Goal: Transaction & Acquisition: Purchase product/service

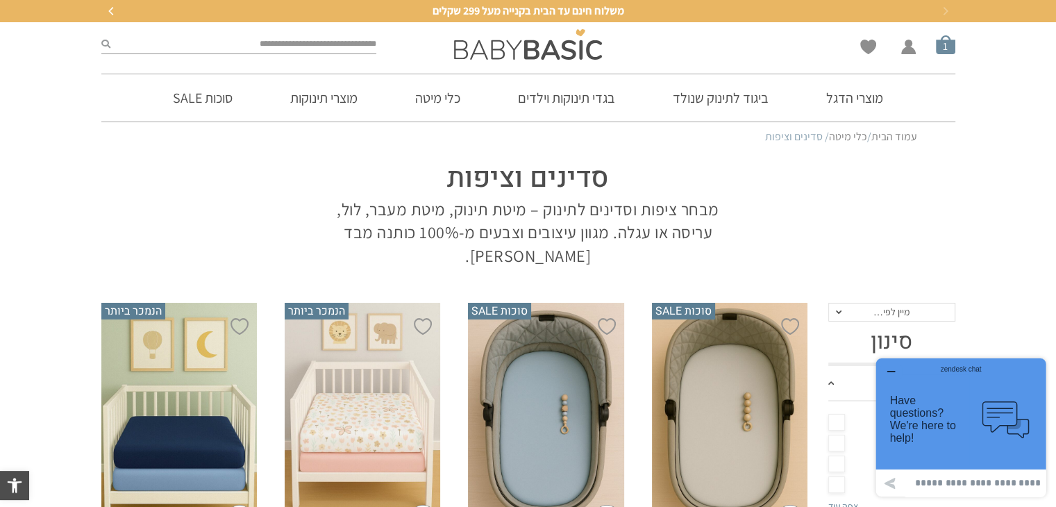
click at [944, 45] on span "סל קניות" at bounding box center [945, 44] width 19 height 19
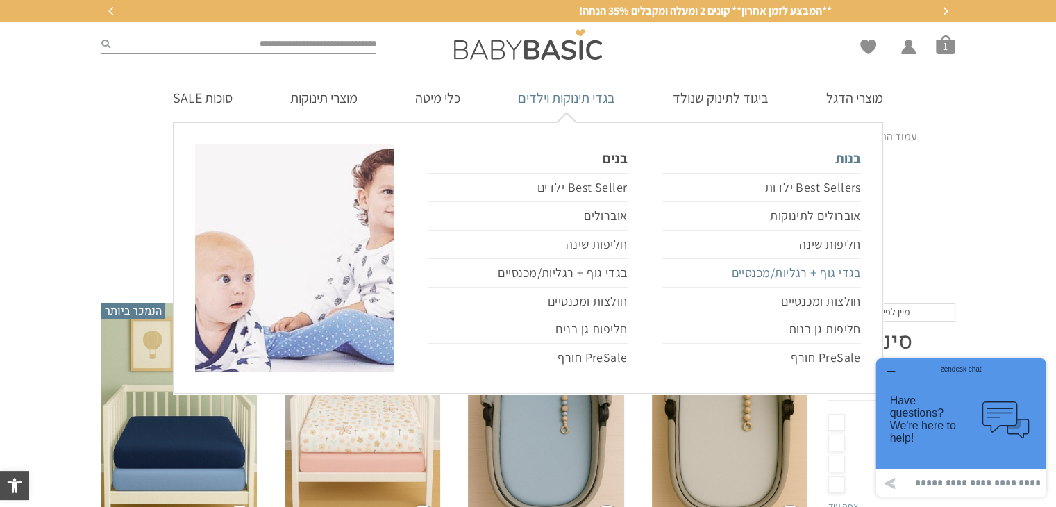
click at [795, 267] on link "בגדי גוף + רגליות/מכנסיים" at bounding box center [761, 273] width 199 height 28
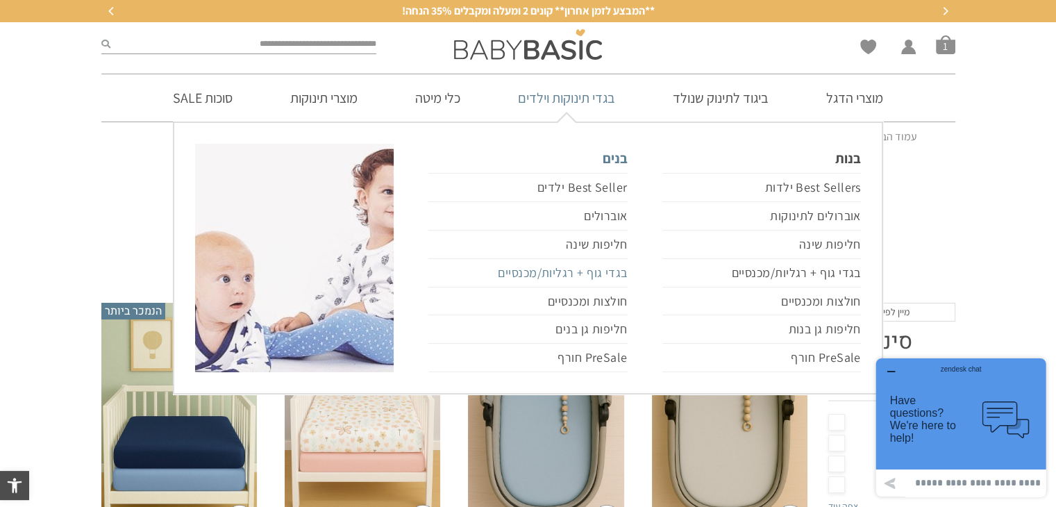
click at [554, 272] on link "בגדי גוף + רגליות/מכנסיים" at bounding box center [527, 273] width 199 height 28
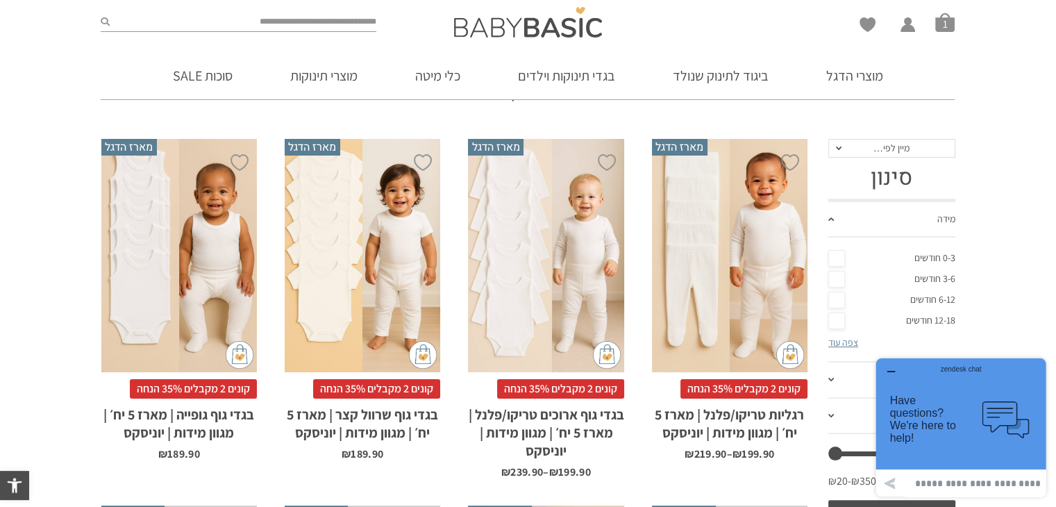
scroll to position [159, 0]
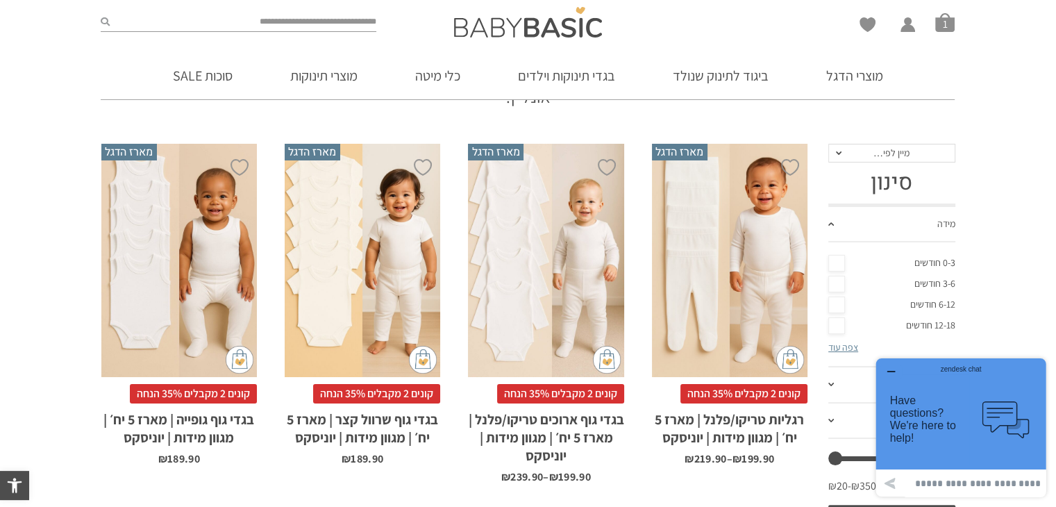
click at [697, 268] on div "x בחירת מידה 0-3m 3-6m 6-12m 12-18m 18-24m 24-30m בחירת סוג בד טריקו (עונת מעבר…" at bounding box center [730, 261] width 156 height 234
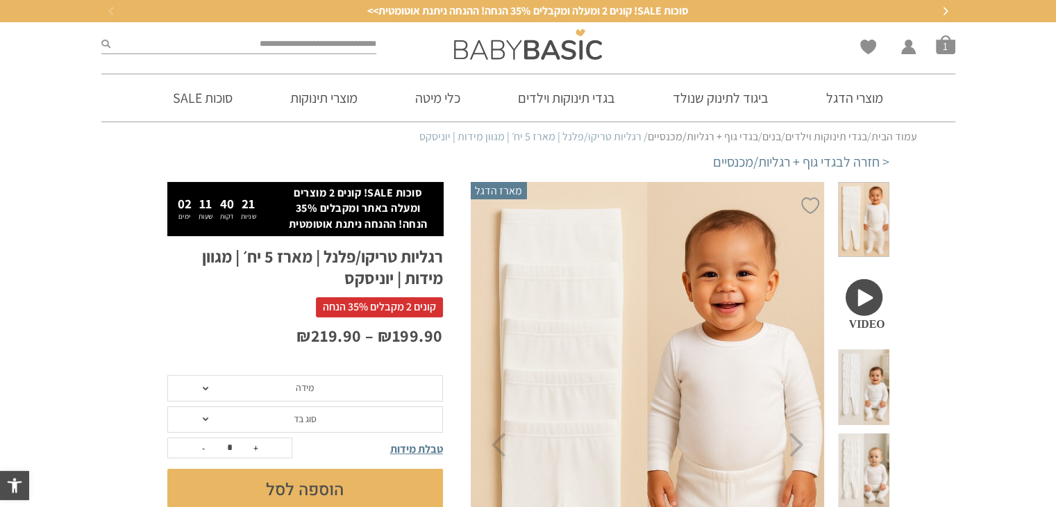
click at [271, 392] on span "מידה" at bounding box center [305, 388] width 276 height 26
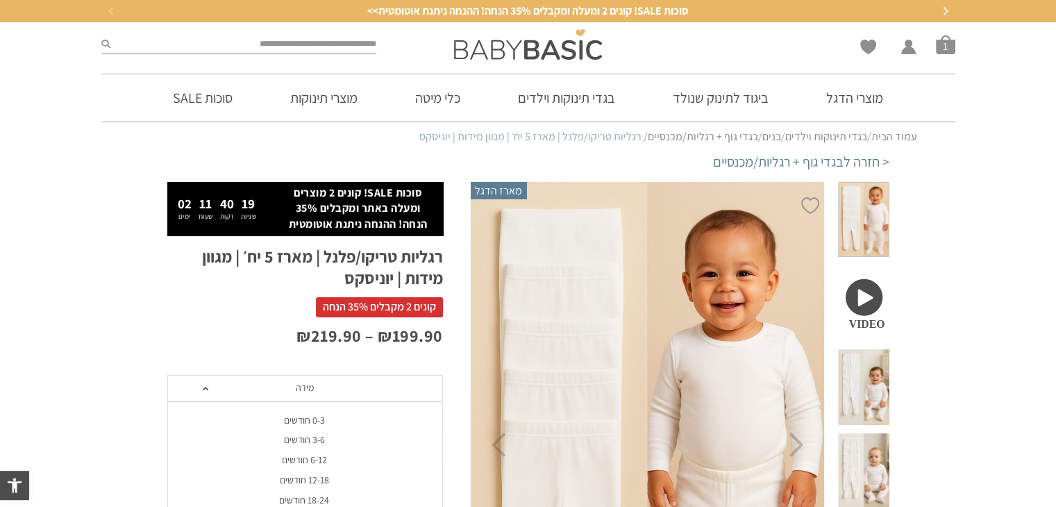
click at [296, 420] on div "0-3 חודשים" at bounding box center [305, 421] width 276 height 12
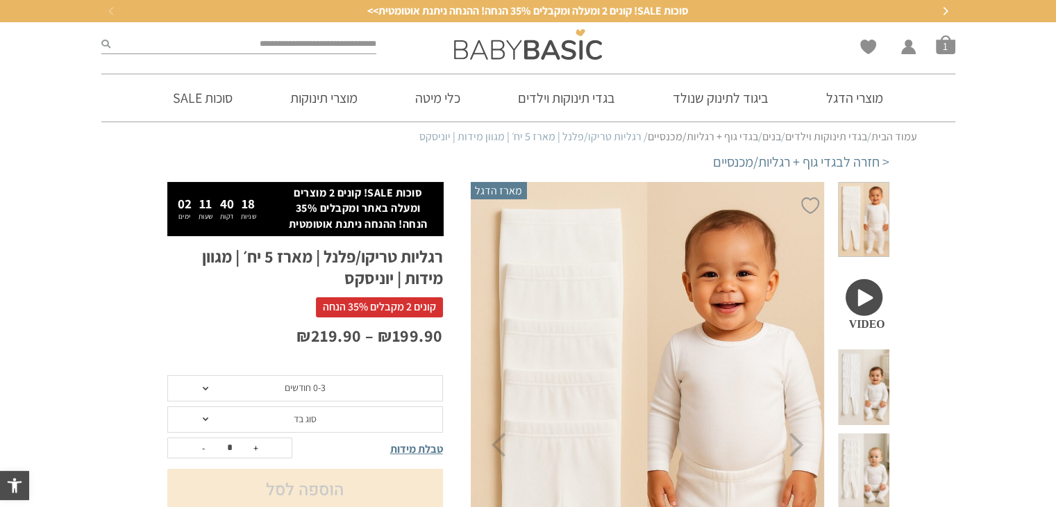
click at [296, 420] on span "סוג בד" at bounding box center [305, 418] width 23 height 12
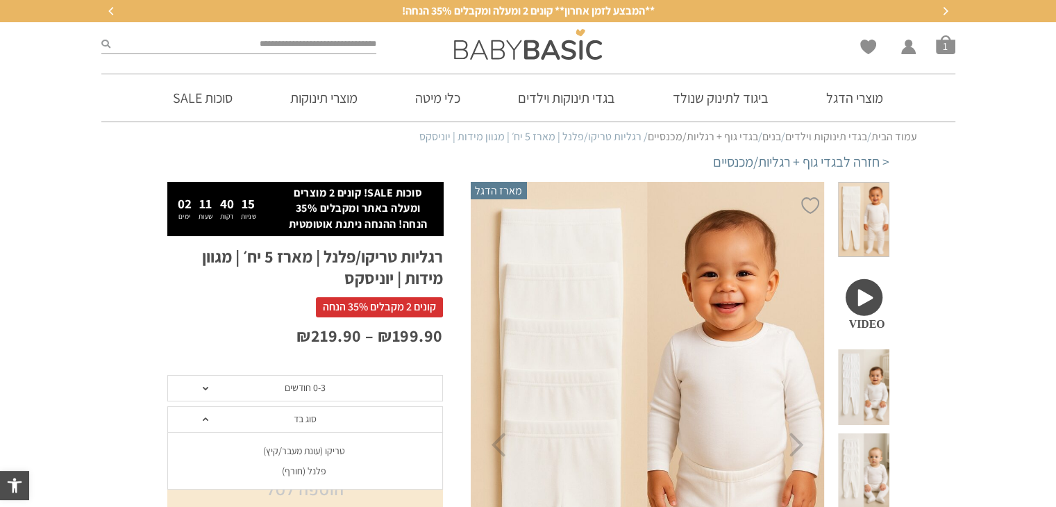
drag, startPoint x: 308, startPoint y: 470, endPoint x: 301, endPoint y: 474, distance: 8.4
click at [301, 474] on div "פלנל (חורף)" at bounding box center [305, 471] width 276 height 12
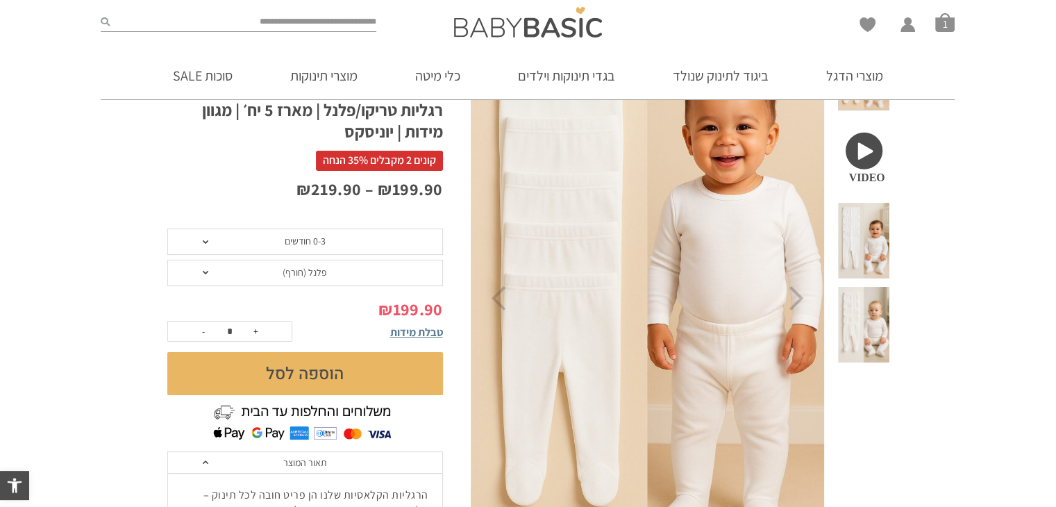
scroll to position [206, 0]
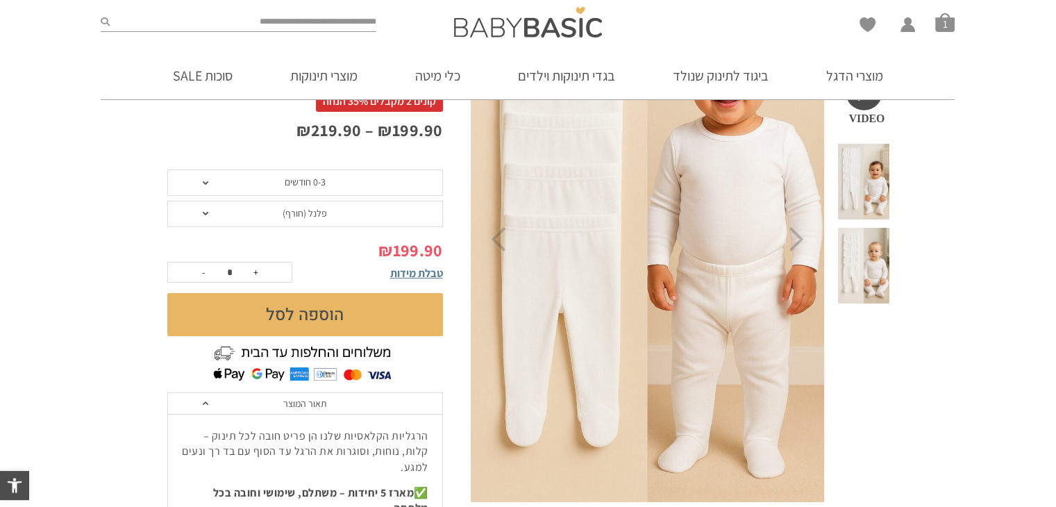
click at [362, 318] on button "הוספה לסל" at bounding box center [305, 314] width 276 height 43
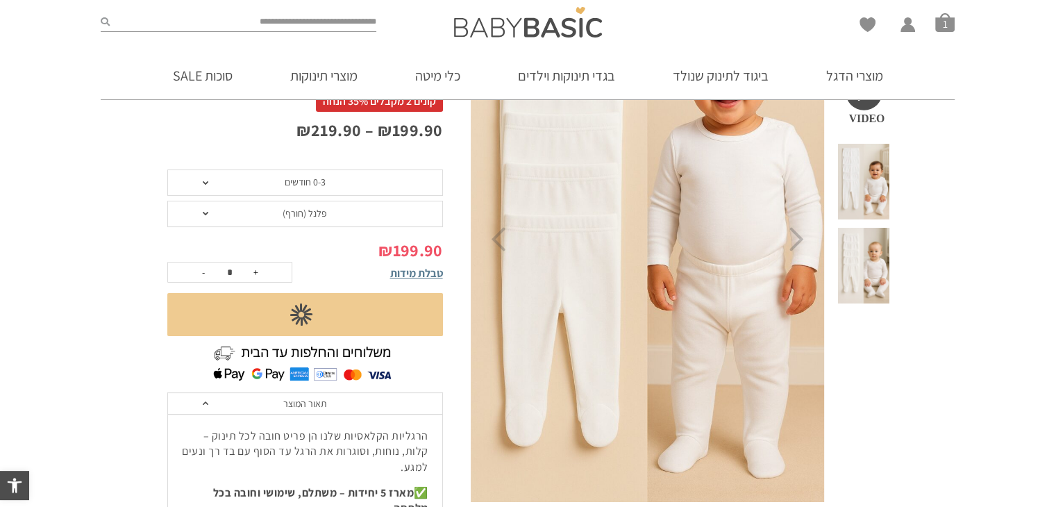
scroll to position [0, 0]
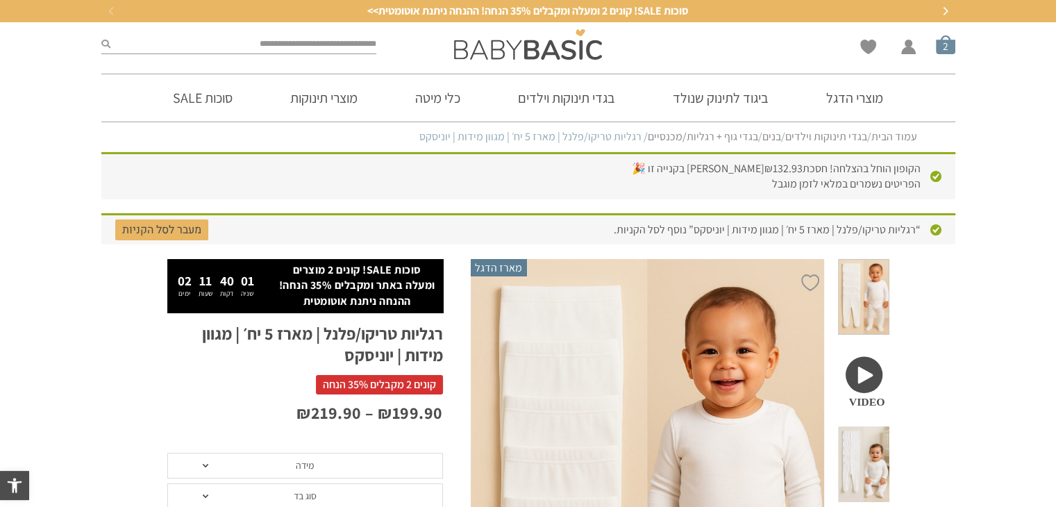
click at [946, 49] on span "סל קניות" at bounding box center [945, 44] width 19 height 19
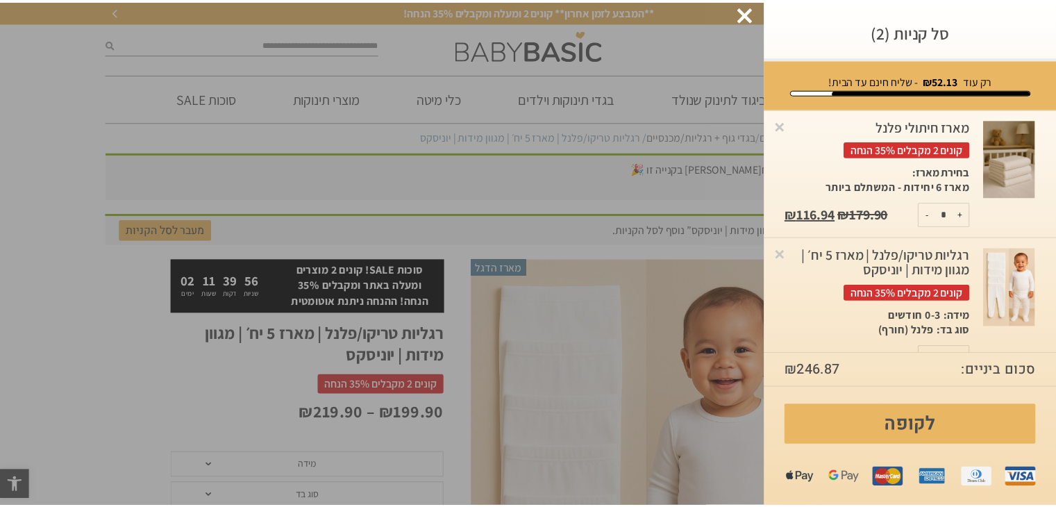
scroll to position [28, 0]
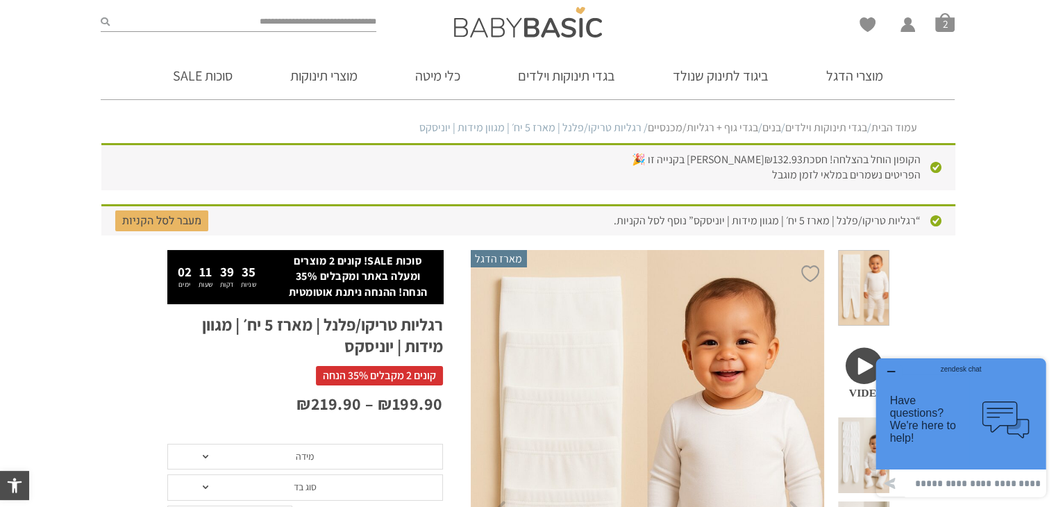
scroll to position [0, 0]
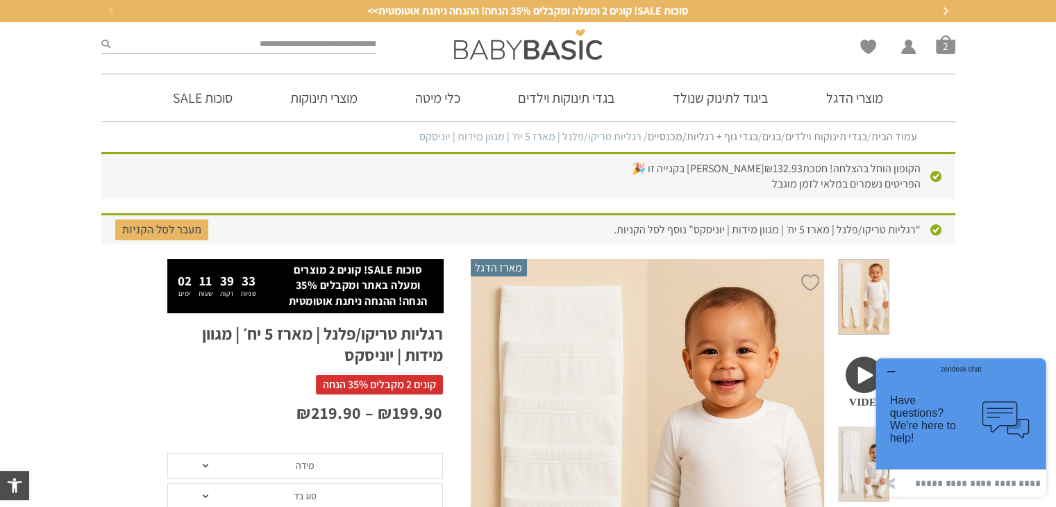
click at [887, 369] on icon "button" at bounding box center [890, 371] width 11 height 11
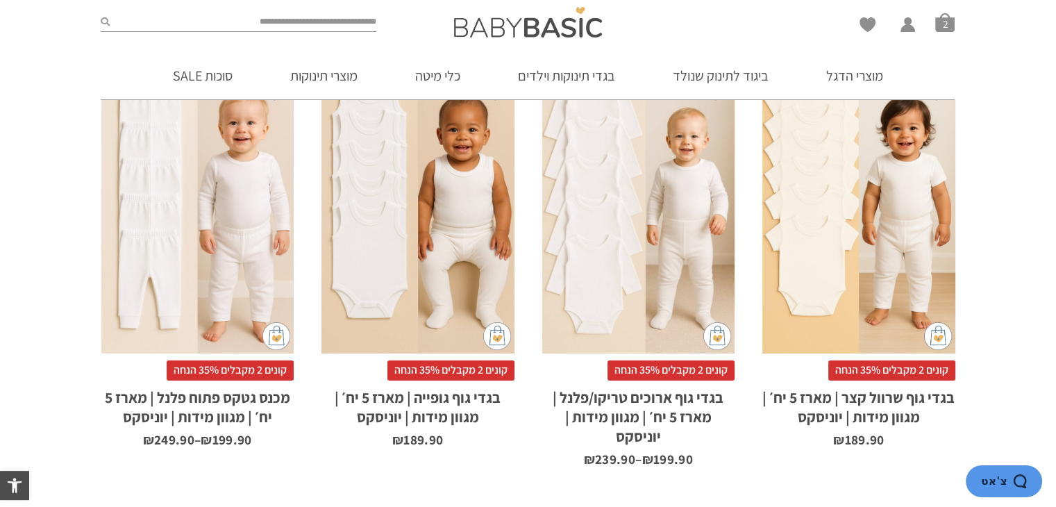
scroll to position [1248, 0]
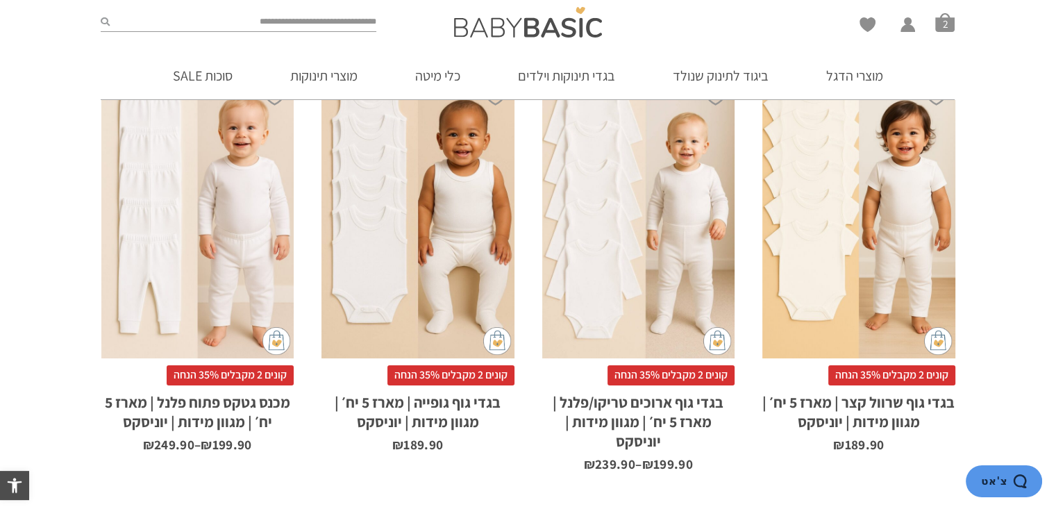
click at [620, 220] on div "x בחירת מידה 0-3m 3-6m 6-12m 12-18m 18-24m 24-30m בחירת סוג בד טריקו (עונת מעבר…" at bounding box center [638, 213] width 193 height 289
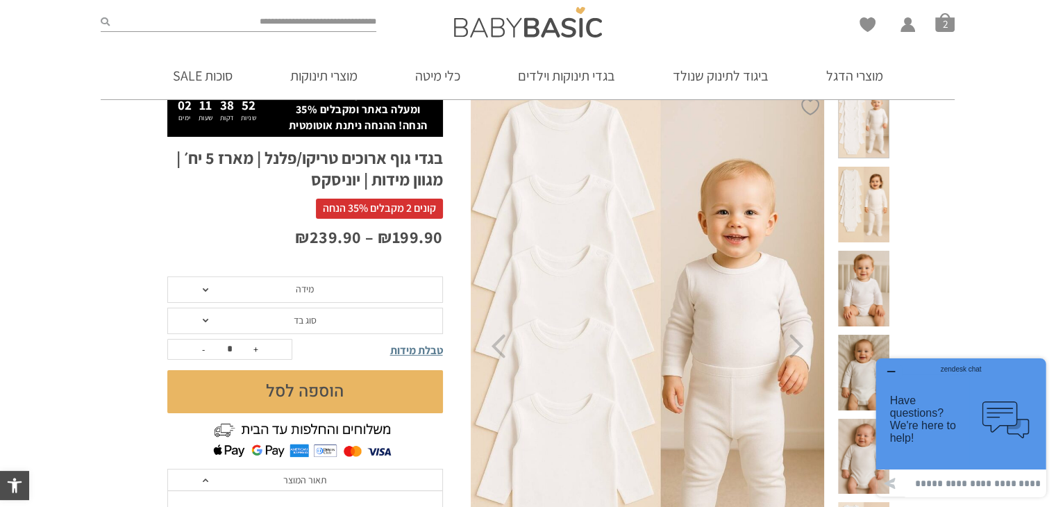
scroll to position [72, 0]
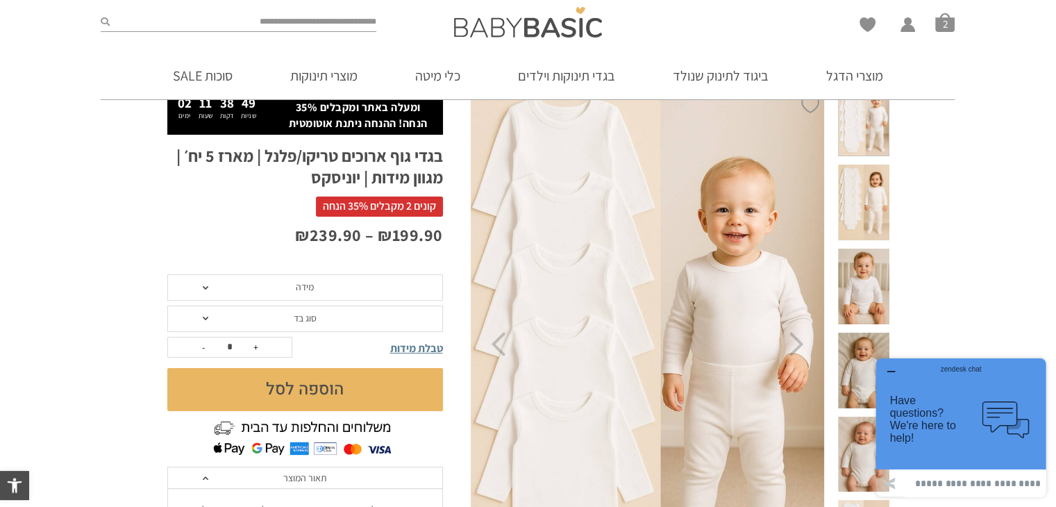
click at [340, 284] on span "מידה" at bounding box center [305, 287] width 276 height 26
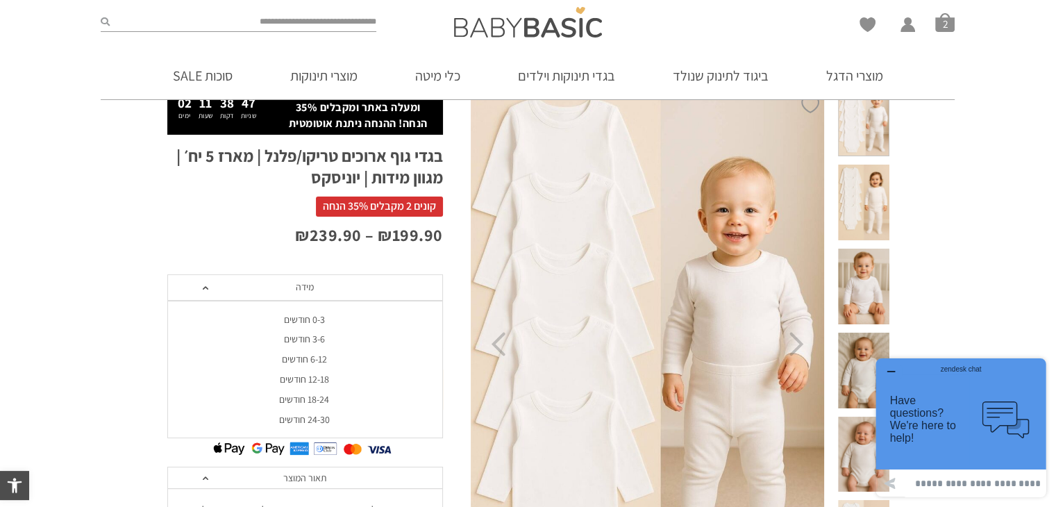
click at [309, 316] on div "0-3 חודשים" at bounding box center [305, 320] width 276 height 12
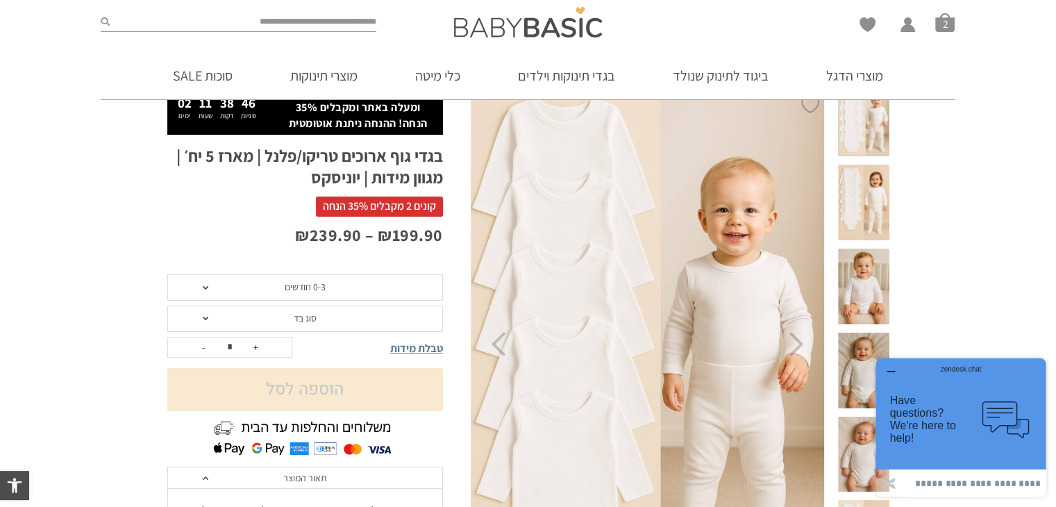
click at [309, 316] on span "סוג בד" at bounding box center [305, 318] width 23 height 12
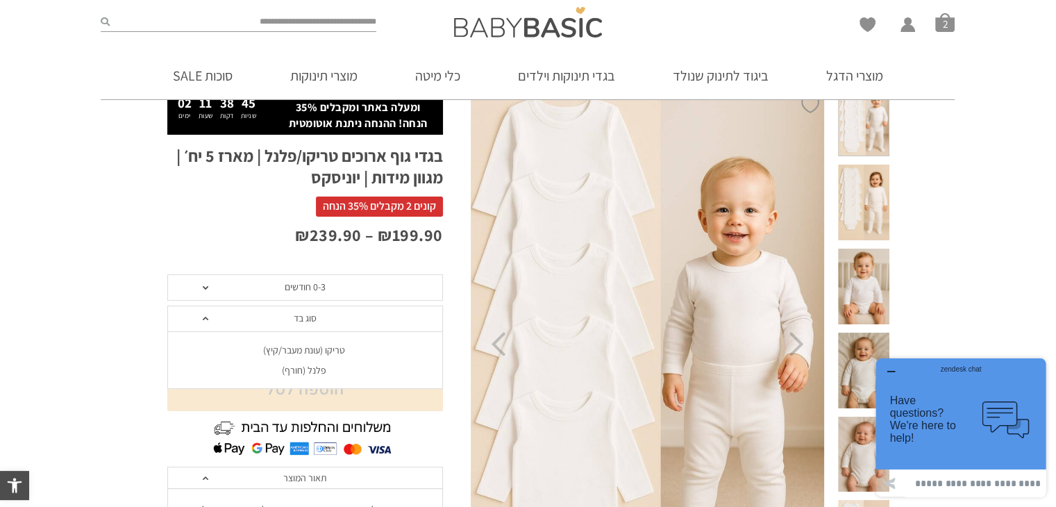
click at [308, 371] on div "פלנל (חורף)" at bounding box center [305, 371] width 276 height 12
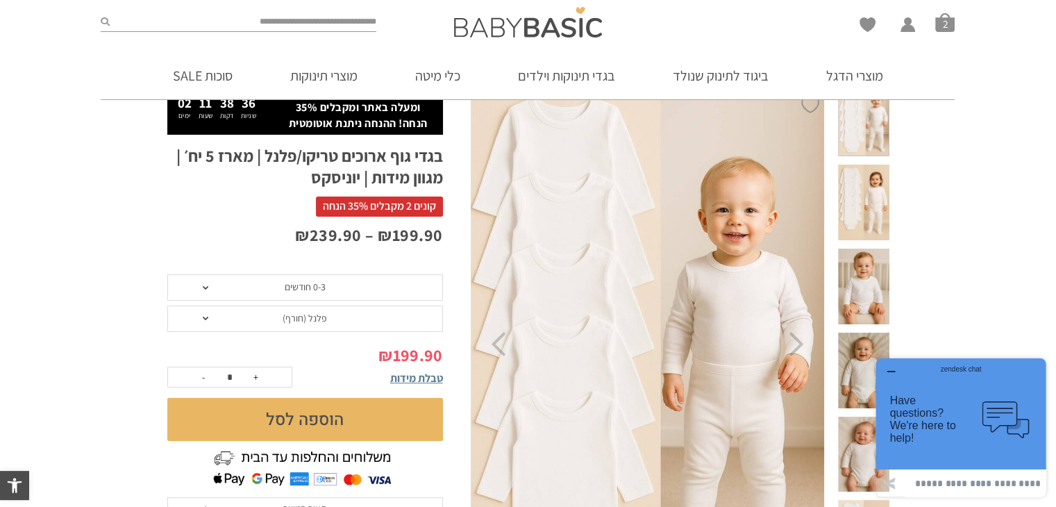
click at [362, 417] on button "הוספה לסל" at bounding box center [305, 419] width 276 height 43
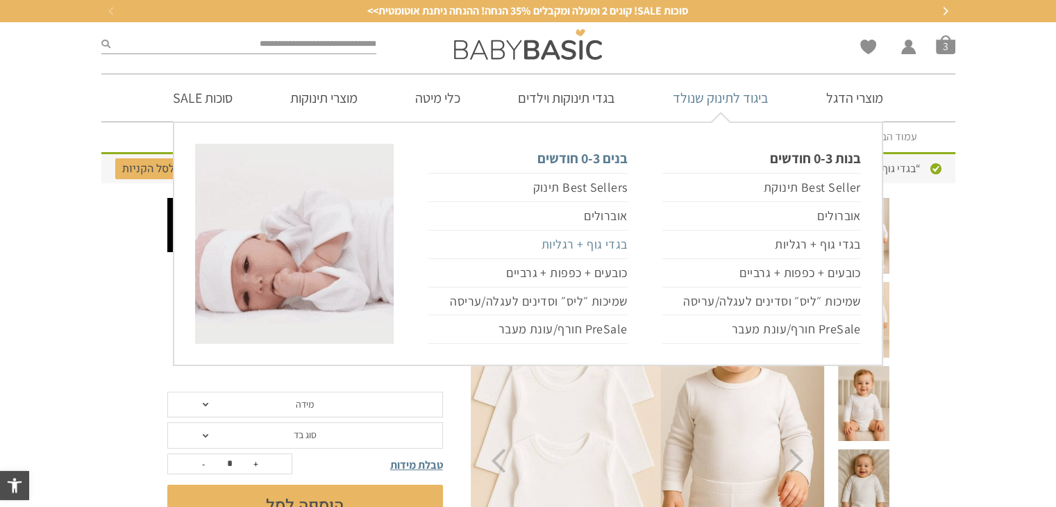
click at [564, 241] on link "בגדי גוף + רגליות" at bounding box center [527, 245] width 199 height 28
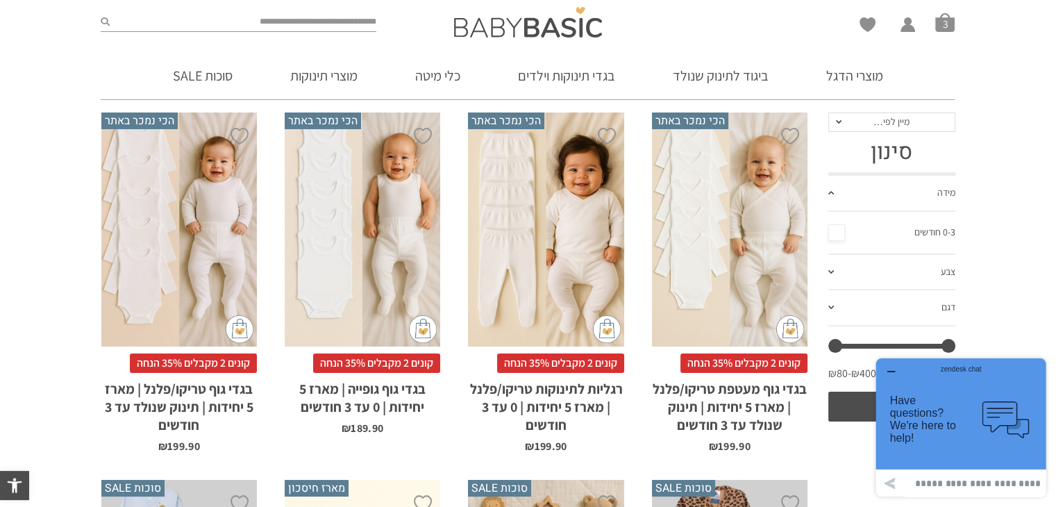
click at [727, 415] on h2 "בגדי גוף מעטפת טריקו/פלנל | מארז 5 יחידות | תינוק שנולד עד 3 חודשים" at bounding box center [730, 403] width 156 height 61
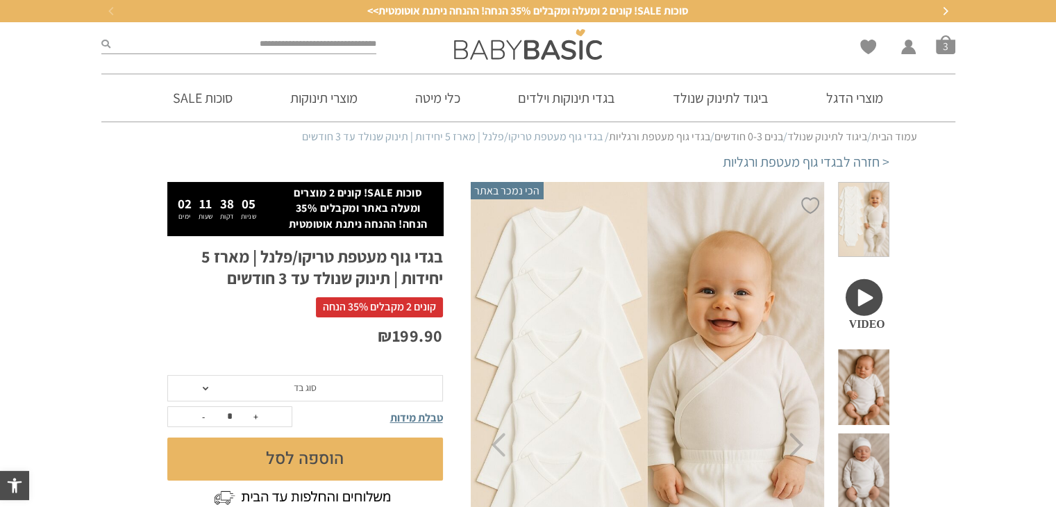
click at [374, 380] on span "סוג בד" at bounding box center [305, 388] width 276 height 26
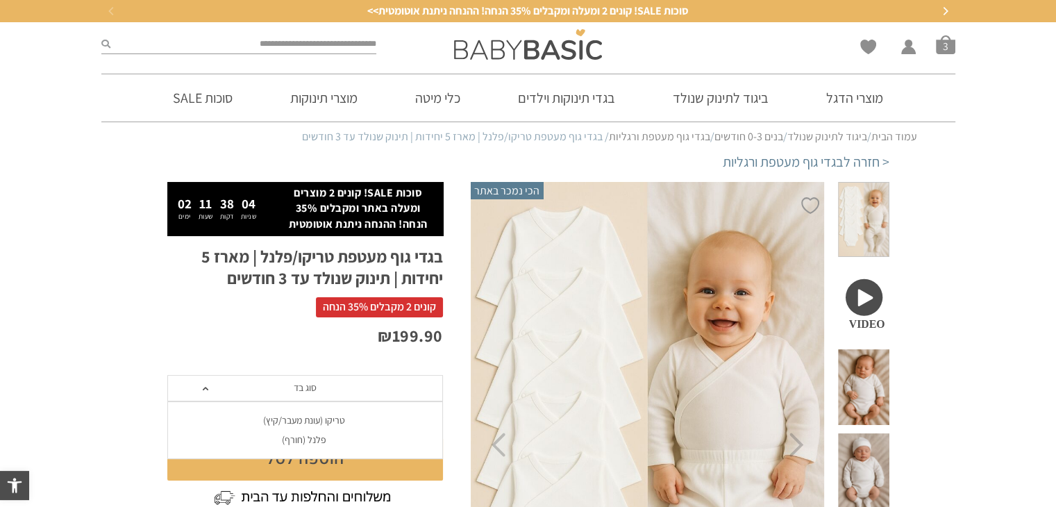
click at [312, 435] on div "פלנל (חורף)" at bounding box center [305, 440] width 276 height 12
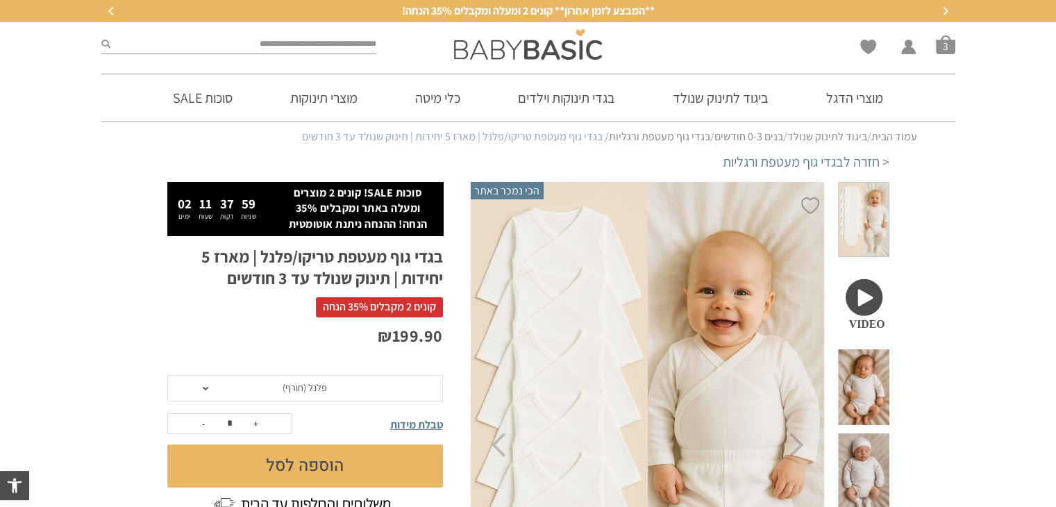
click at [320, 467] on button "הוספה לסל" at bounding box center [305, 465] width 276 height 43
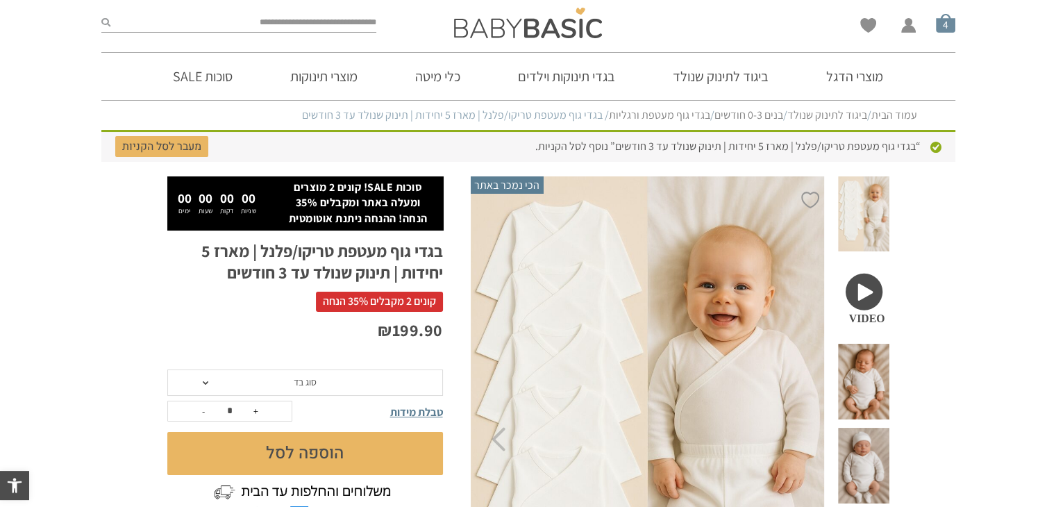
click at [948, 28] on span "סל קניות" at bounding box center [945, 22] width 19 height 19
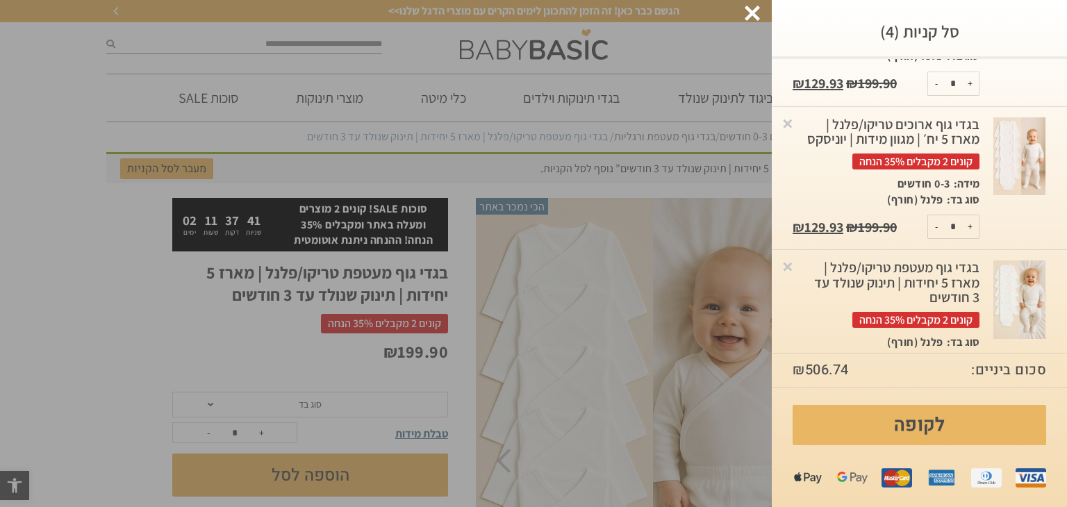
scroll to position [273, 0]
click at [794, 125] on link "×" at bounding box center [787, 124] width 14 height 14
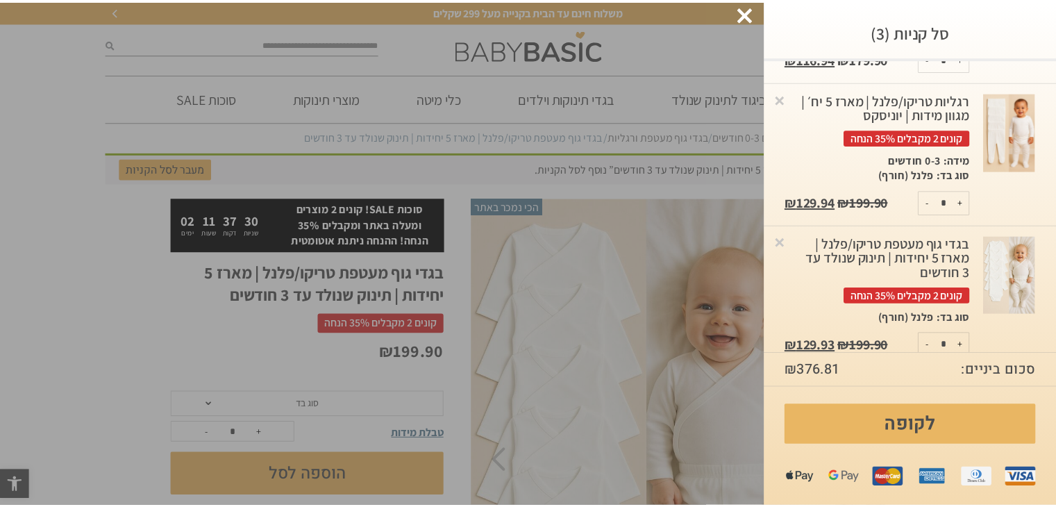
scroll to position [153, 0]
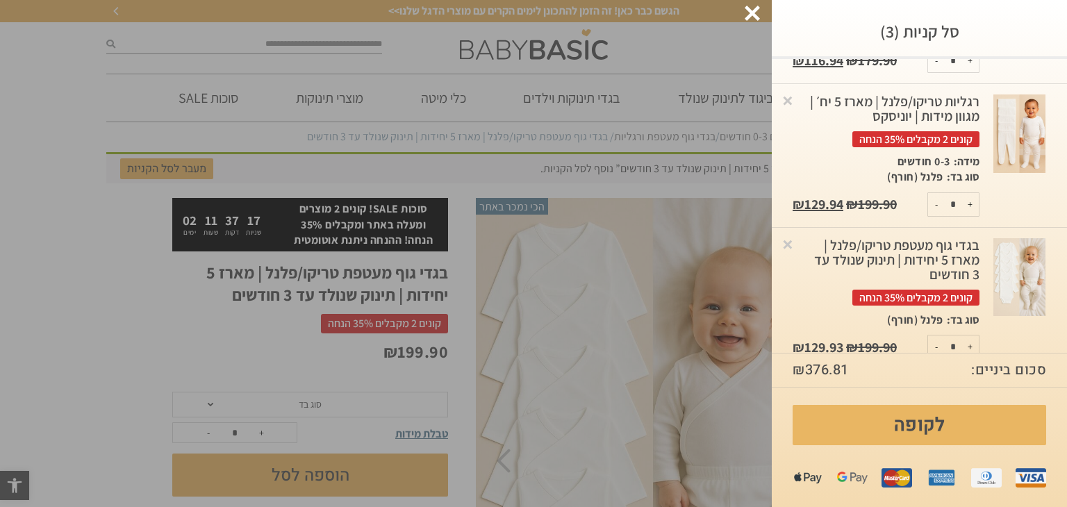
click at [755, 12] on div at bounding box center [751, 13] width 15 height 15
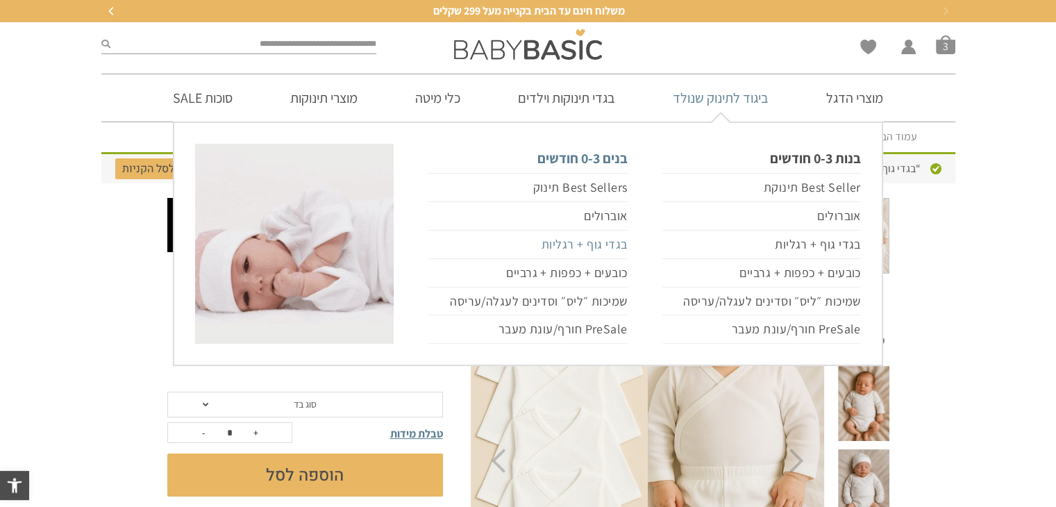
click at [572, 244] on link "בגדי גוף + רגליות" at bounding box center [527, 245] width 199 height 28
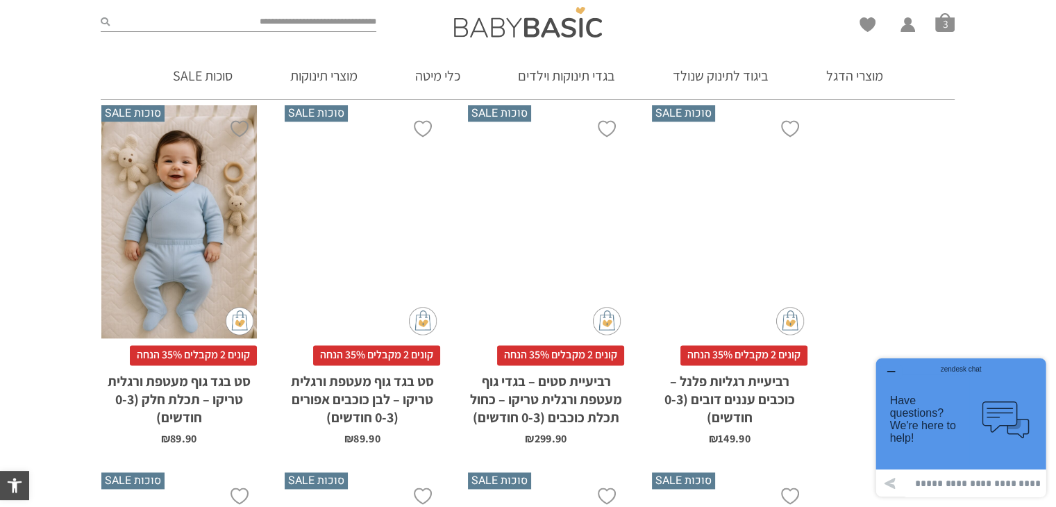
scroll to position [2077, 0]
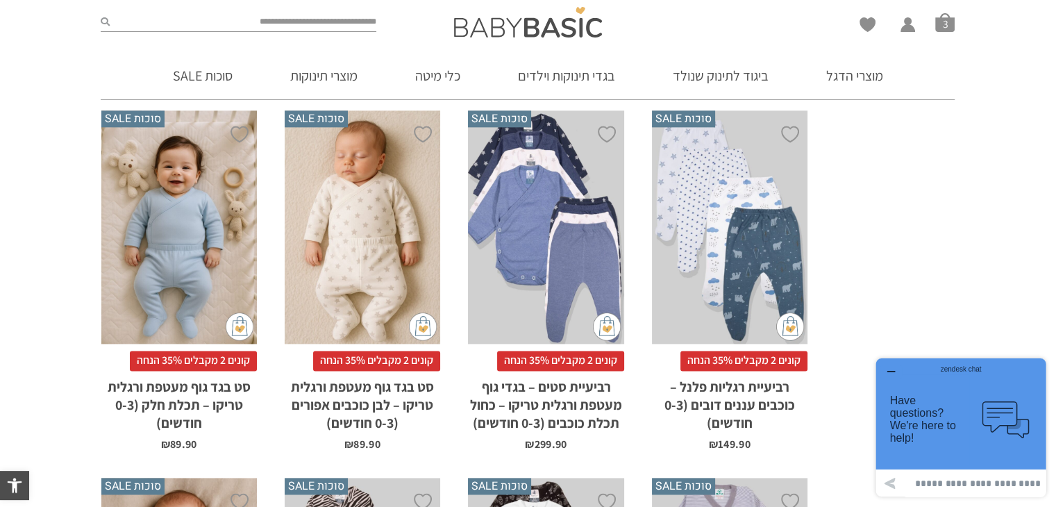
drag, startPoint x: 1060, startPoint y: 228, endPoint x: 957, endPoint y: 145, distance: 132.4
click at [957, 145] on div "**********" at bounding box center [888, 260] width 148 height 4131
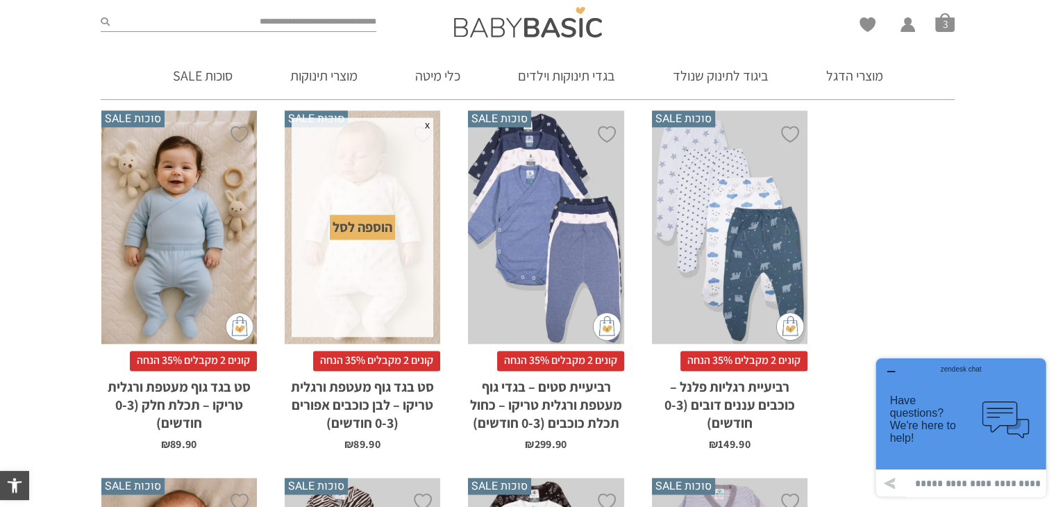
click at [351, 215] on div "הוספה לסל" at bounding box center [362, 227] width 65 height 25
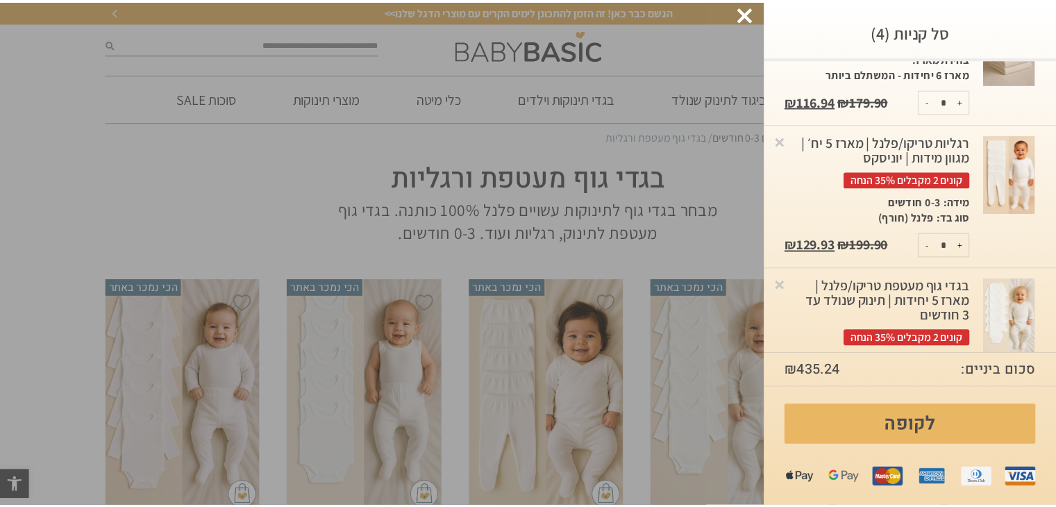
scroll to position [0, 0]
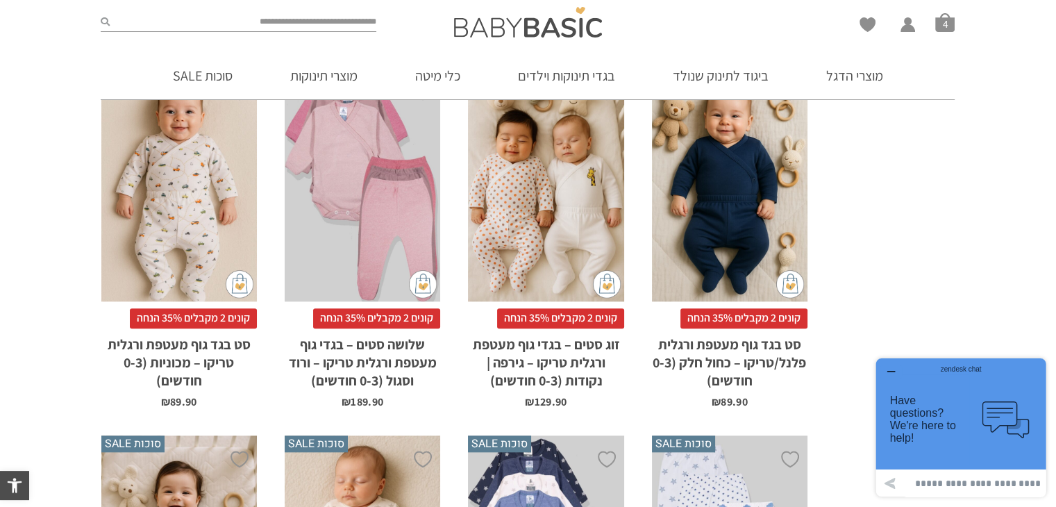
scroll to position [1725, 0]
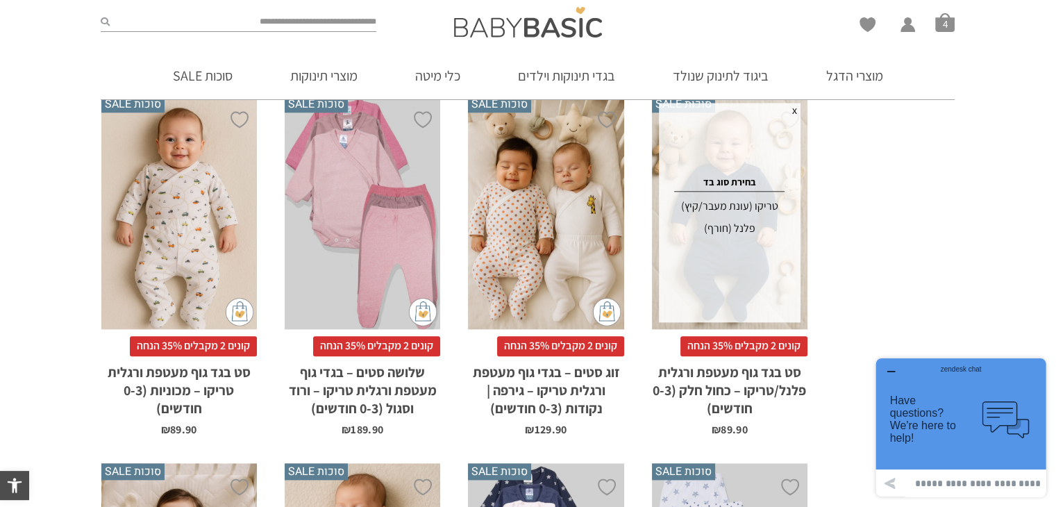
click at [735, 217] on div "פלנל (חורף)" at bounding box center [729, 228] width 137 height 22
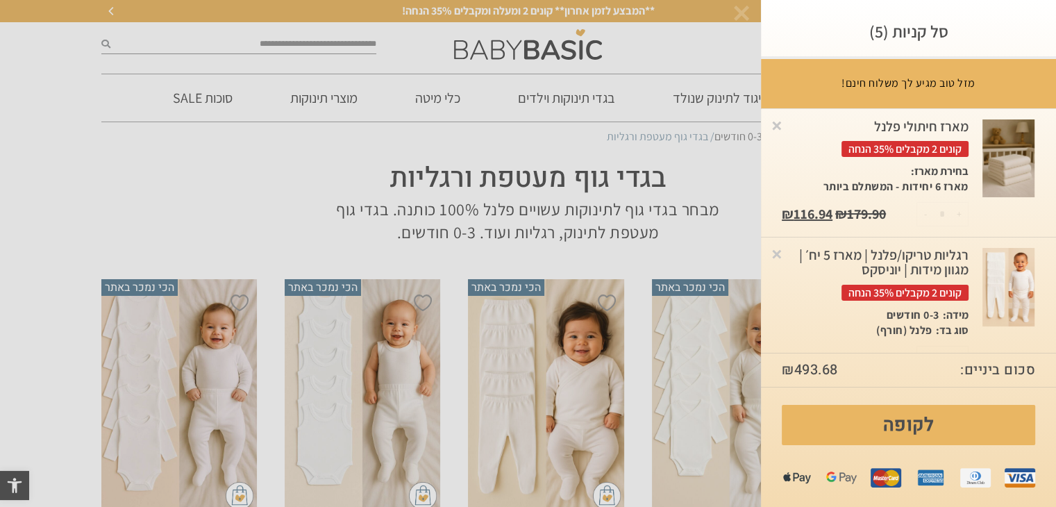
scroll to position [0, 0]
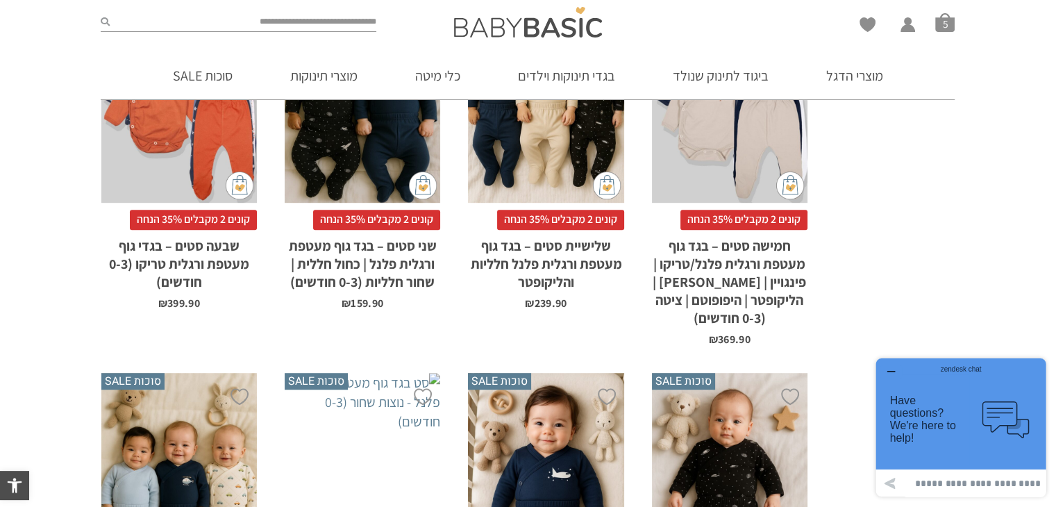
scroll to position [1064, 0]
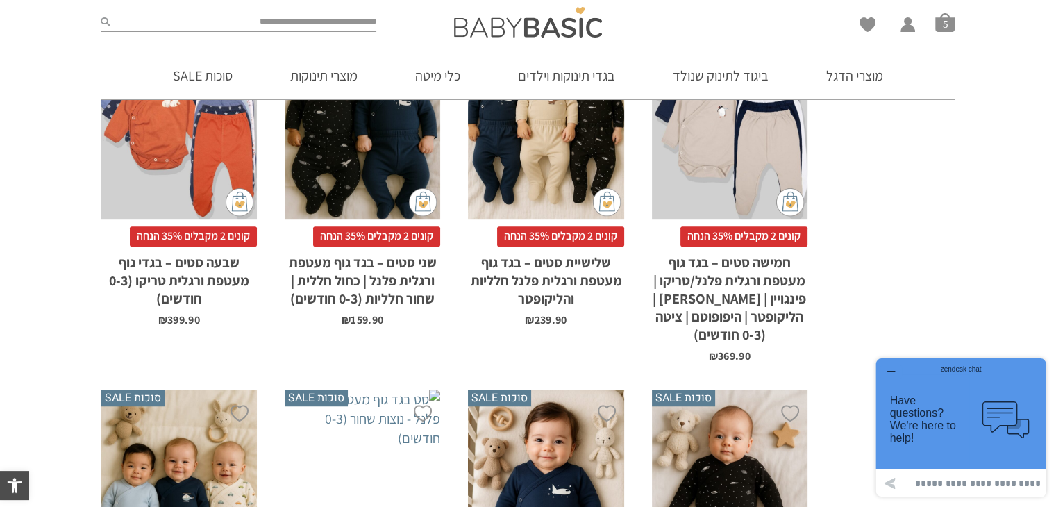
click at [890, 374] on icon "button" at bounding box center [890, 371] width 11 height 11
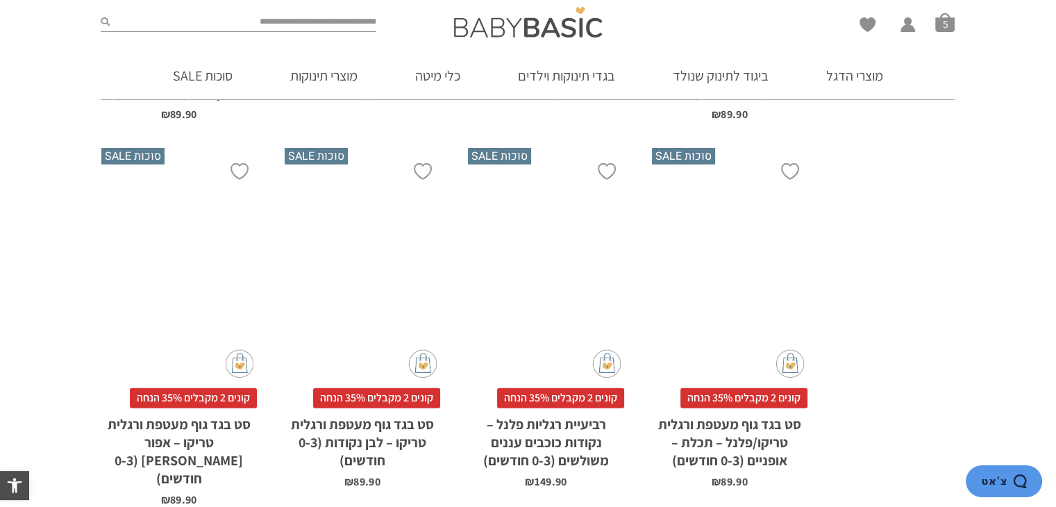
scroll to position [3886, 0]
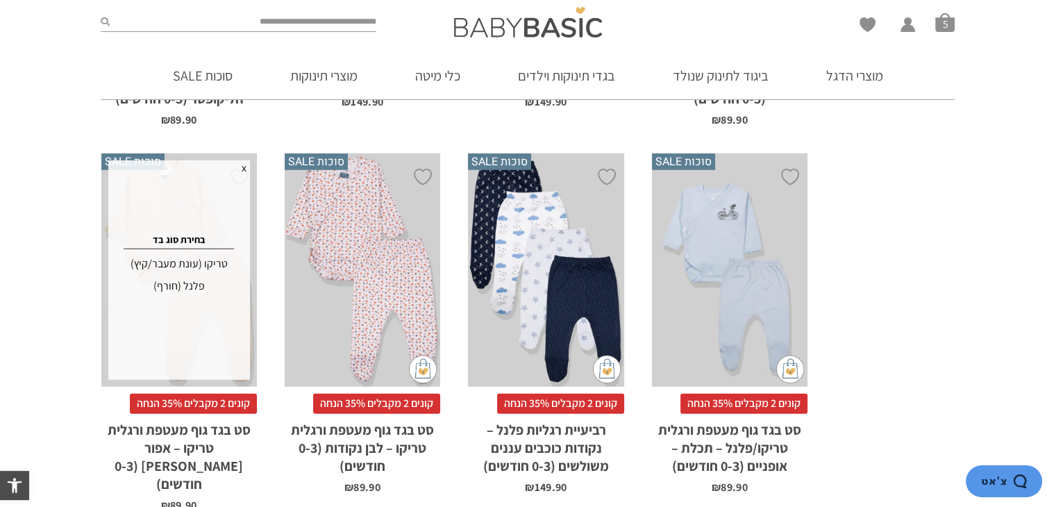
click at [190, 275] on div "פלנל (חורף)" at bounding box center [178, 286] width 137 height 22
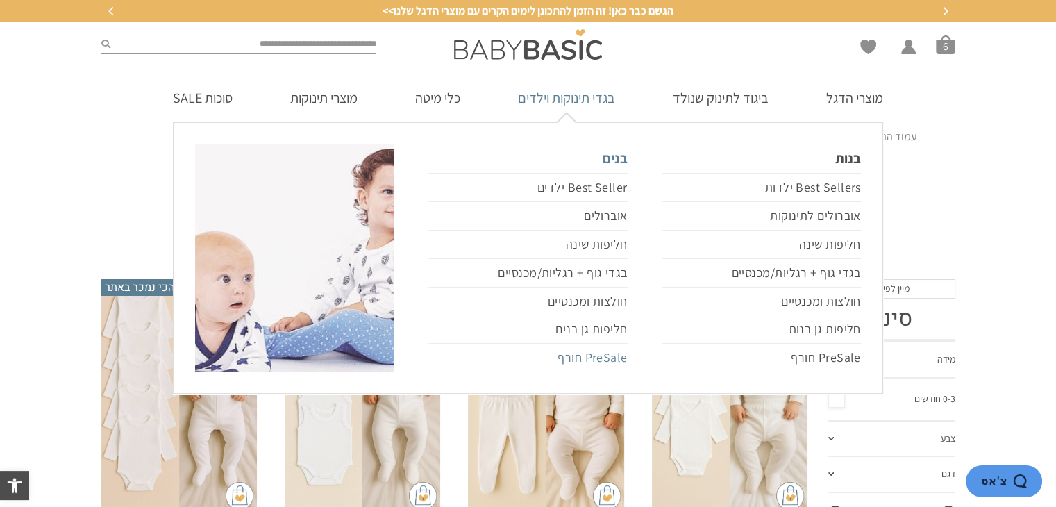
click at [580, 356] on link "PreSale חורף" at bounding box center [527, 358] width 199 height 28
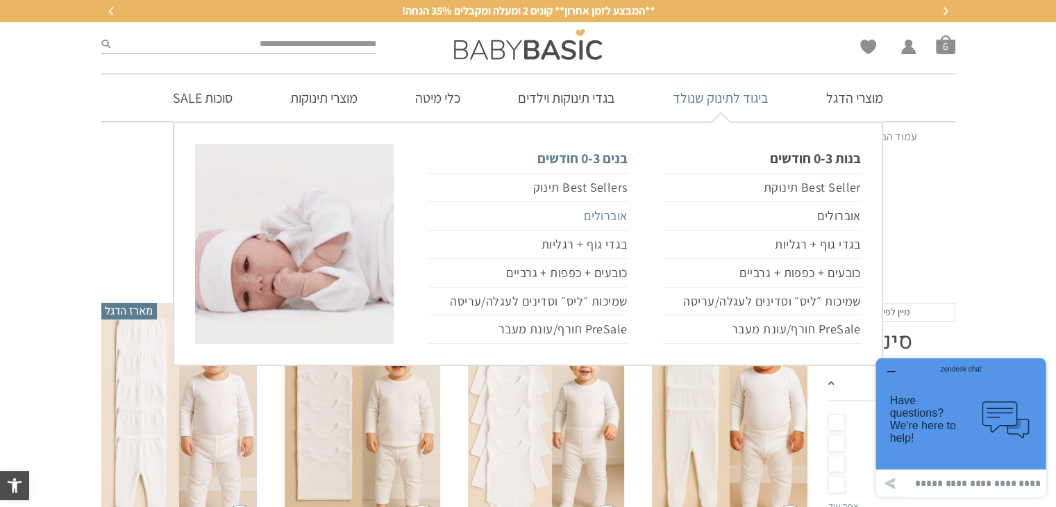
click at [597, 215] on link "אוברולים" at bounding box center [527, 216] width 199 height 28
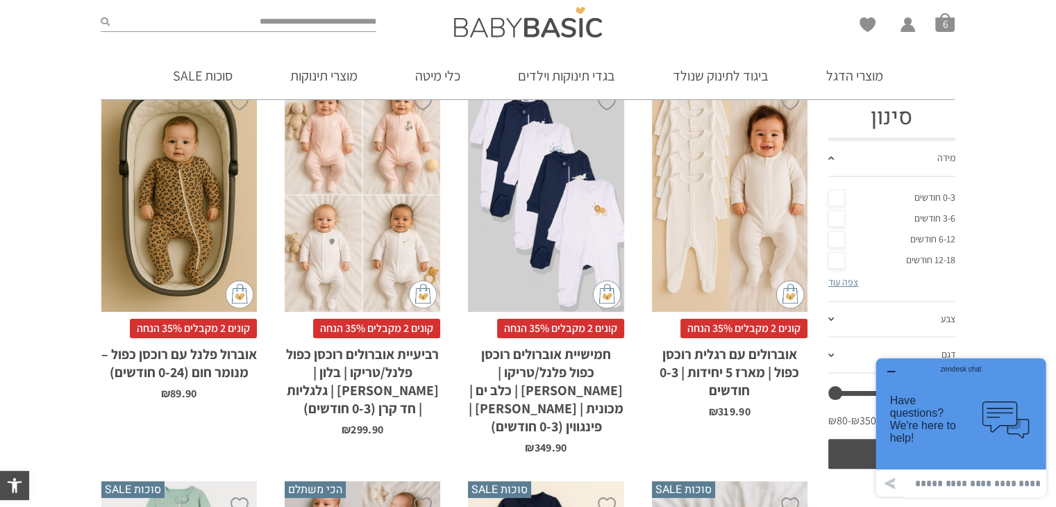
drag, startPoint x: 0, startPoint y: 0, endPoint x: 1060, endPoint y: 51, distance: 1060.8
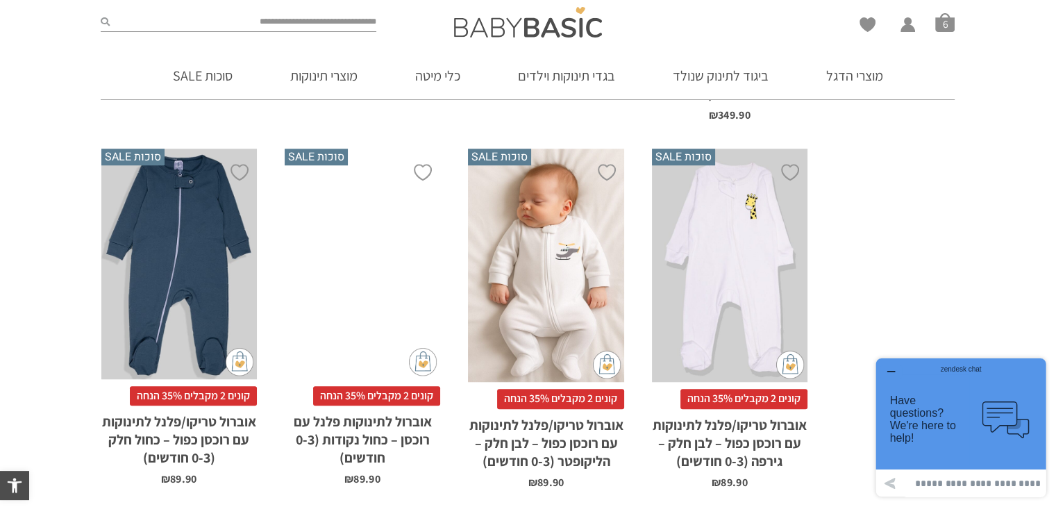
scroll to position [1405, 0]
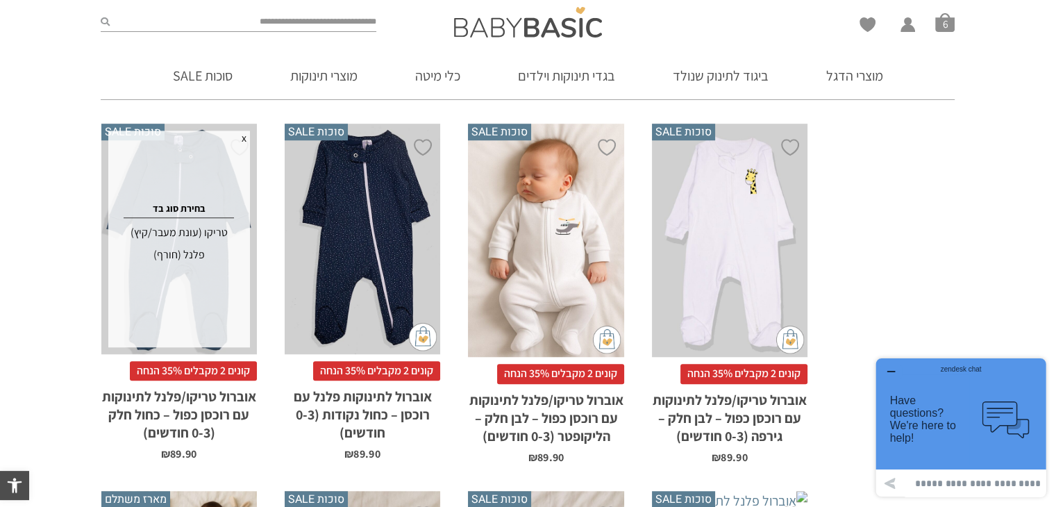
click at [175, 244] on div "פלנל (חורף)" at bounding box center [178, 255] width 137 height 22
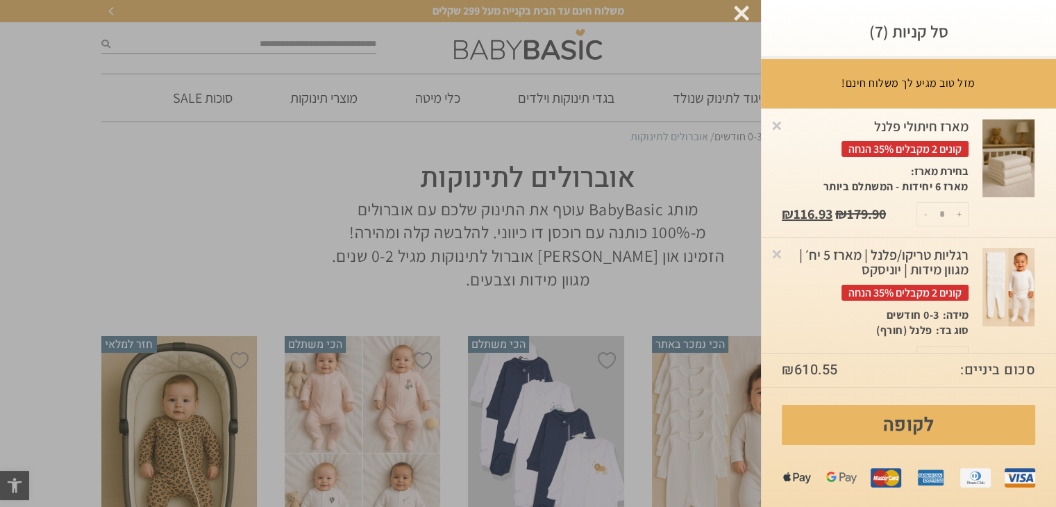
scroll to position [0, 0]
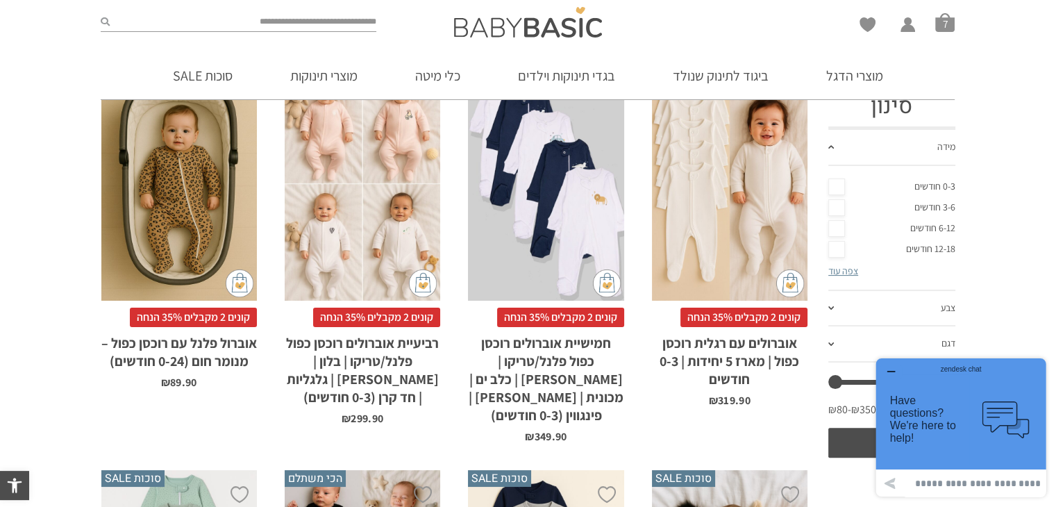
scroll to position [253, 0]
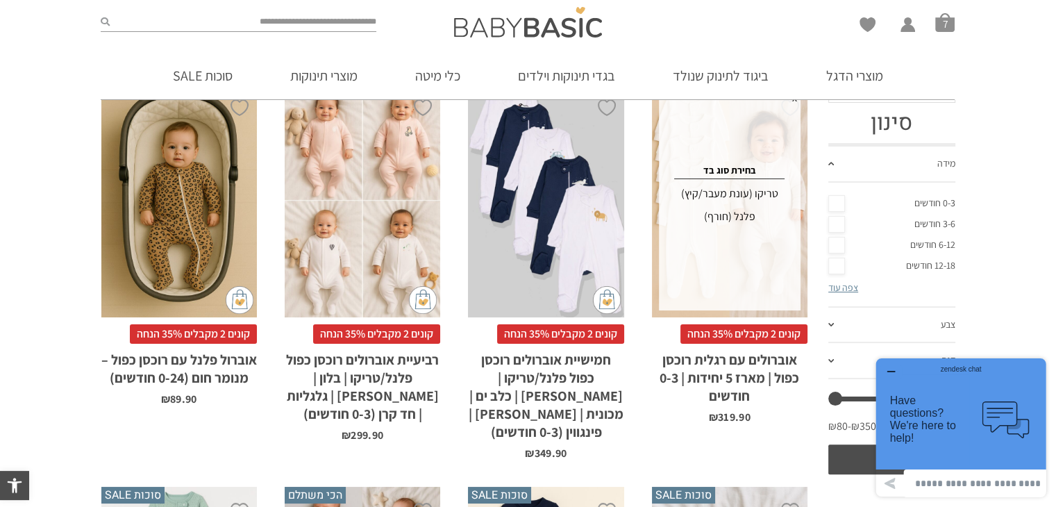
click at [736, 215] on div "פלנל (חורף)" at bounding box center [729, 217] width 137 height 22
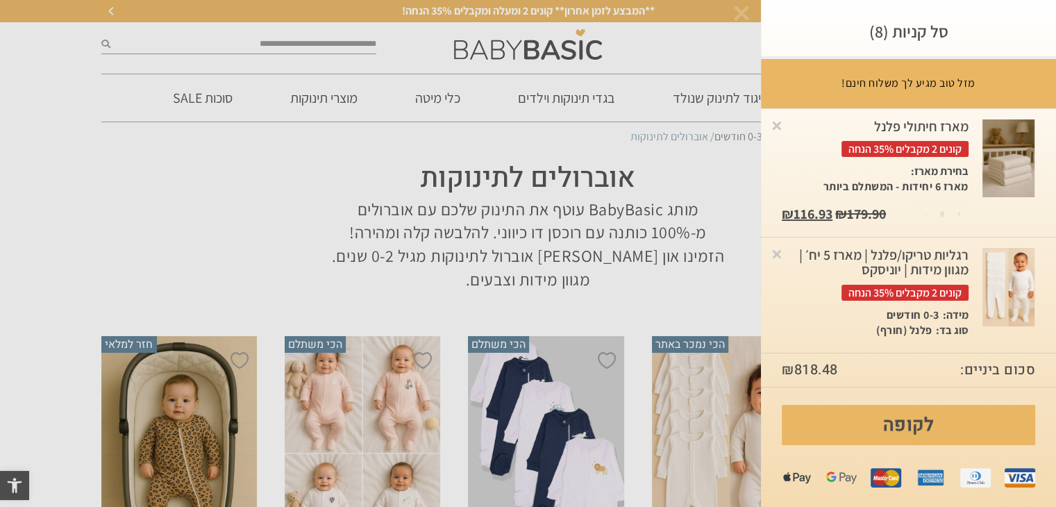
scroll to position [0, 0]
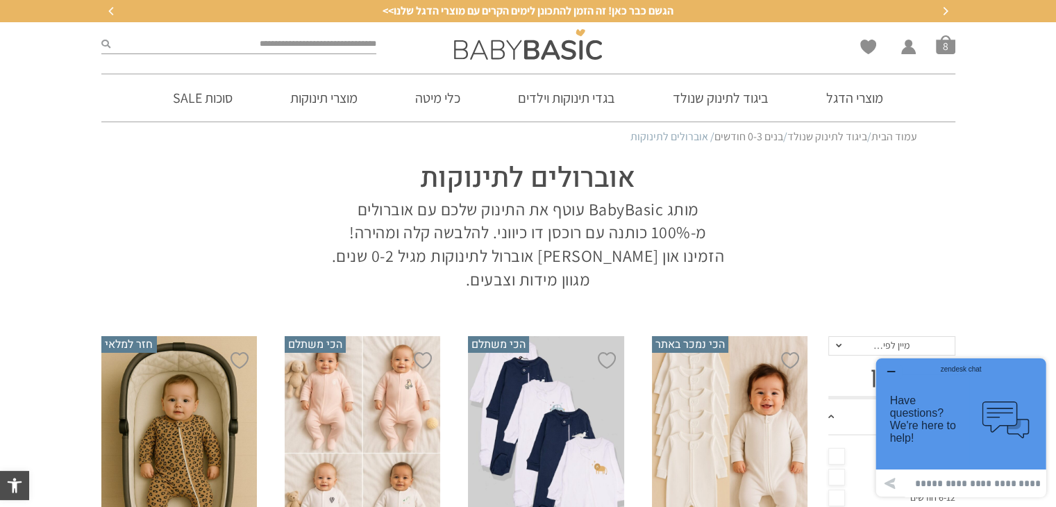
drag, startPoint x: 1062, startPoint y: 28, endPoint x: 1056, endPoint y: 122, distance: 93.9
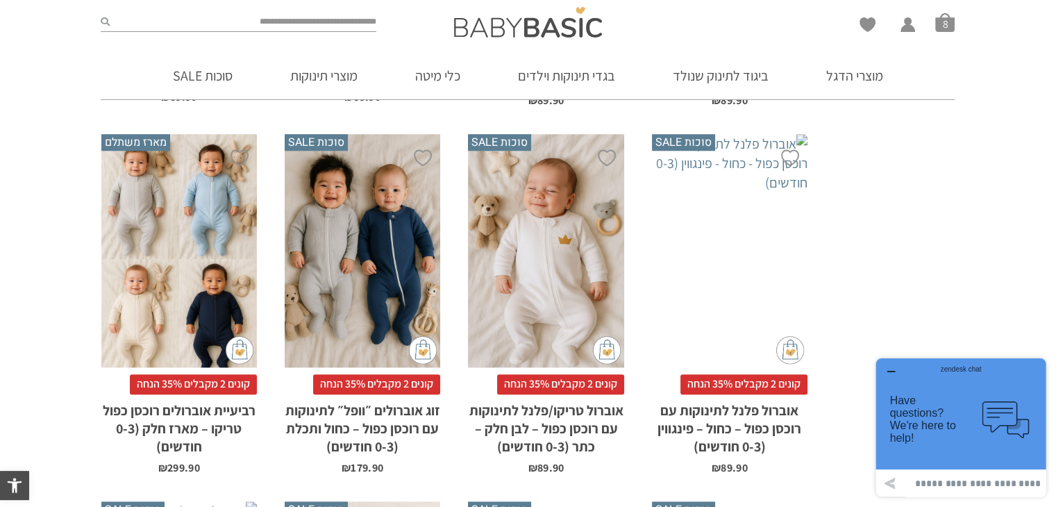
scroll to position [1762, 0]
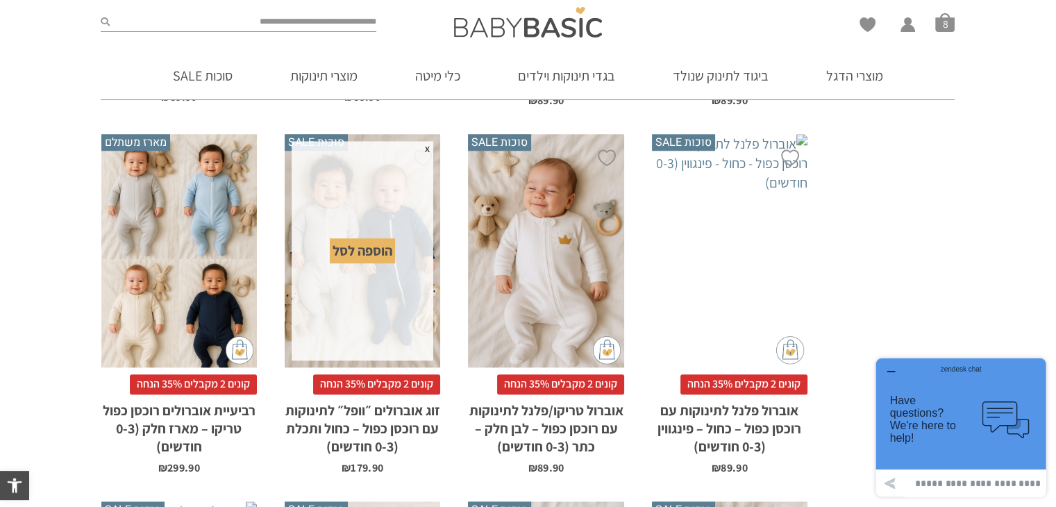
click at [367, 238] on div "הוספה לסל" at bounding box center [362, 250] width 65 height 25
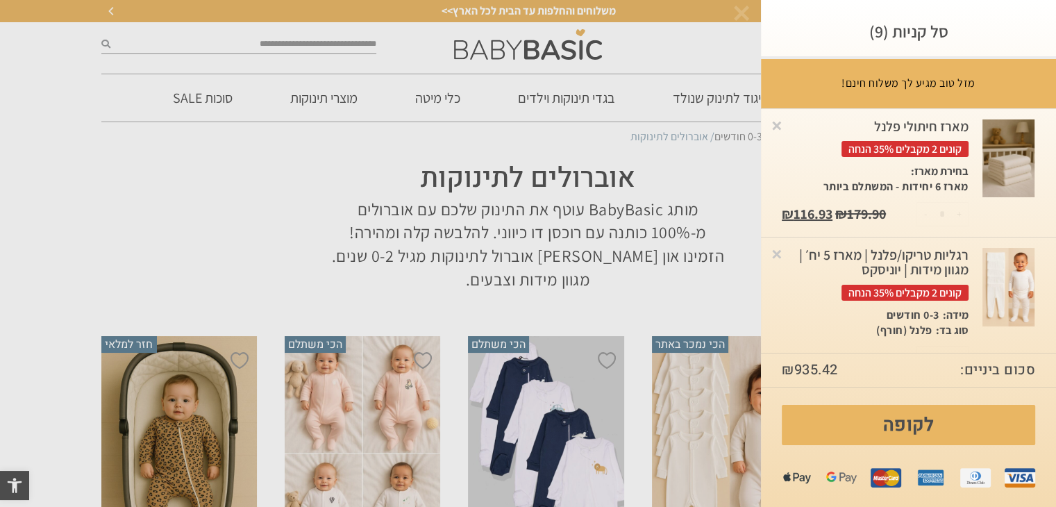
scroll to position [0, 0]
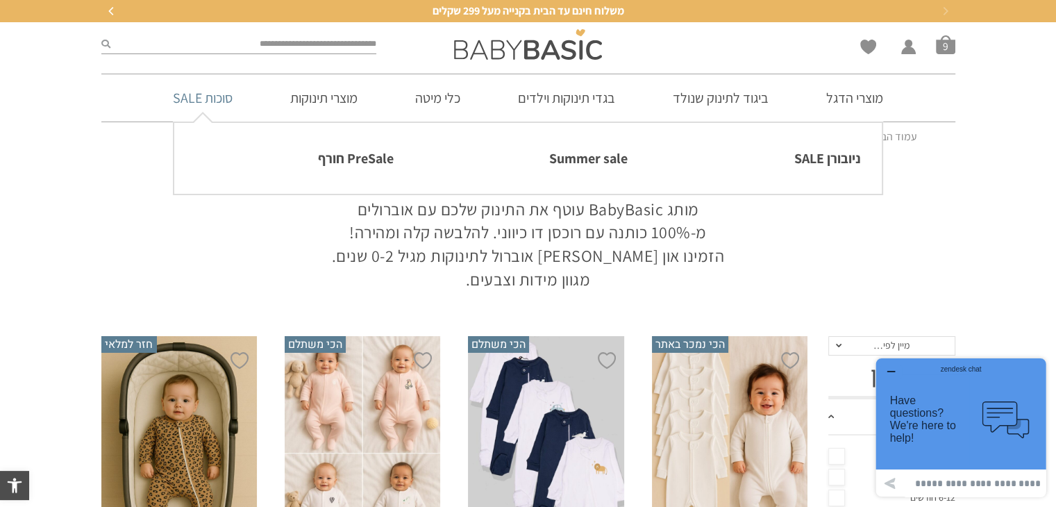
click at [201, 121] on link "סוכות SALE" at bounding box center [202, 97] width 101 height 47
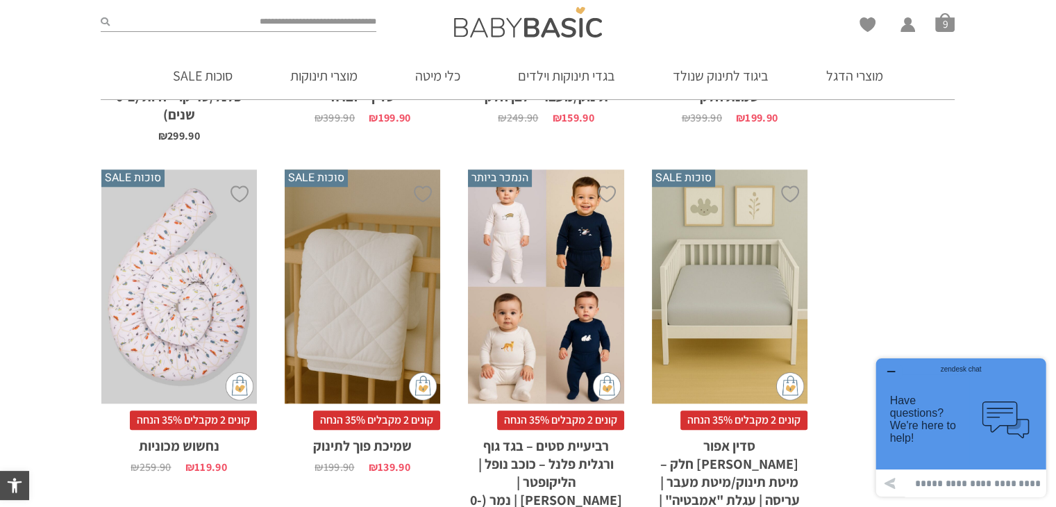
scroll to position [1744, 0]
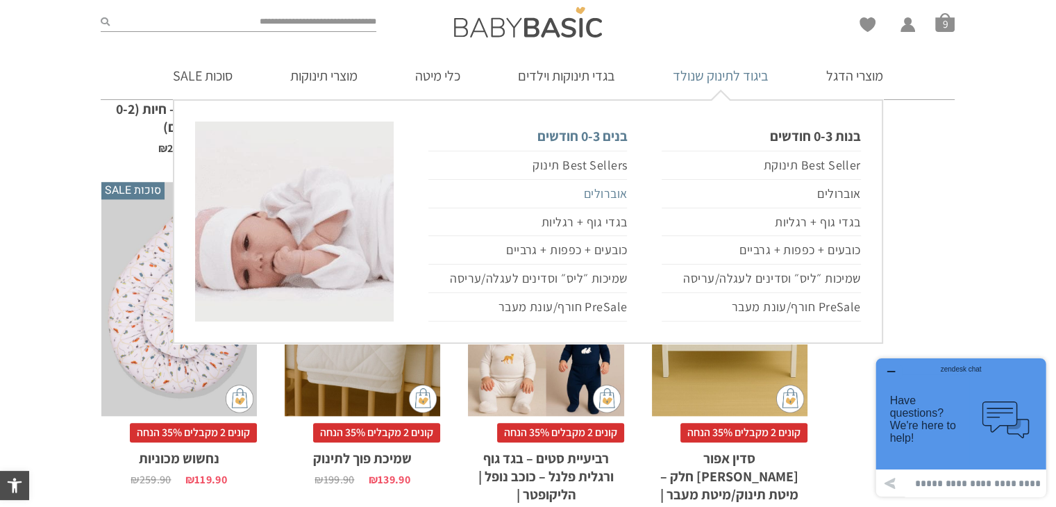
click at [614, 192] on link "אוברולים" at bounding box center [527, 194] width 199 height 28
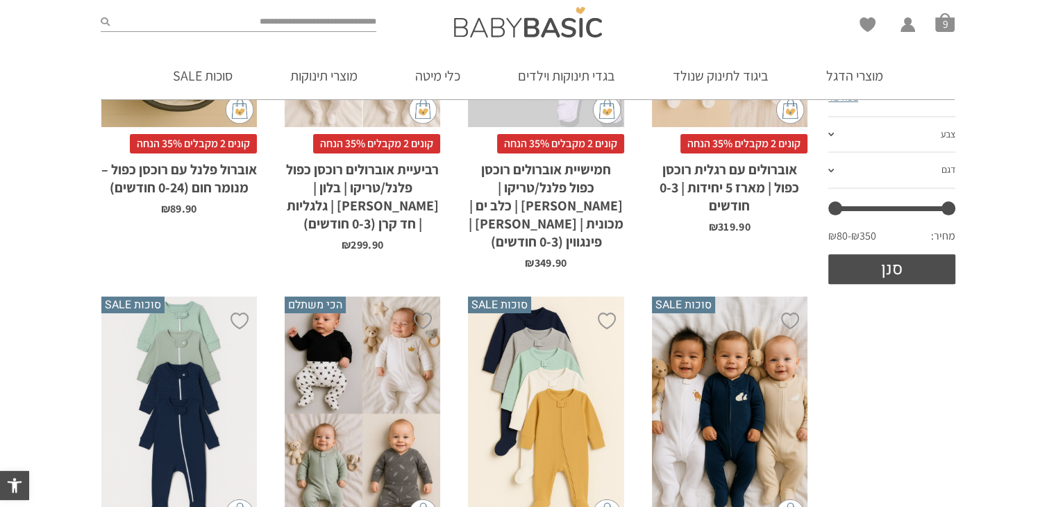
scroll to position [886, 0]
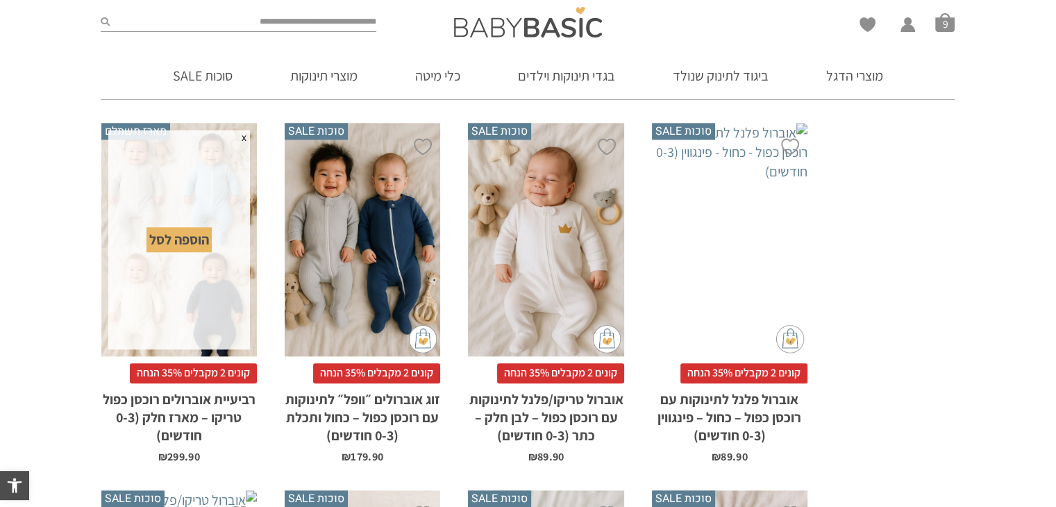
scroll to position [0, 0]
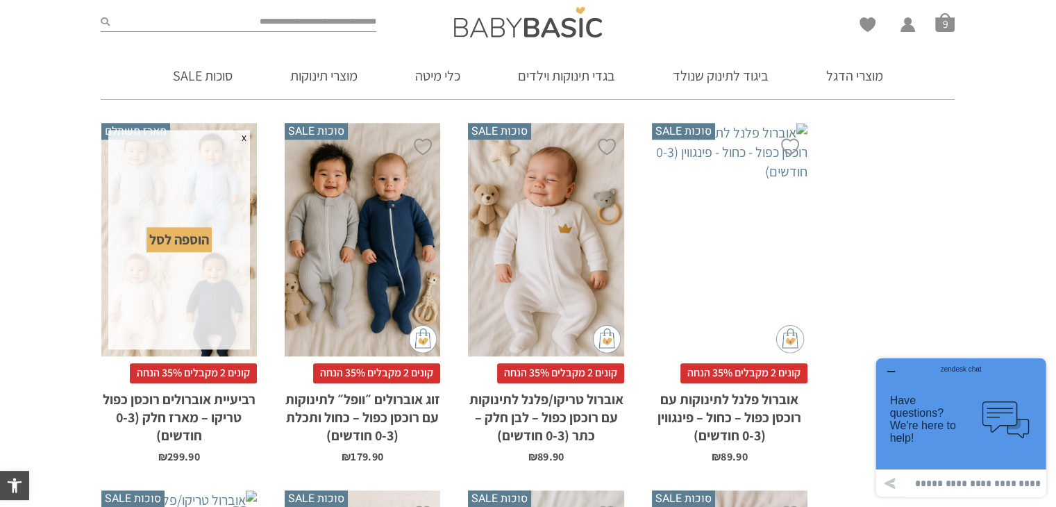
click at [186, 227] on div "הוספה לסל" at bounding box center [179, 239] width 65 height 25
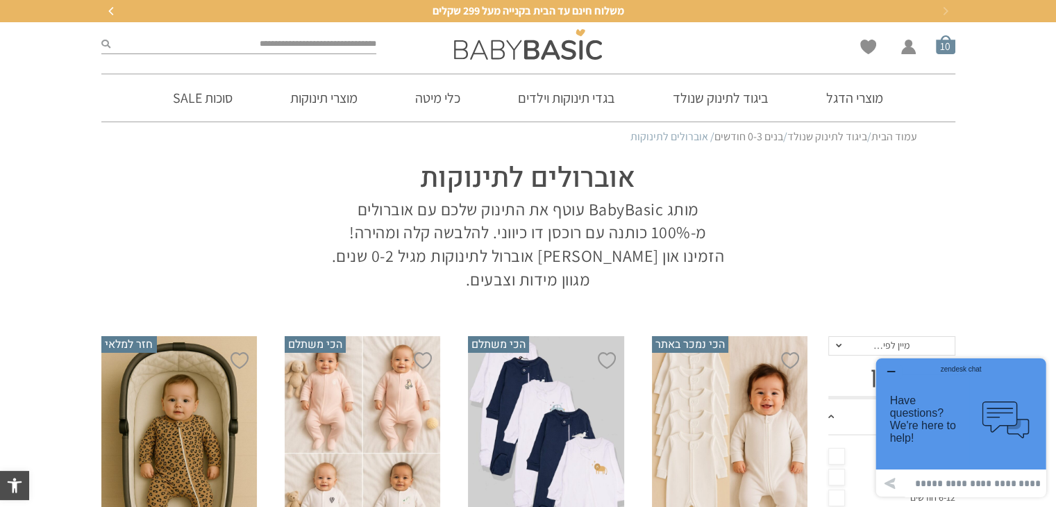
click at [950, 38] on span "סל קניות" at bounding box center [945, 44] width 19 height 19
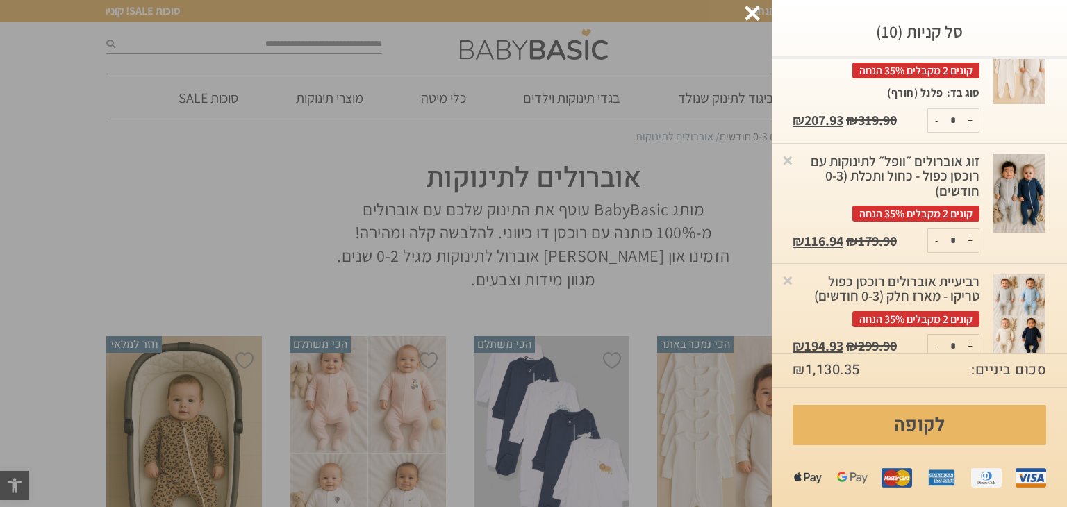
scroll to position [1060, 0]
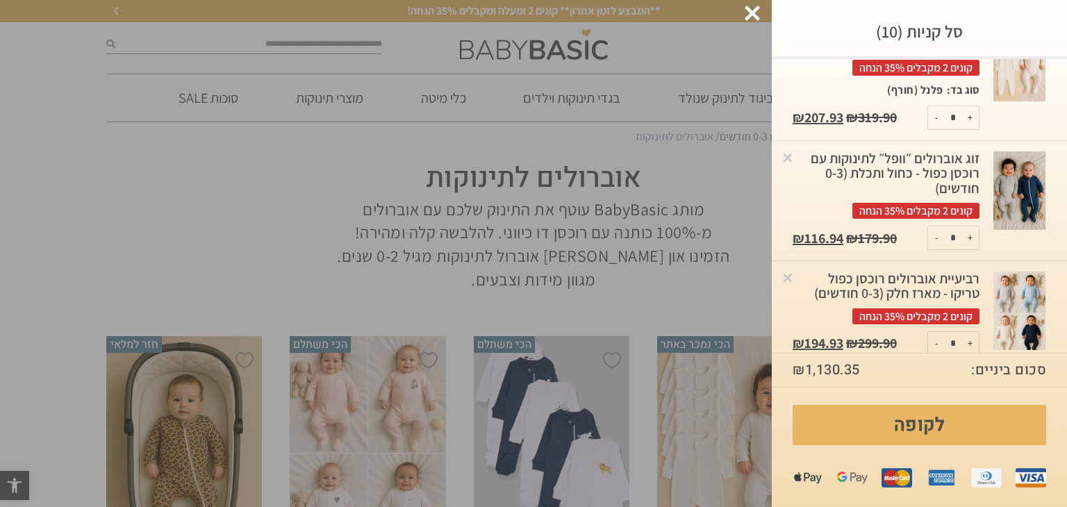
click at [939, 159] on div "זוג אוברולים ״וופל״ לתינוקות עם רוכסן כפול - כחול ותכלת (0-3 חודשים) קונים 2 מק…" at bounding box center [885, 184] width 187 height 67
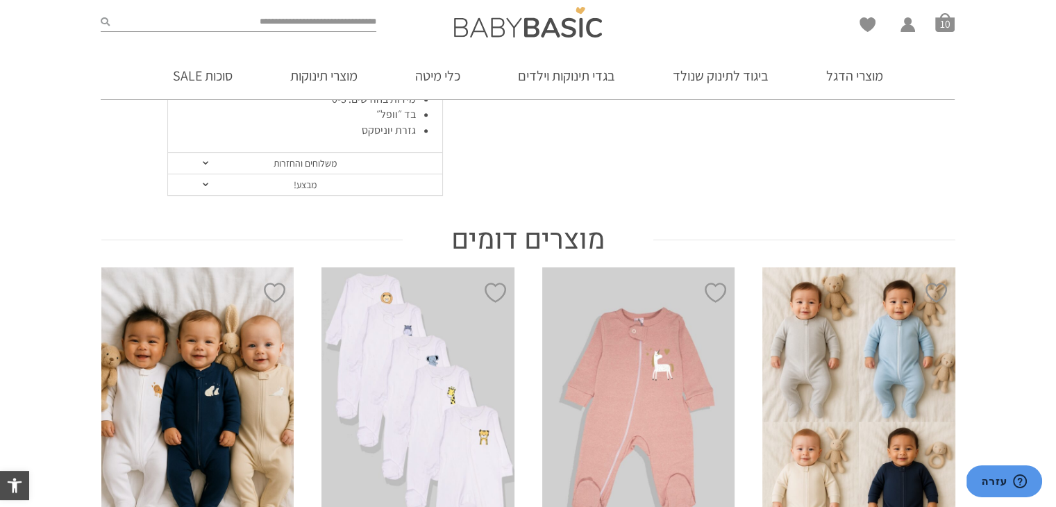
scroll to position [646, 0]
click at [882, 369] on div "x הוספה לסל" at bounding box center [858, 412] width 193 height 289
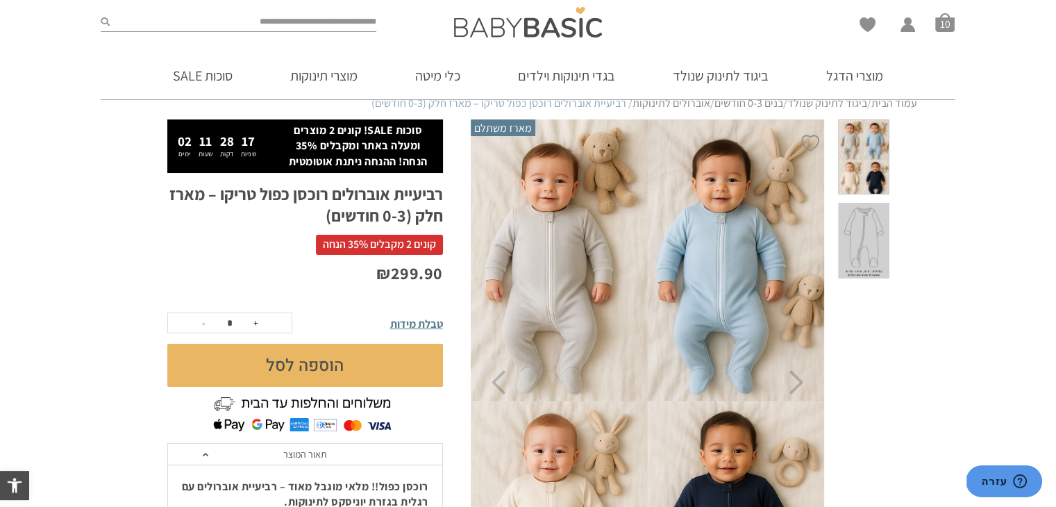
scroll to position [29, 0]
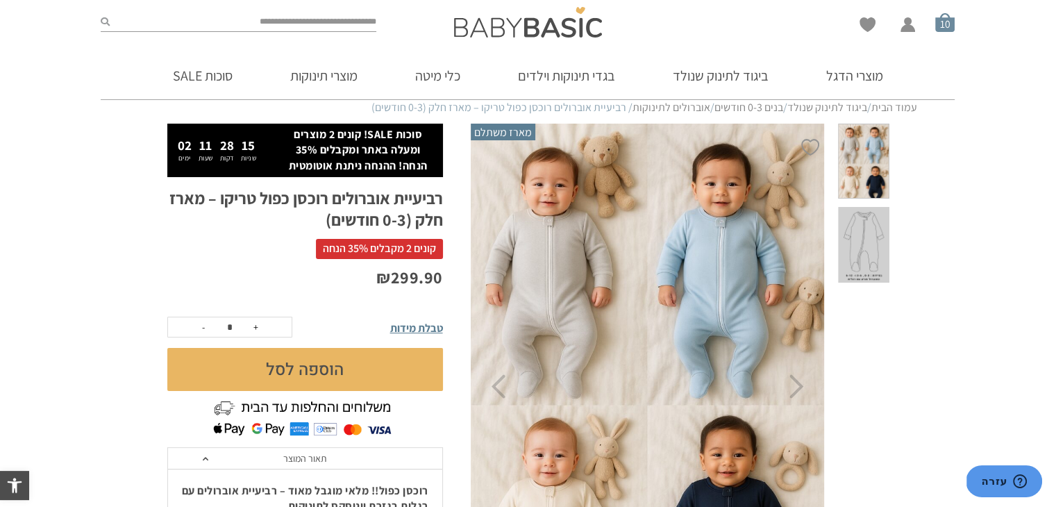
click at [942, 20] on span "סל קניות" at bounding box center [944, 21] width 19 height 19
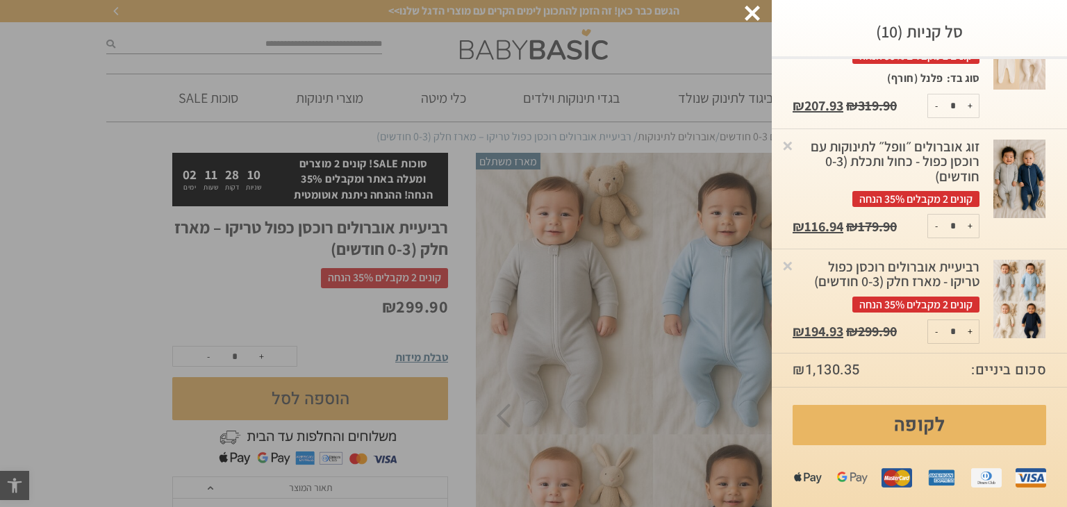
scroll to position [1072, 0]
click at [932, 139] on div "זוג אוברולים ״וופל״ לתינוקות עם רוכסן כפול - כחול ותכלת (0-3 חודשים) קונים 2 מק…" at bounding box center [885, 172] width 187 height 67
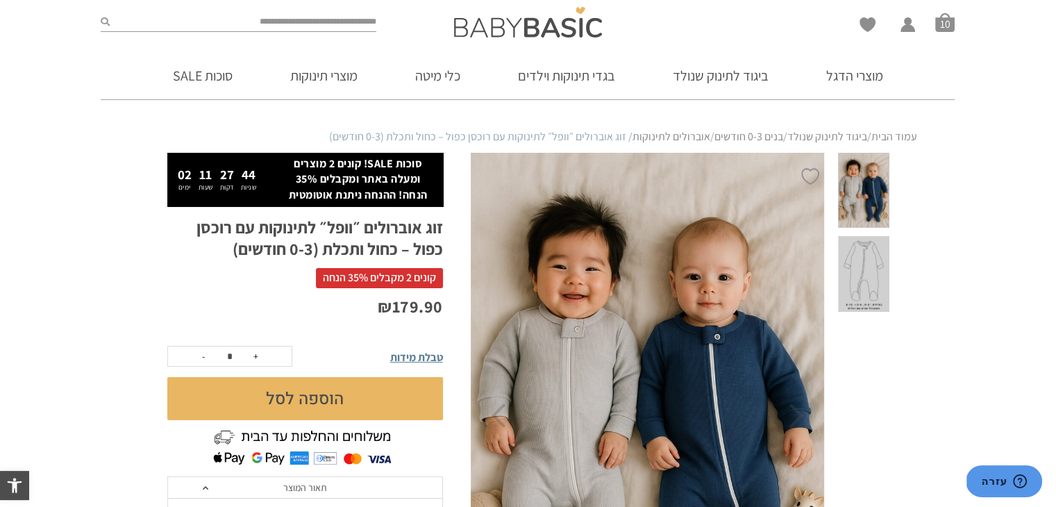
drag, startPoint x: 1066, startPoint y: 46, endPoint x: 1007, endPoint y: 30, distance: 61.1
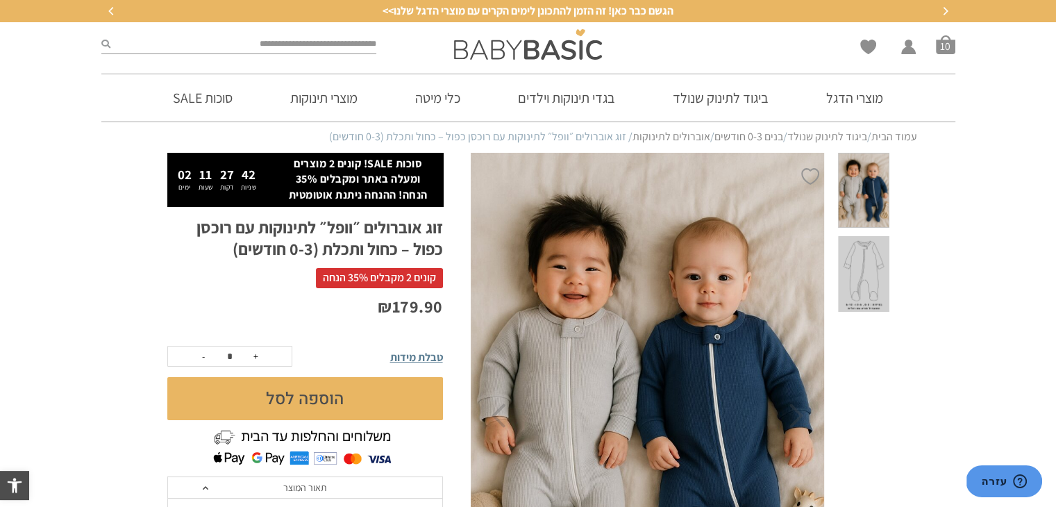
click at [942, 51] on span "סל קניות" at bounding box center [945, 44] width 19 height 19
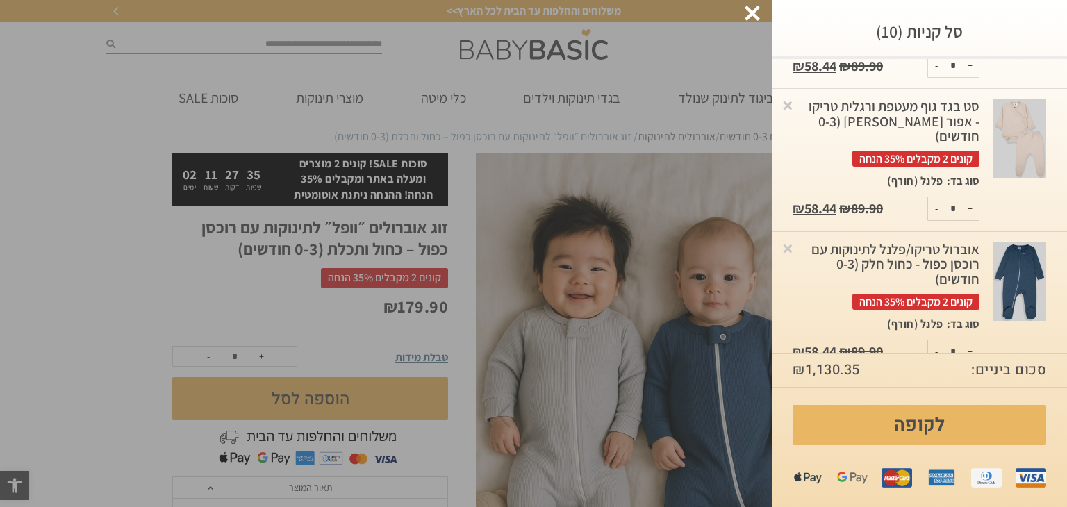
scroll to position [701, 0]
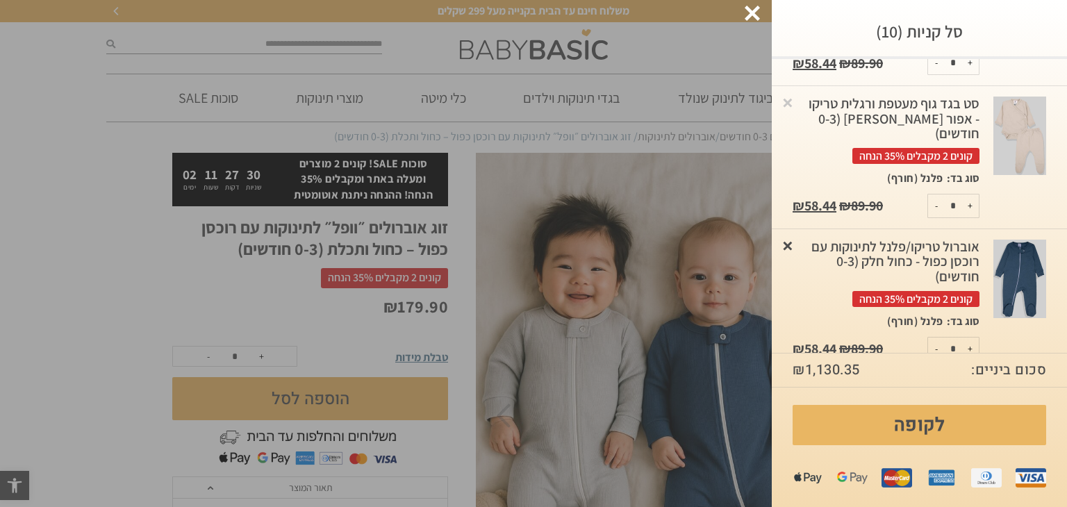
click at [794, 238] on link "×" at bounding box center [787, 245] width 14 height 14
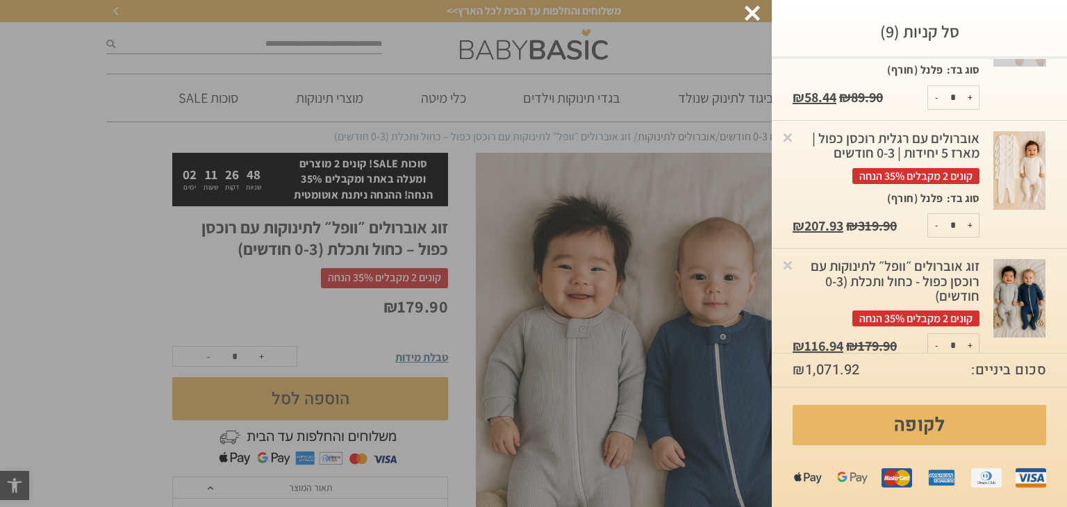
scroll to position [812, 0]
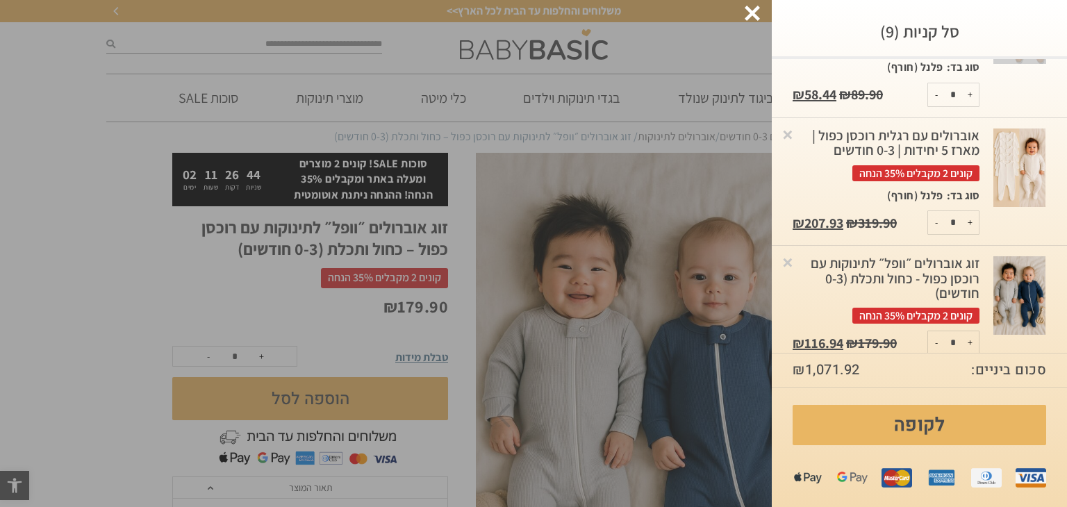
click at [880, 128] on div "אוברולים עם רגלית רוכסן כפול | מארז 5 יחידות | 0-3 חודשים קונים 2 מקבלים 35% הנ…" at bounding box center [885, 154] width 187 height 53
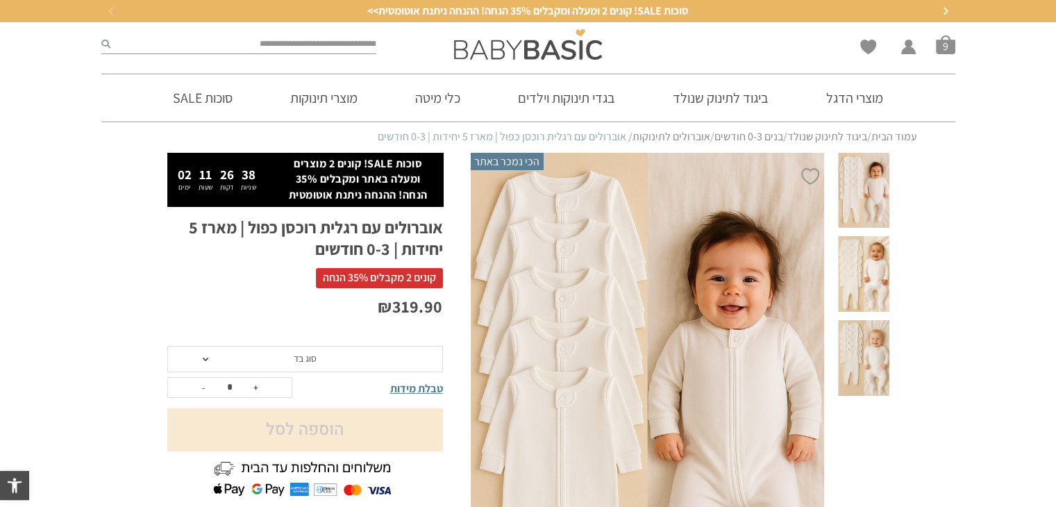
click at [870, 256] on span at bounding box center [863, 274] width 51 height 76
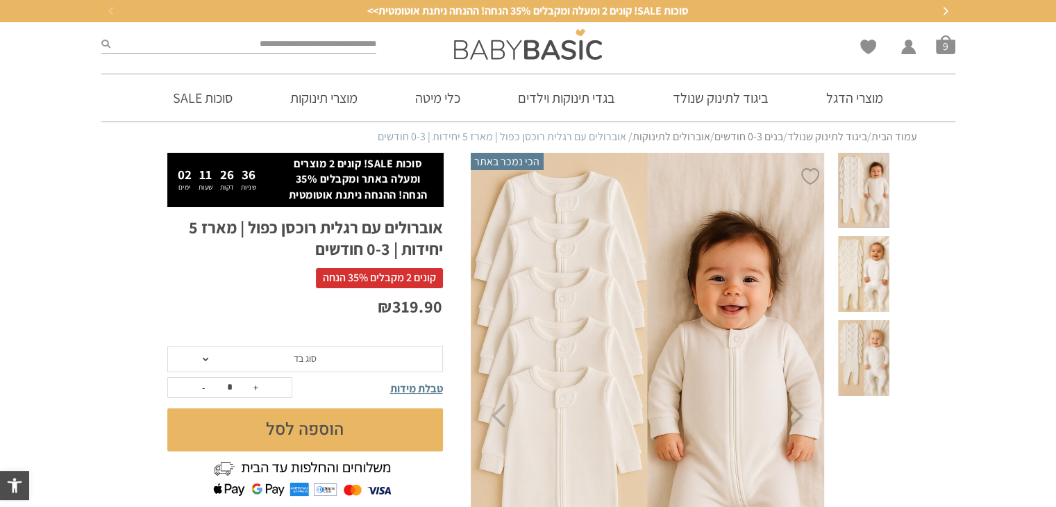
click at [864, 325] on span at bounding box center [863, 358] width 51 height 76
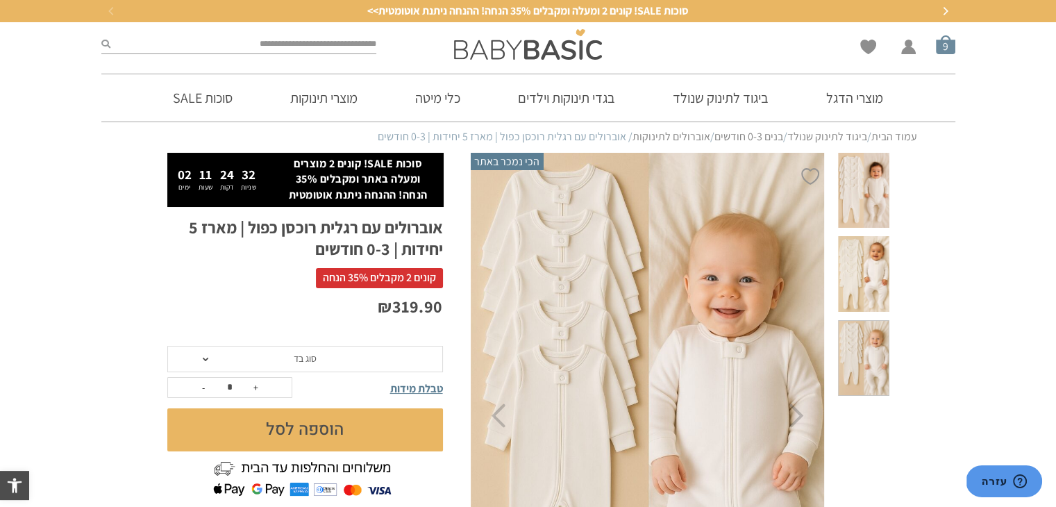
click at [952, 44] on span "סל קניות" at bounding box center [945, 44] width 19 height 19
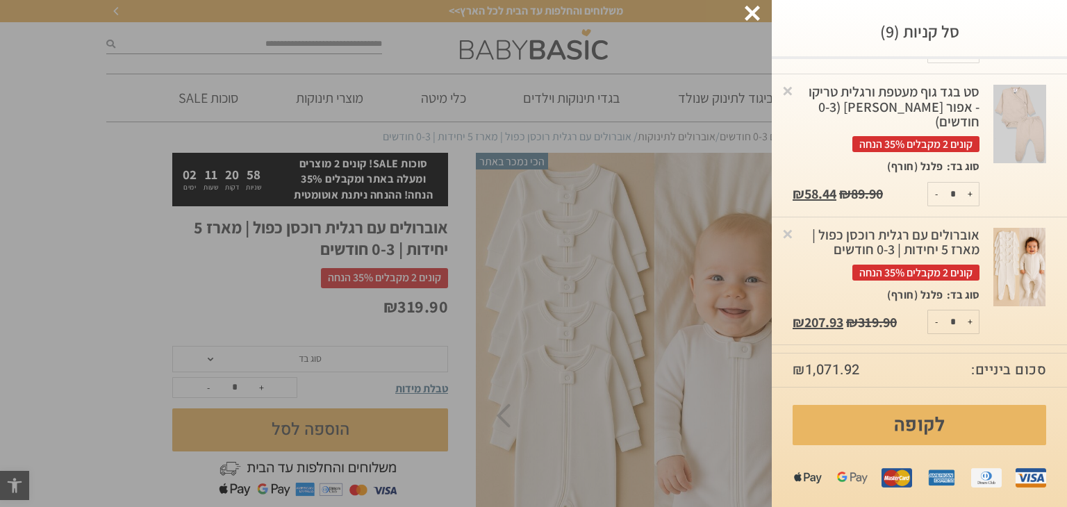
scroll to position [929, 0]
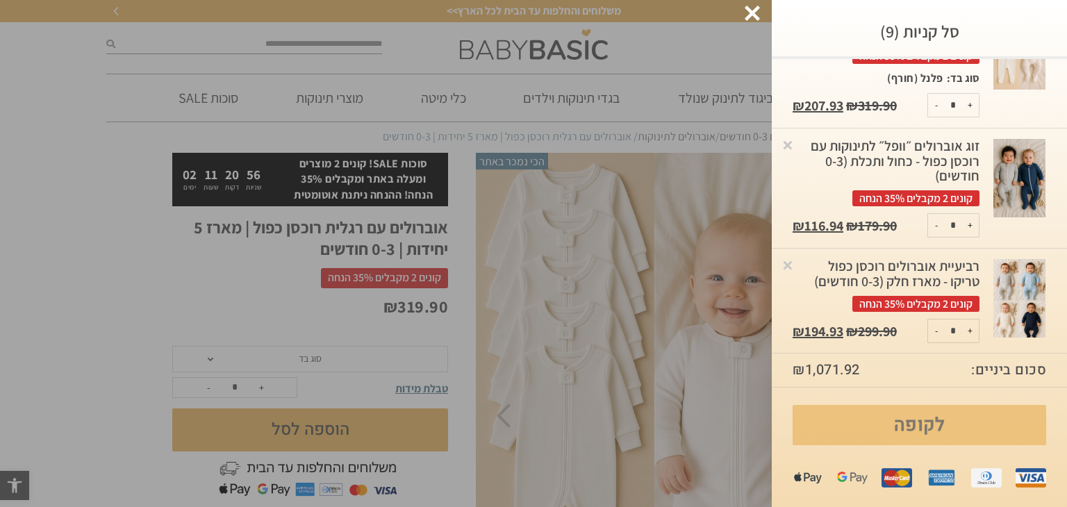
drag, startPoint x: 926, startPoint y: 428, endPoint x: 976, endPoint y: 414, distance: 52.1
click at [976, 414] on link "לקופה" at bounding box center [918, 425] width 253 height 40
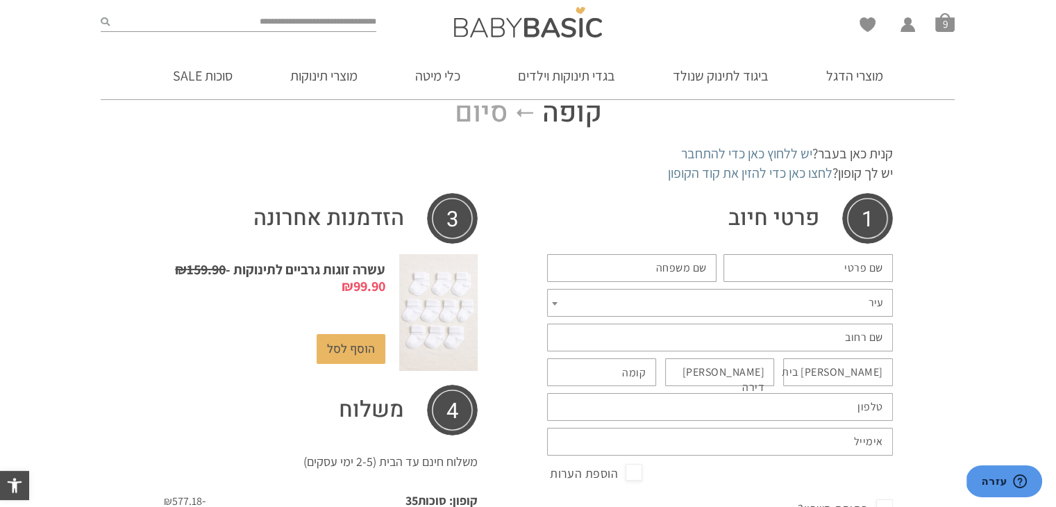
scroll to position [53, 0]
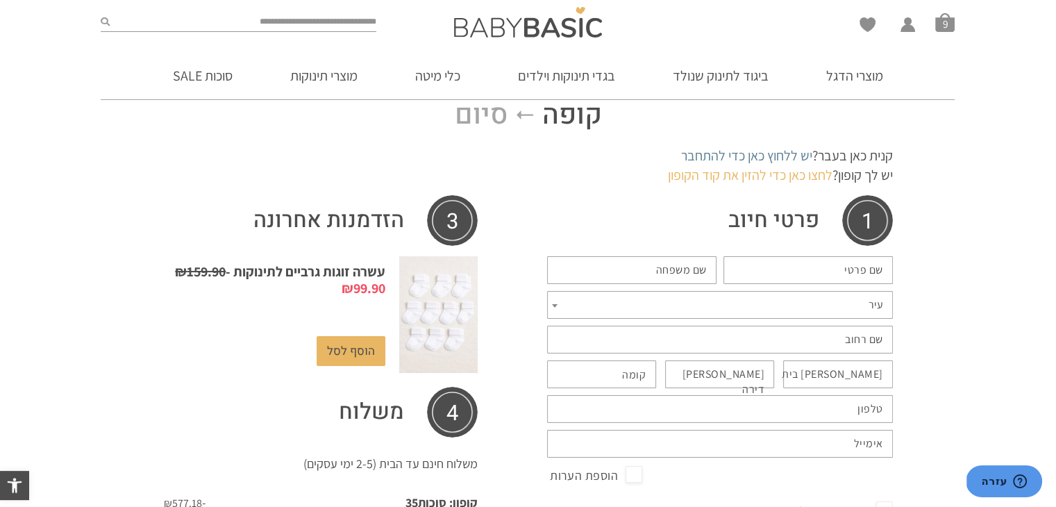
click at [738, 170] on link "לחצו כאן כדי להזין את קוד הקופון" at bounding box center [750, 175] width 165 height 18
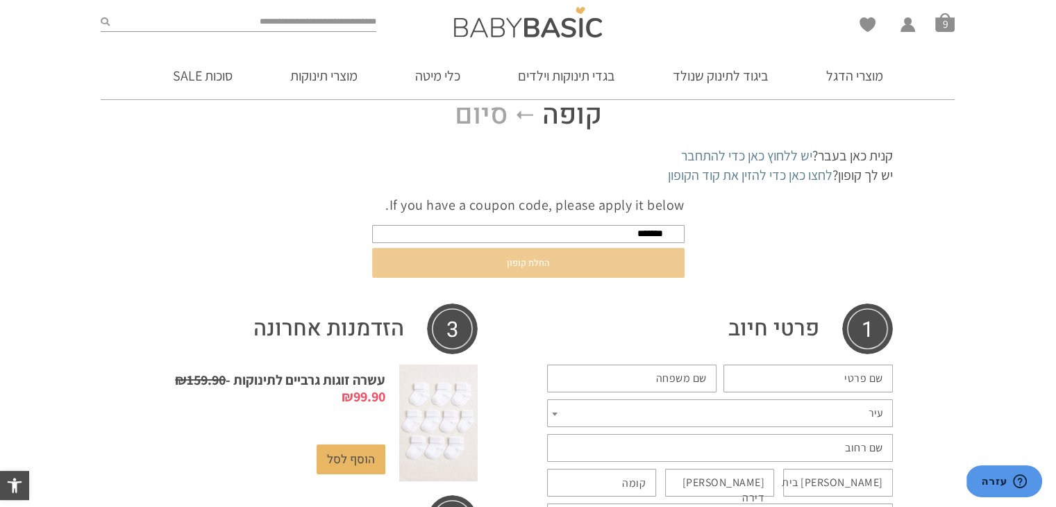
click at [601, 251] on button "החלת קופון" at bounding box center [528, 263] width 312 height 30
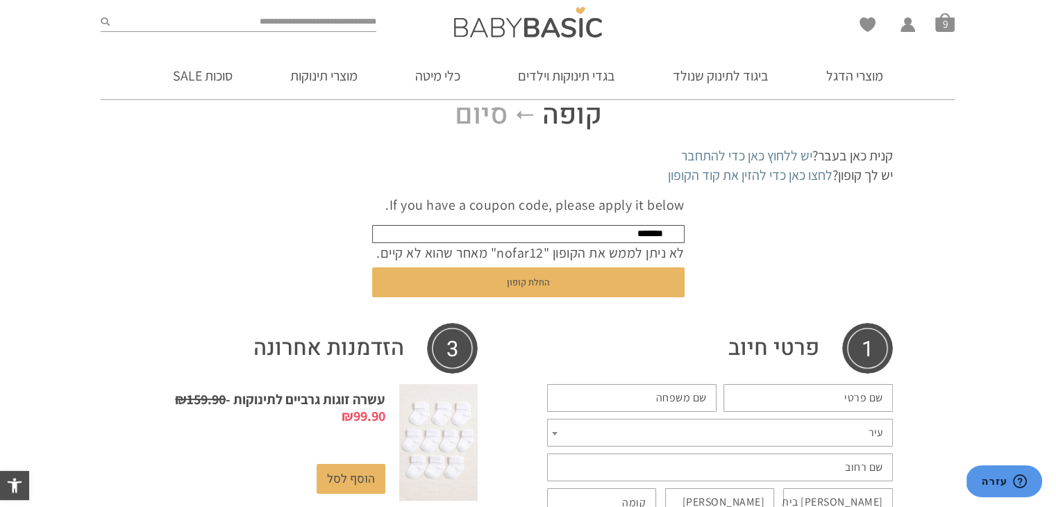
click at [625, 235] on input "*******" at bounding box center [528, 234] width 312 height 18
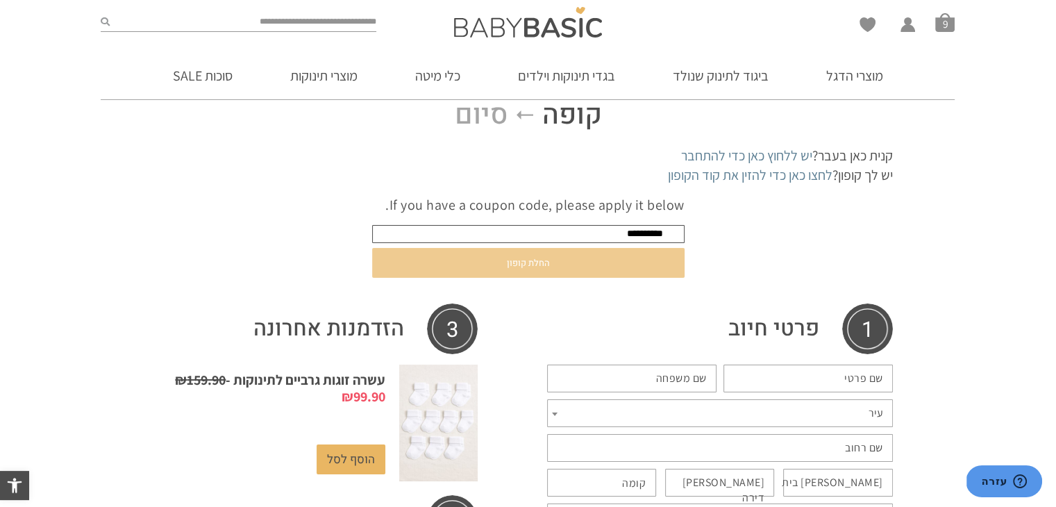
type input "**********"
click at [621, 250] on button "החלת קופון" at bounding box center [528, 263] width 312 height 30
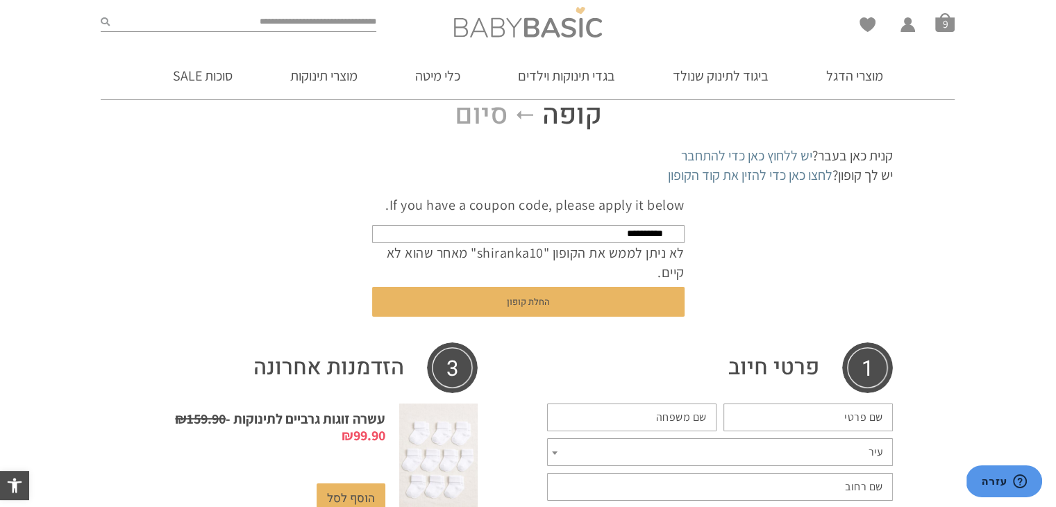
click at [556, 31] on img at bounding box center [528, 22] width 148 height 31
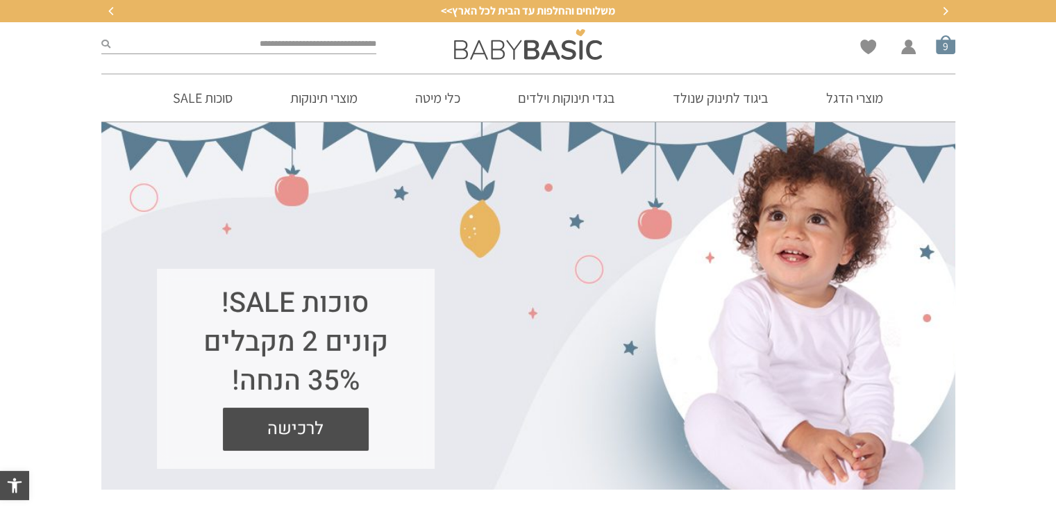
click at [948, 43] on span "סל קניות" at bounding box center [945, 44] width 19 height 19
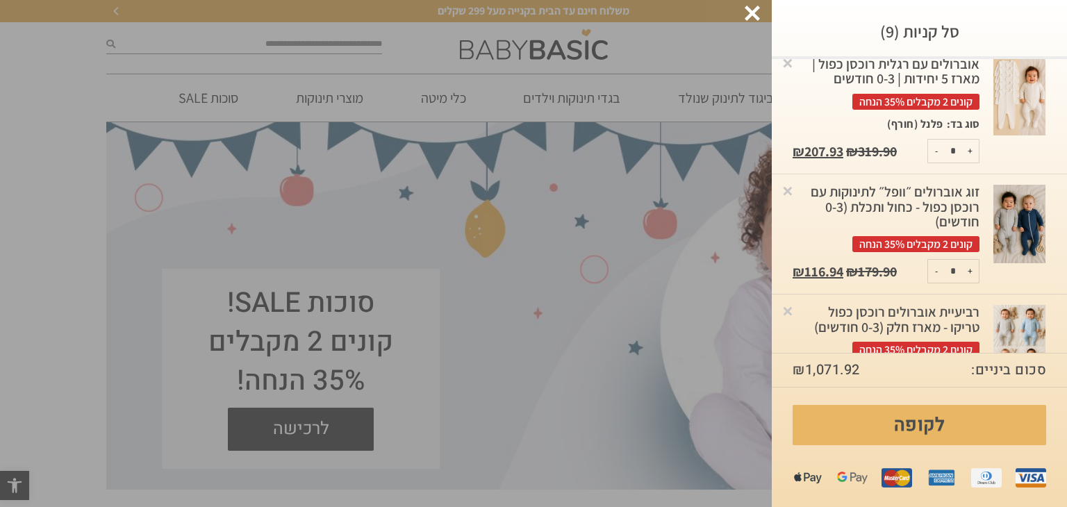
scroll to position [929, 0]
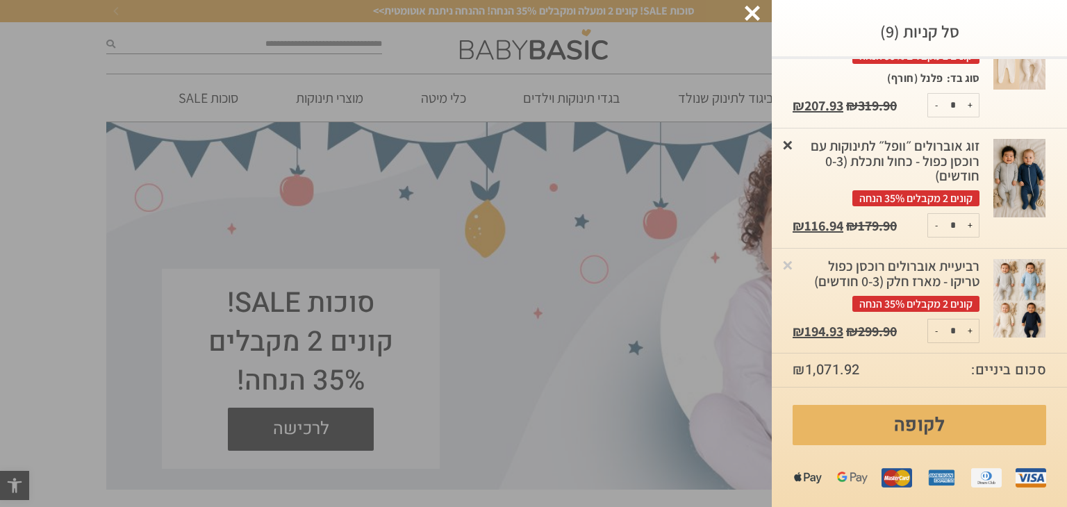
click at [794, 137] on link "×" at bounding box center [787, 144] width 14 height 14
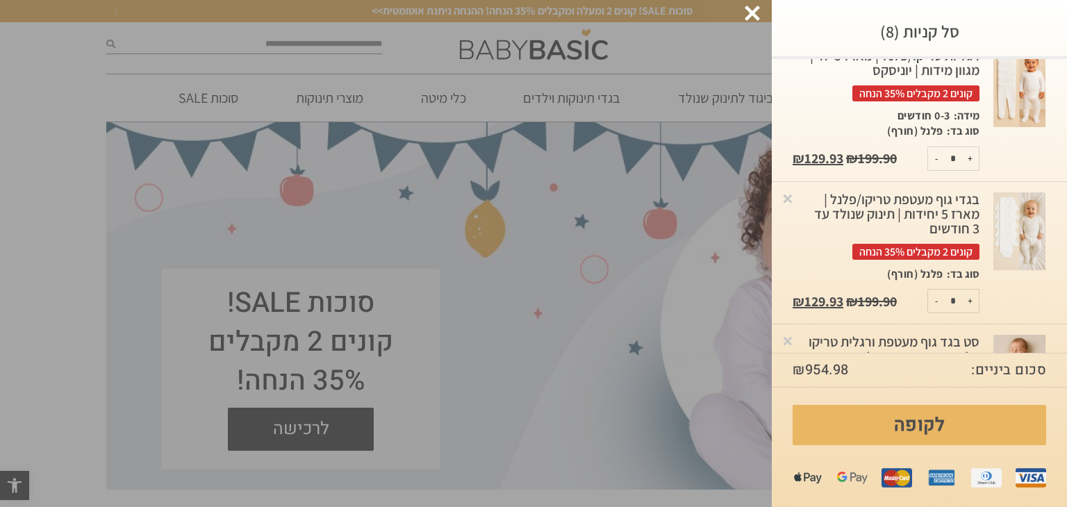
scroll to position [194, 0]
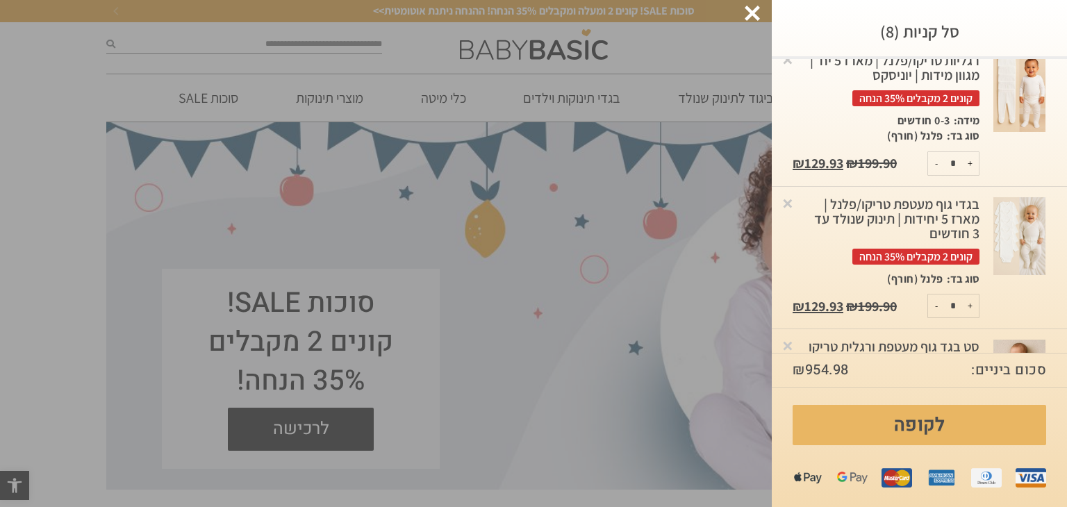
click at [1032, 215] on img at bounding box center [1019, 236] width 52 height 78
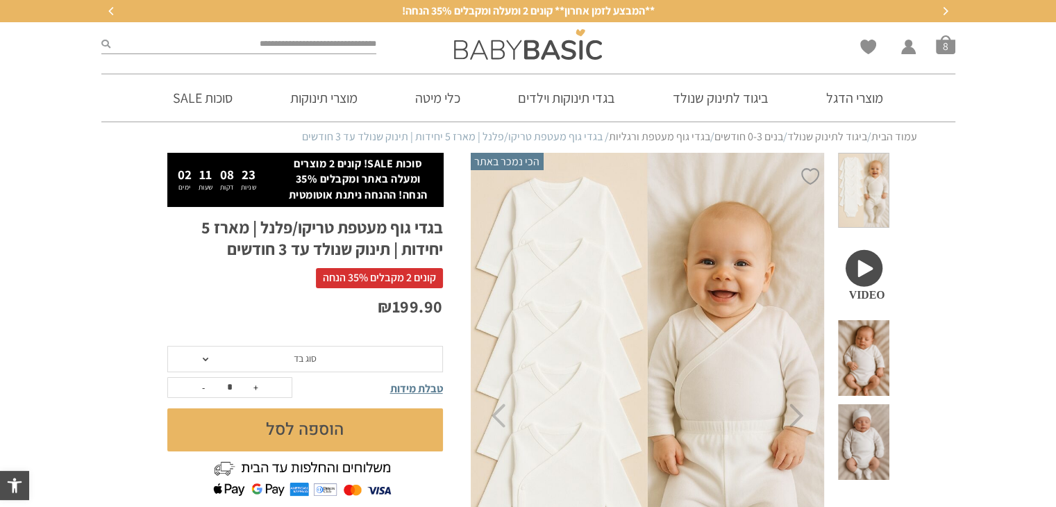
click at [308, 354] on span "סוג בד" at bounding box center [305, 358] width 23 height 12
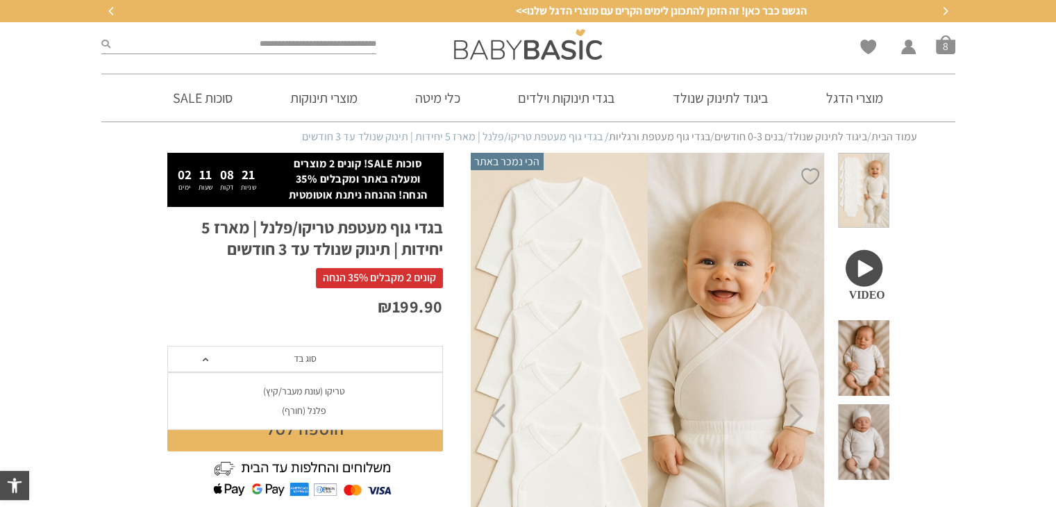
click at [314, 390] on div "טריקו (עונת מעבר/קיץ)" at bounding box center [305, 391] width 276 height 12
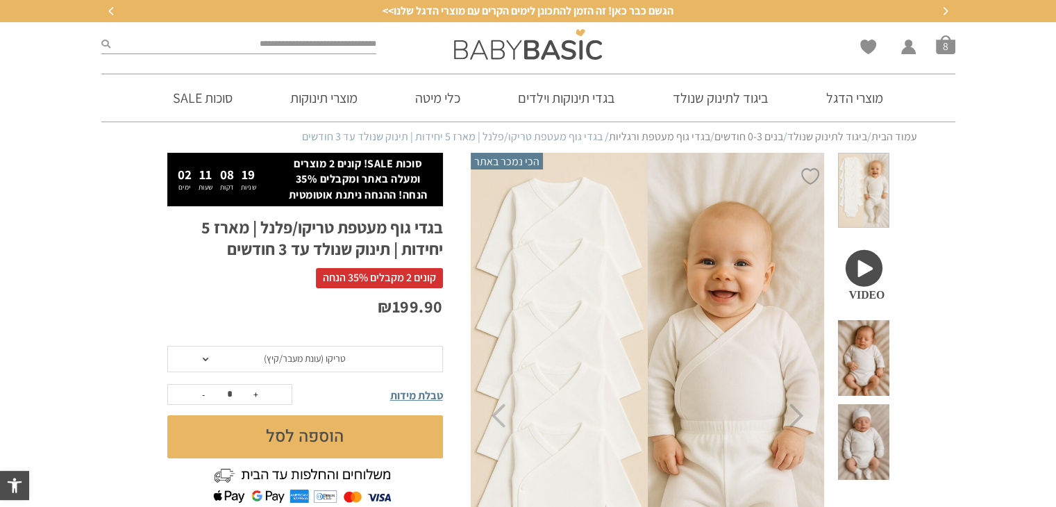
click at [351, 440] on button "הוספה לסל" at bounding box center [305, 436] width 276 height 43
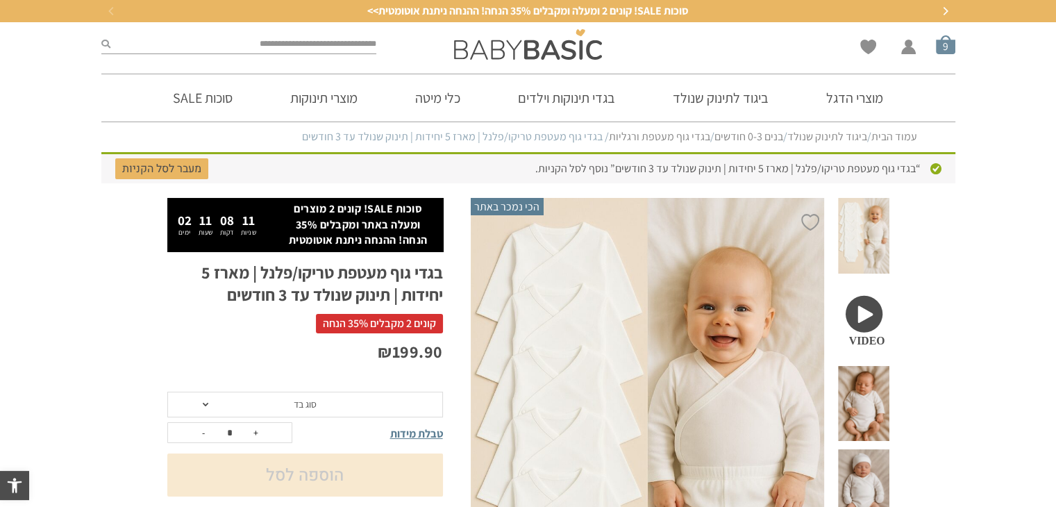
click at [943, 46] on span "סל קניות" at bounding box center [945, 44] width 19 height 19
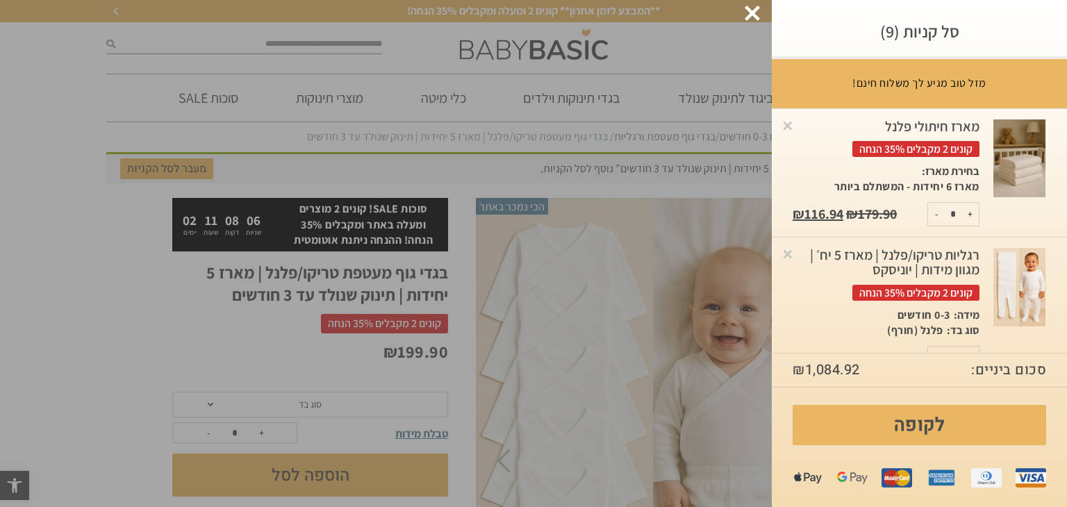
click at [1004, 281] on img at bounding box center [1019, 287] width 52 height 78
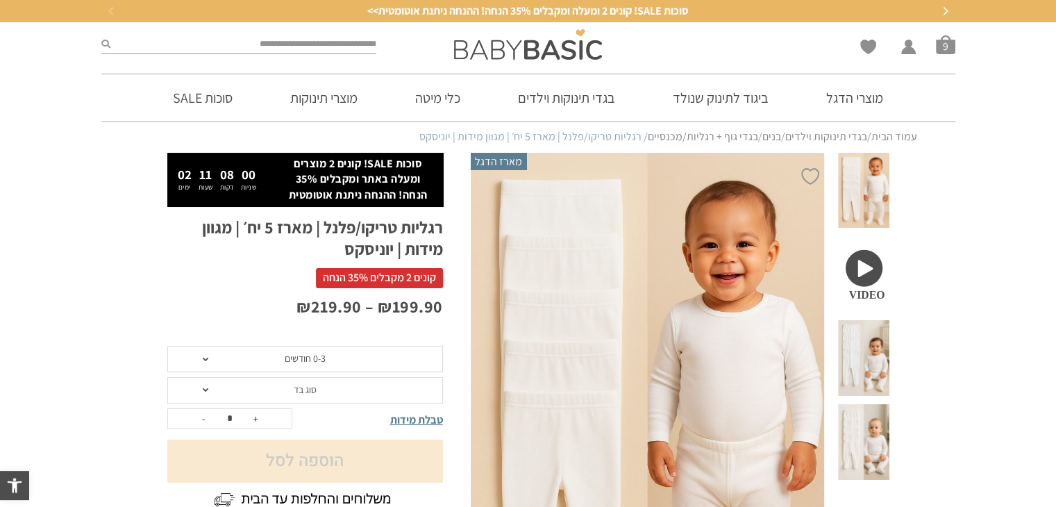
click at [319, 392] on span "סוג בד" at bounding box center [305, 390] width 276 height 26
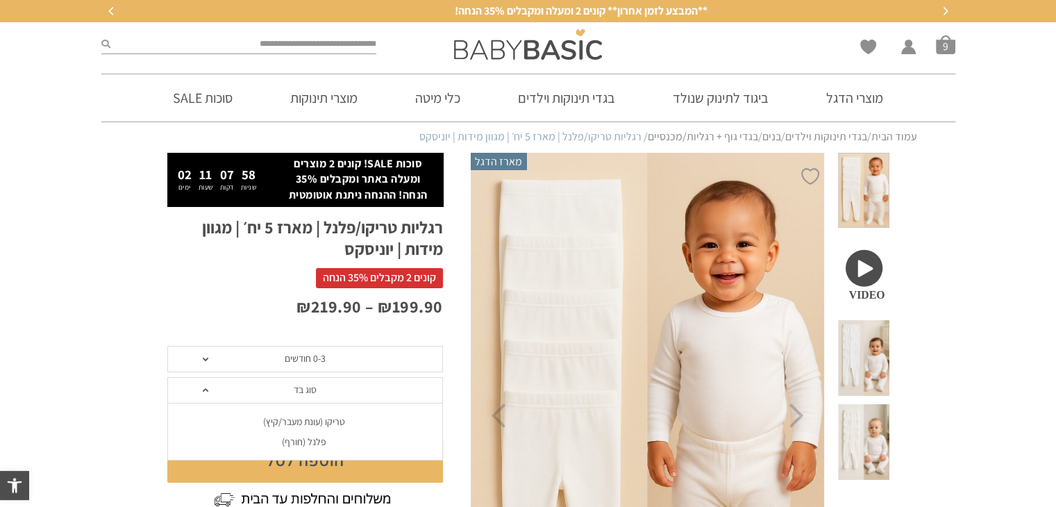
click at [329, 416] on div "טריקו (עונת מעבר/קיץ)" at bounding box center [305, 422] width 276 height 12
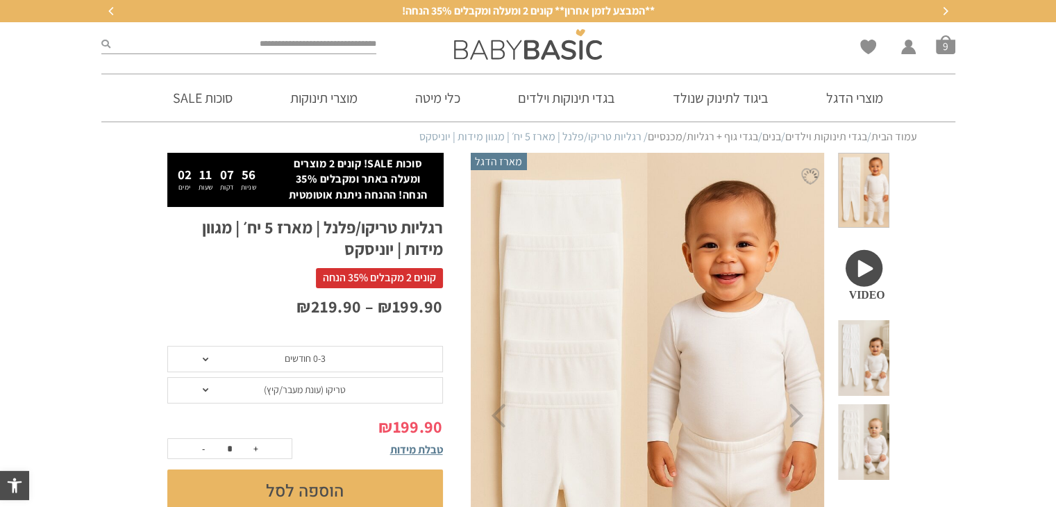
click at [376, 481] on button "הוספה לסל" at bounding box center [305, 490] width 276 height 43
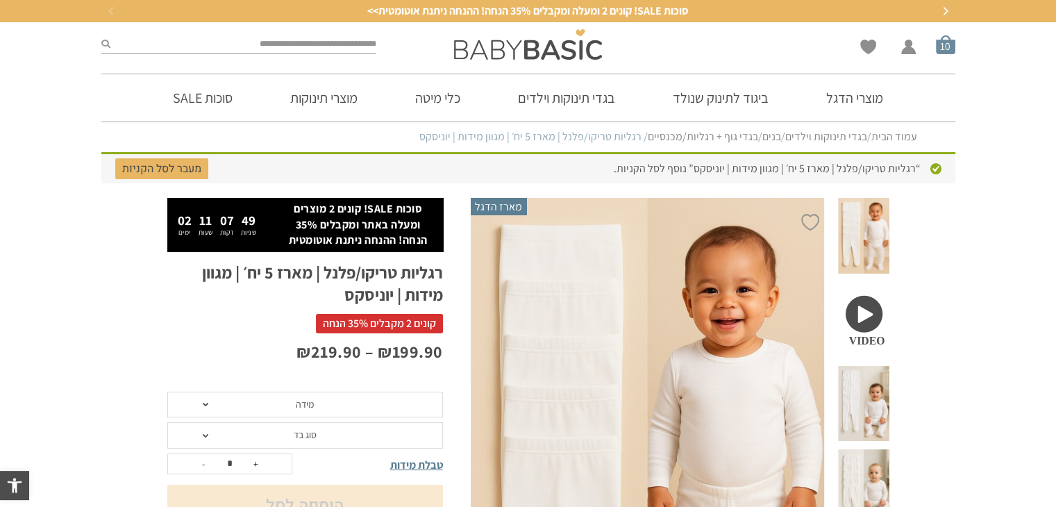
click at [942, 47] on span "סל קניות" at bounding box center [945, 44] width 19 height 19
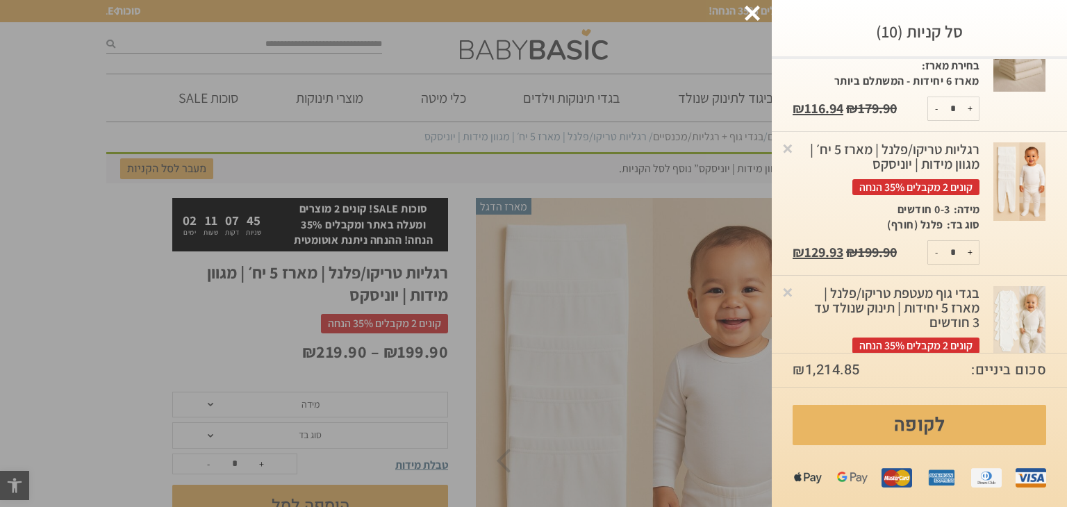
scroll to position [108, 0]
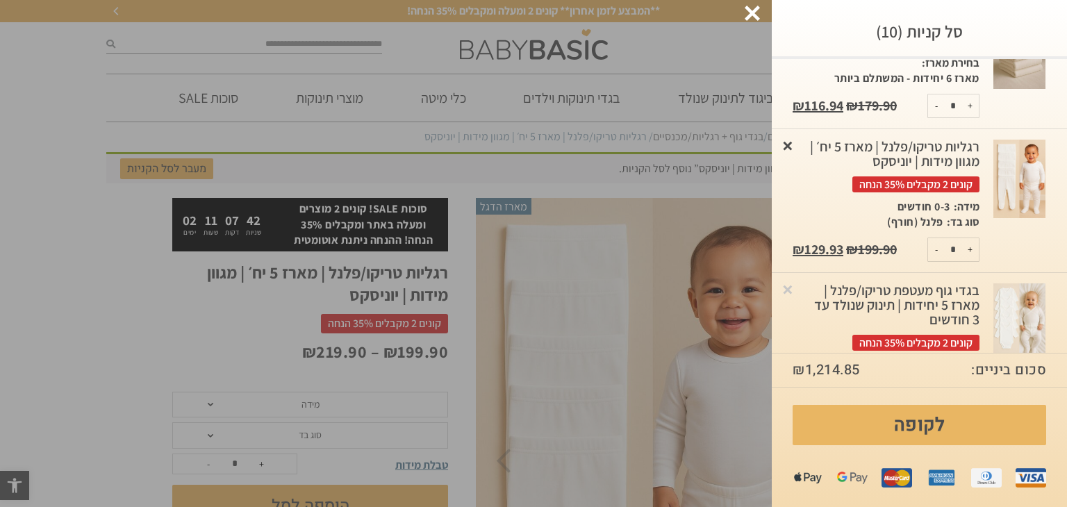
click at [794, 145] on link "×" at bounding box center [787, 145] width 14 height 14
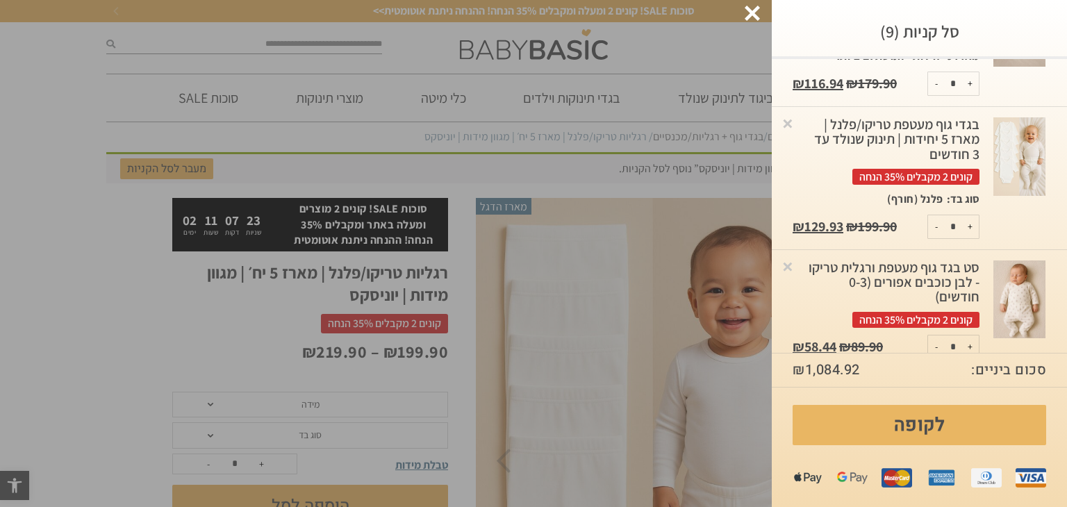
scroll to position [125, 0]
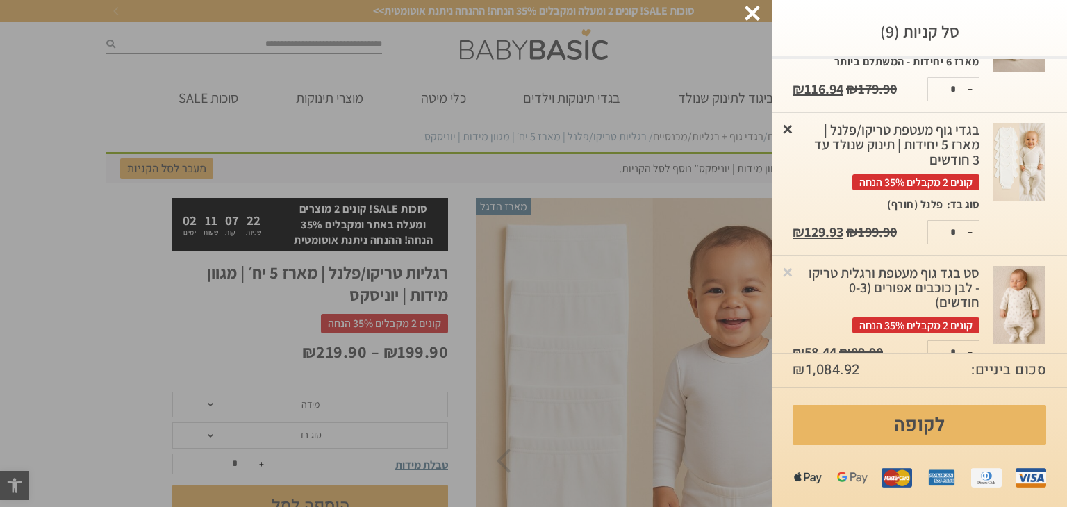
click at [794, 125] on link "×" at bounding box center [787, 129] width 14 height 14
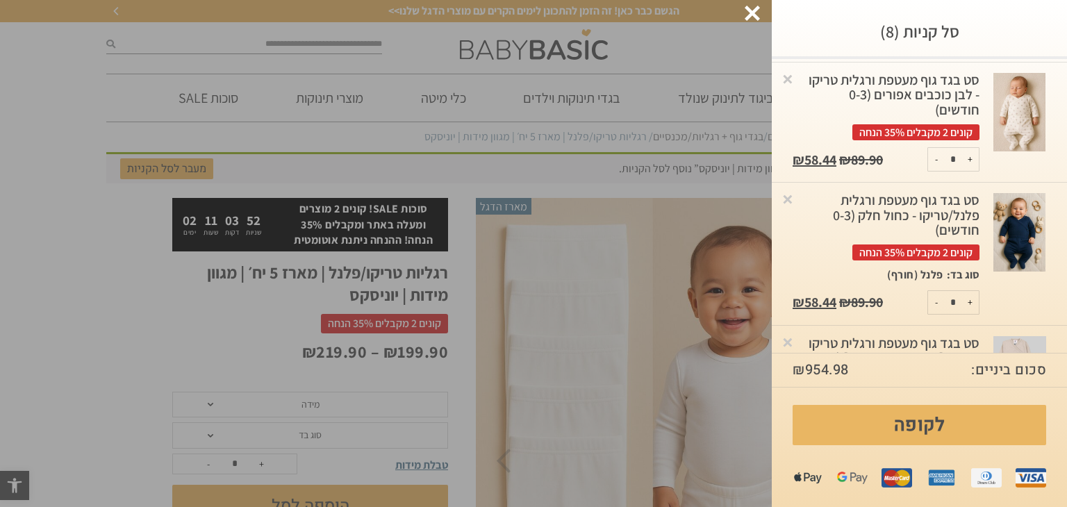
scroll to position [172, 0]
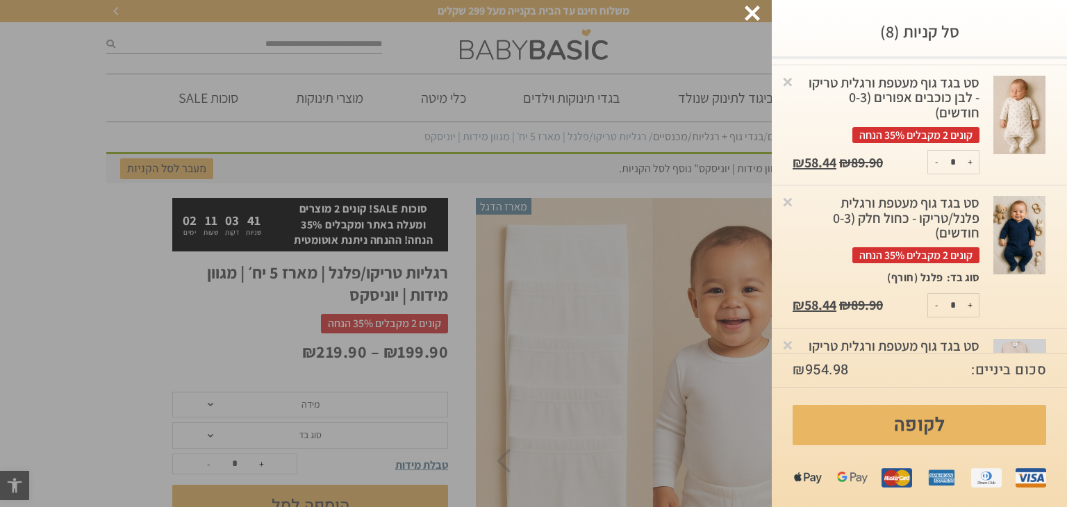
click at [891, 88] on div "סט בגד גוף מעטפת ורגלית טריקו - לבן כוכבים אפורים (0-3 חודשים) קונים 2 מקבלים 3…" at bounding box center [885, 109] width 187 height 67
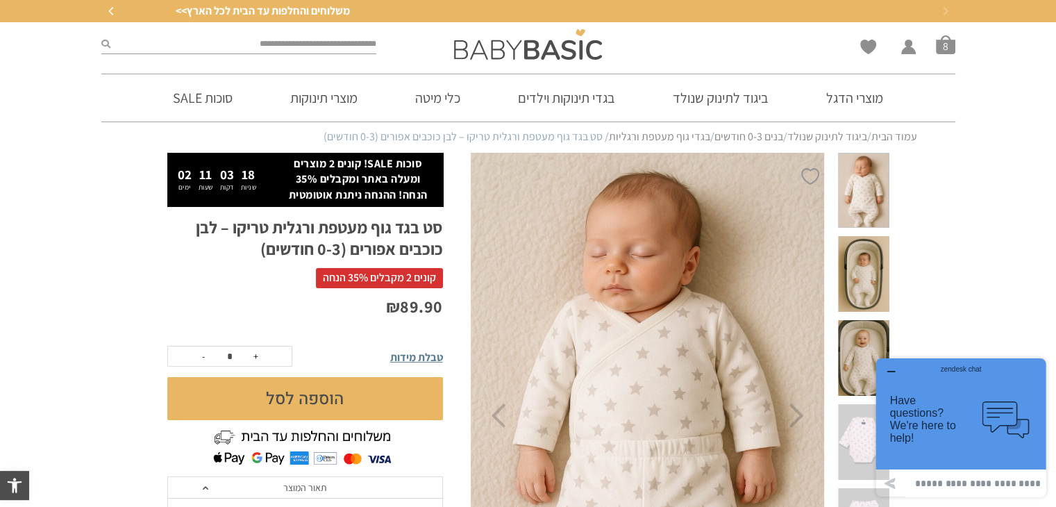
drag, startPoint x: 1062, startPoint y: 69, endPoint x: 976, endPoint y: -58, distance: 153.9
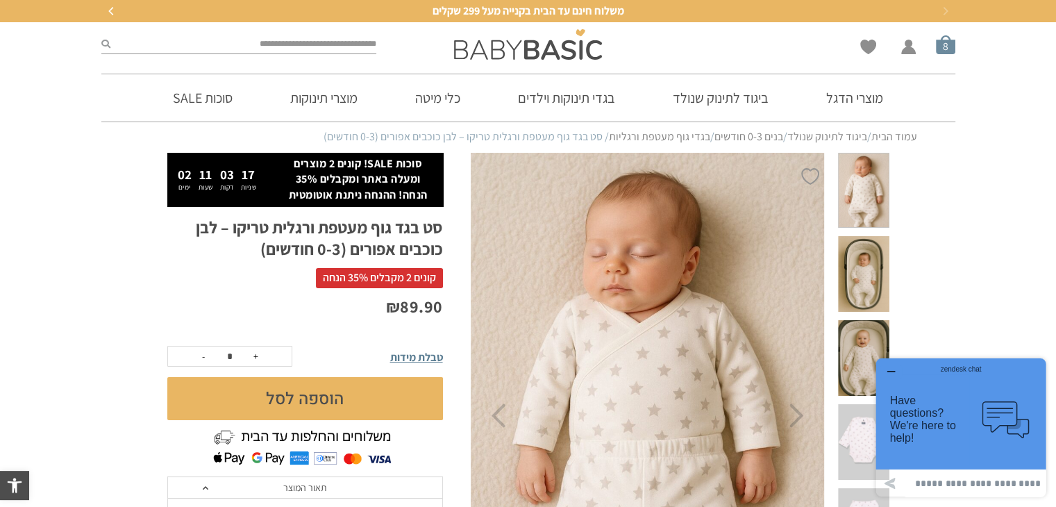
click at [947, 42] on span "סל קניות" at bounding box center [945, 44] width 19 height 19
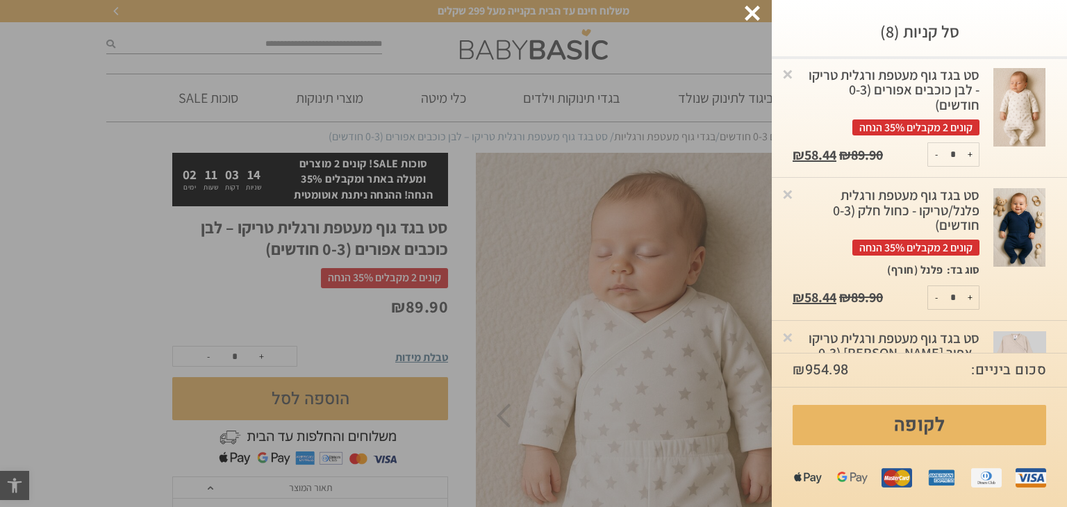
scroll to position [200, 0]
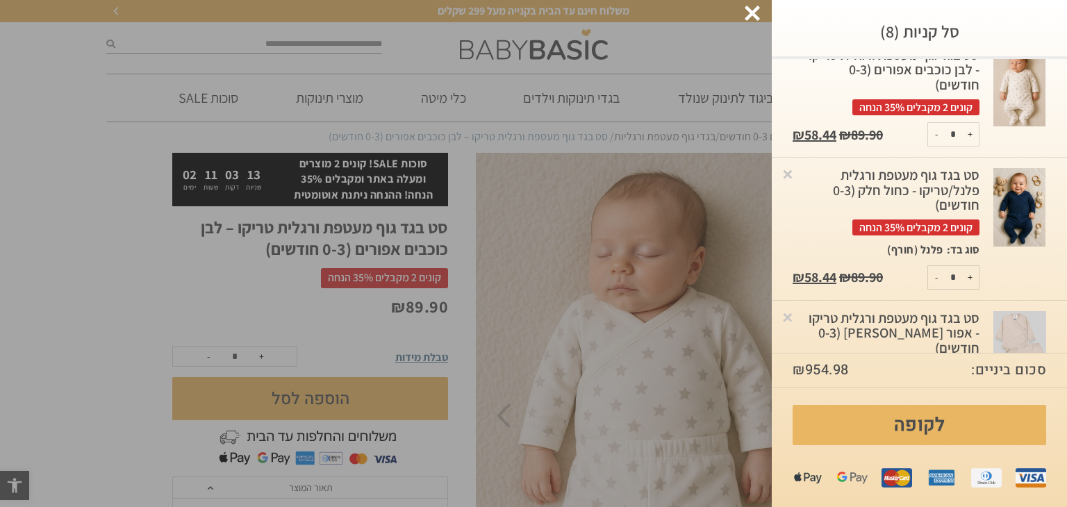
click at [896, 179] on div "סט בגד גוף מעטפת ורגלית פלנל/טריקו - כחול חלק (0-3 חודשים) קונים 2 מקבלים 35% ה…" at bounding box center [885, 201] width 187 height 67
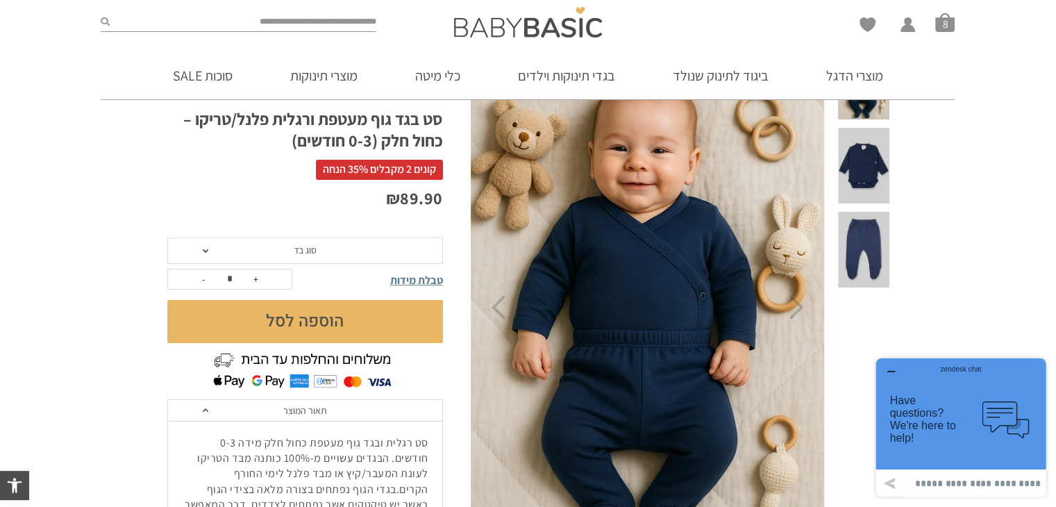
scroll to position [103, 0]
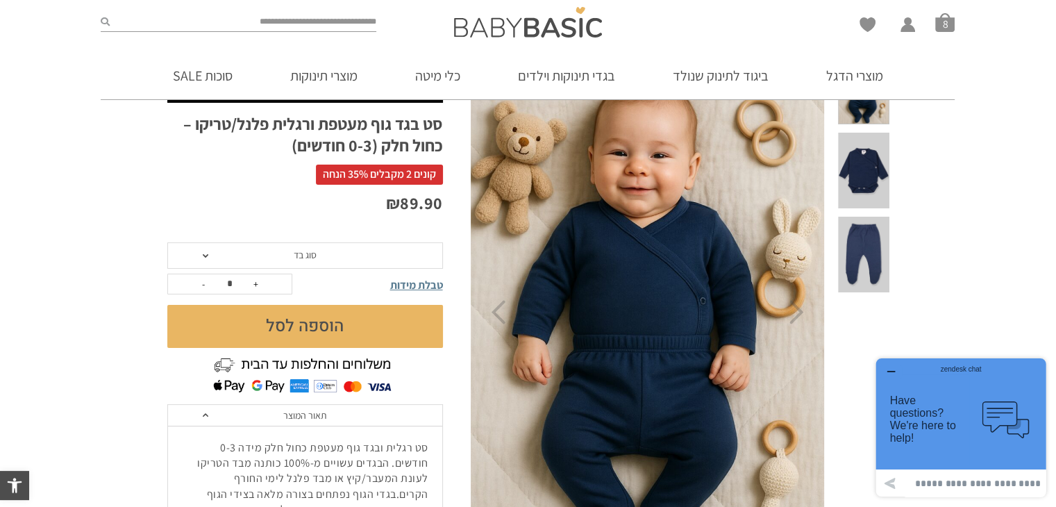
click at [323, 253] on span "סוג בד" at bounding box center [305, 255] width 276 height 26
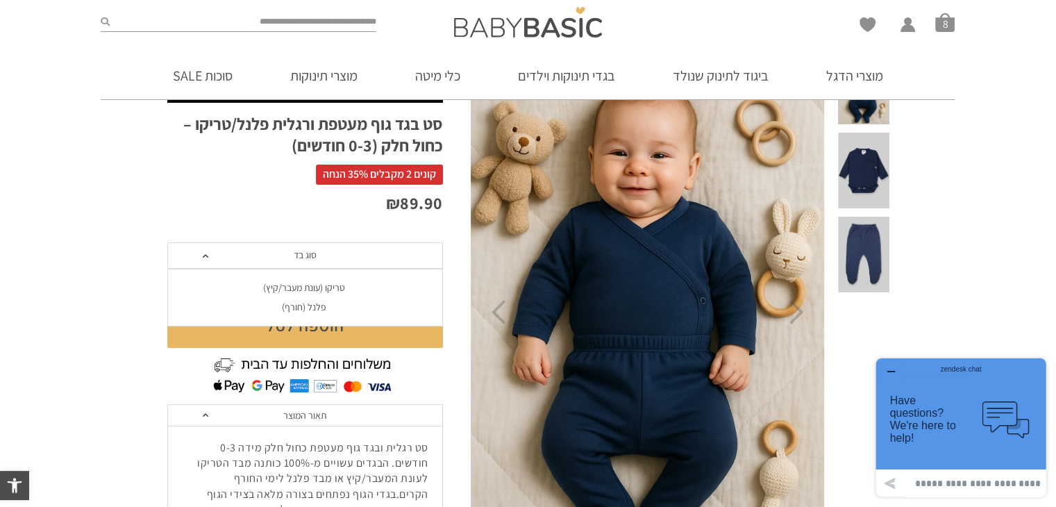
click at [321, 286] on div "טריקו (עונת מעבר/קיץ)" at bounding box center [305, 288] width 276 height 12
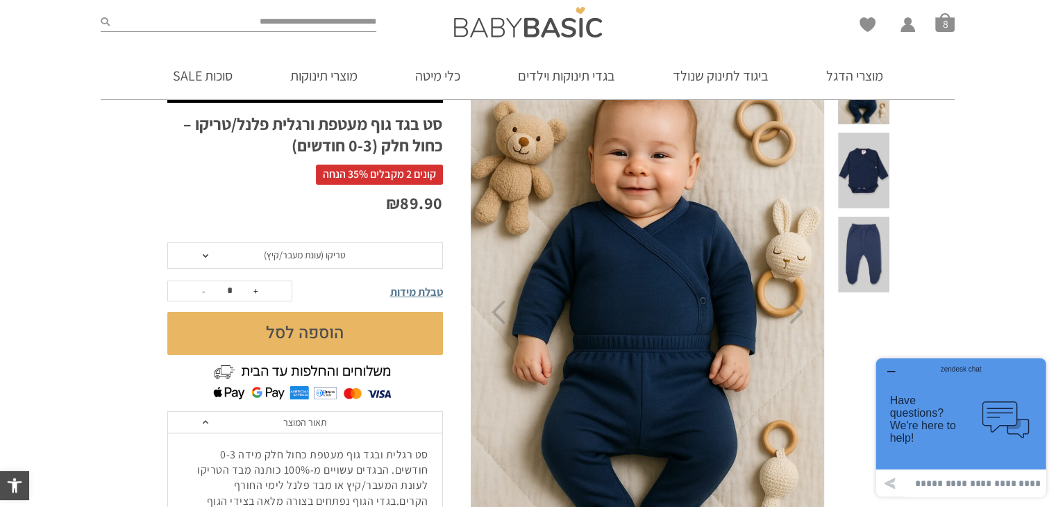
click at [397, 330] on button "הוספה לסל" at bounding box center [305, 333] width 276 height 43
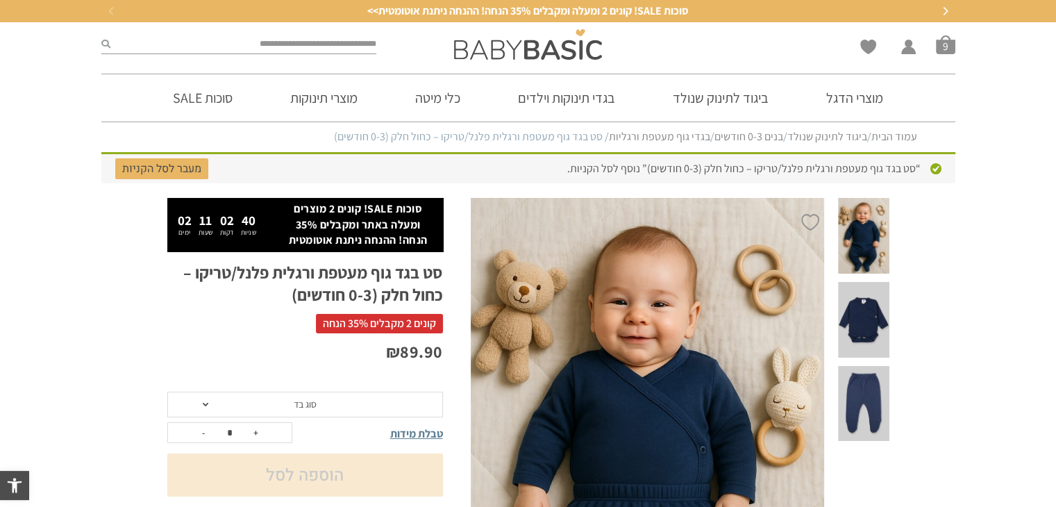
click at [864, 366] on span at bounding box center [863, 404] width 51 height 76
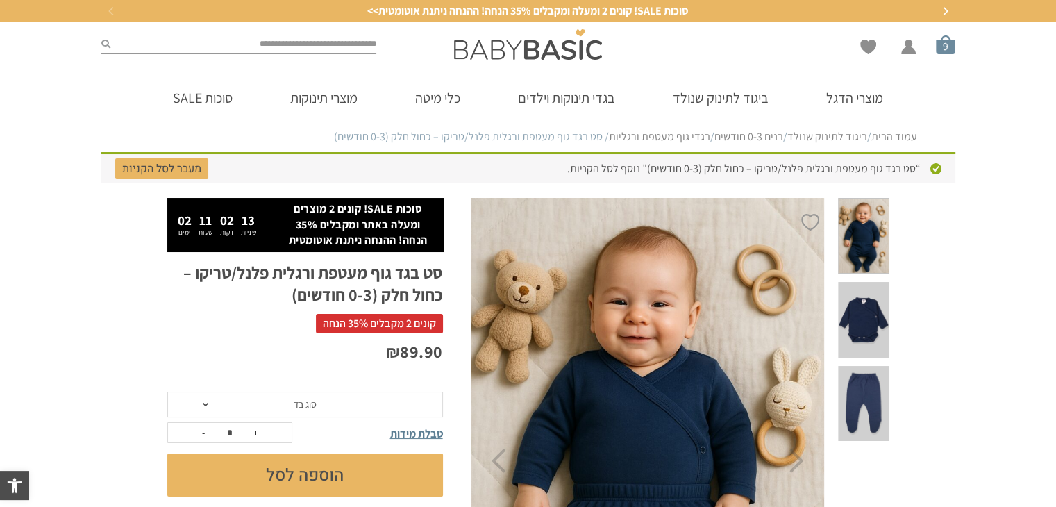
click at [945, 49] on span "סל קניות" at bounding box center [945, 44] width 19 height 19
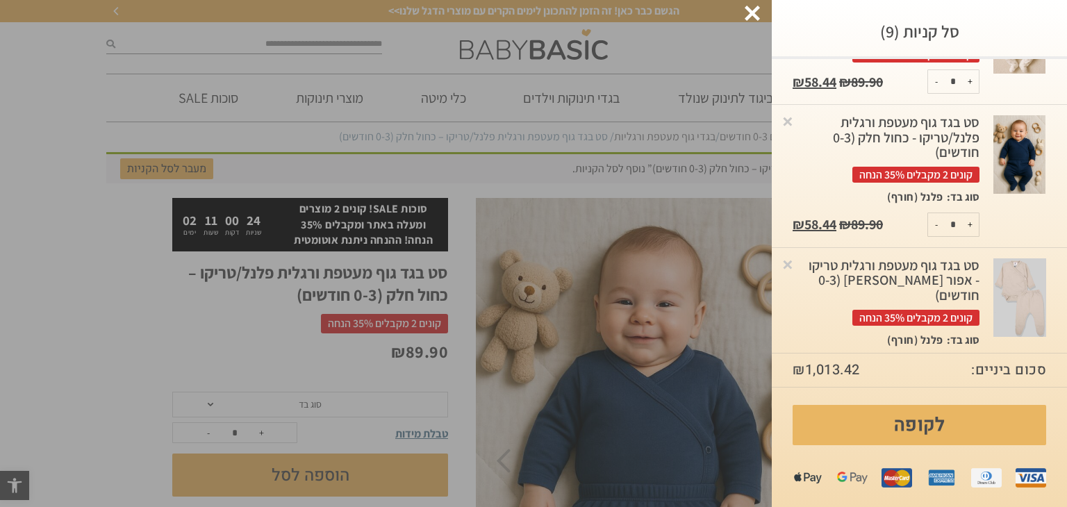
scroll to position [256, 0]
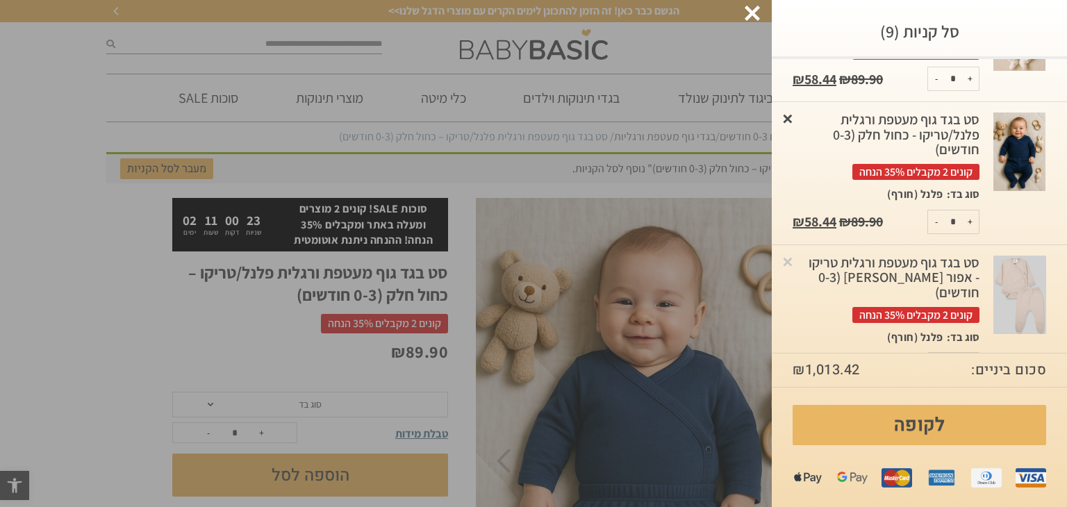
click at [794, 117] on link "×" at bounding box center [787, 118] width 14 height 14
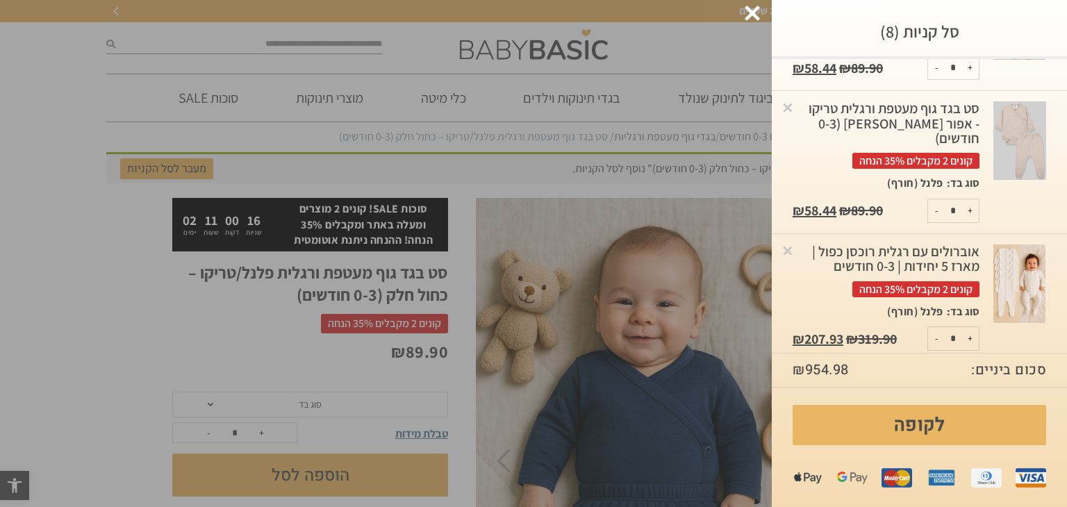
scroll to position [260, 0]
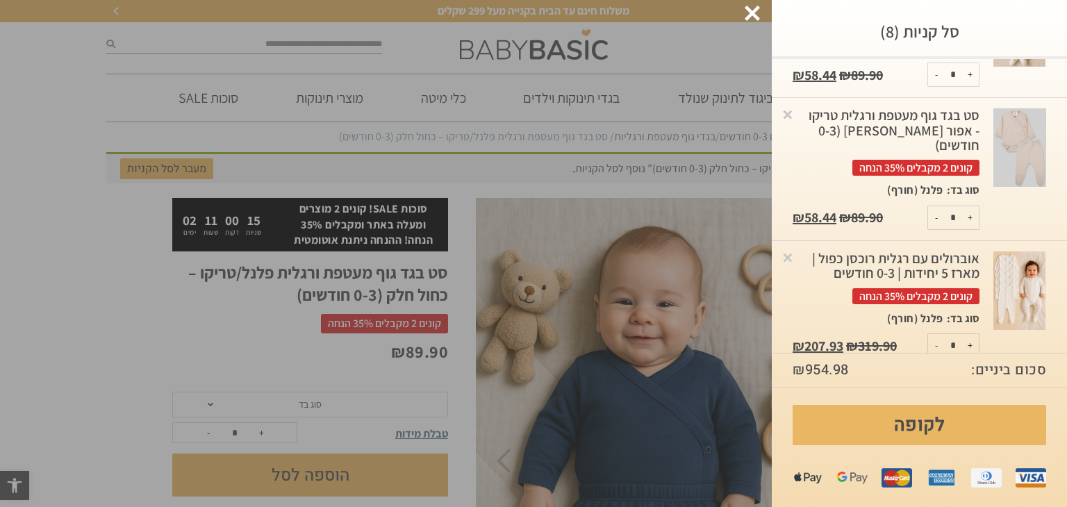
click at [1030, 155] on img at bounding box center [1019, 147] width 53 height 78
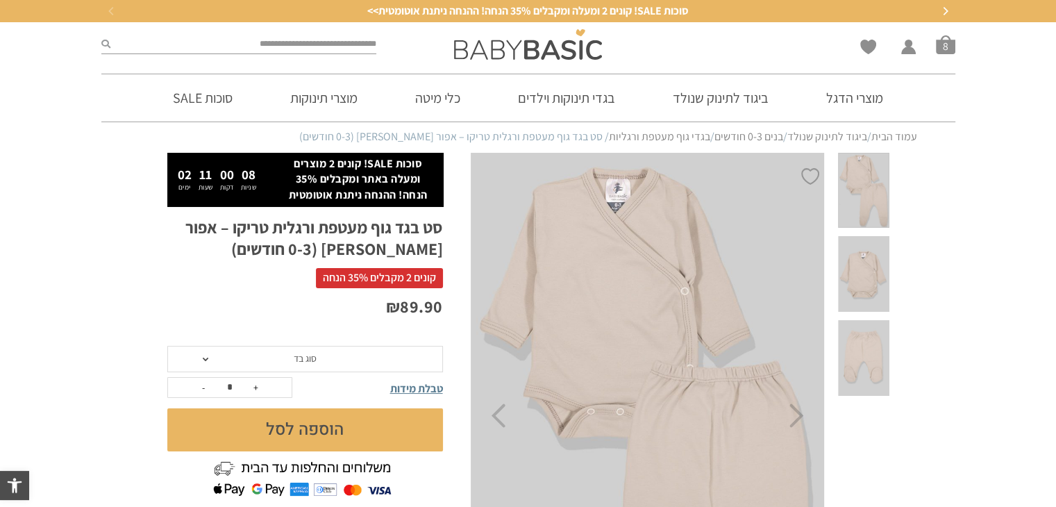
click at [310, 357] on span "סוג בד" at bounding box center [305, 358] width 23 height 12
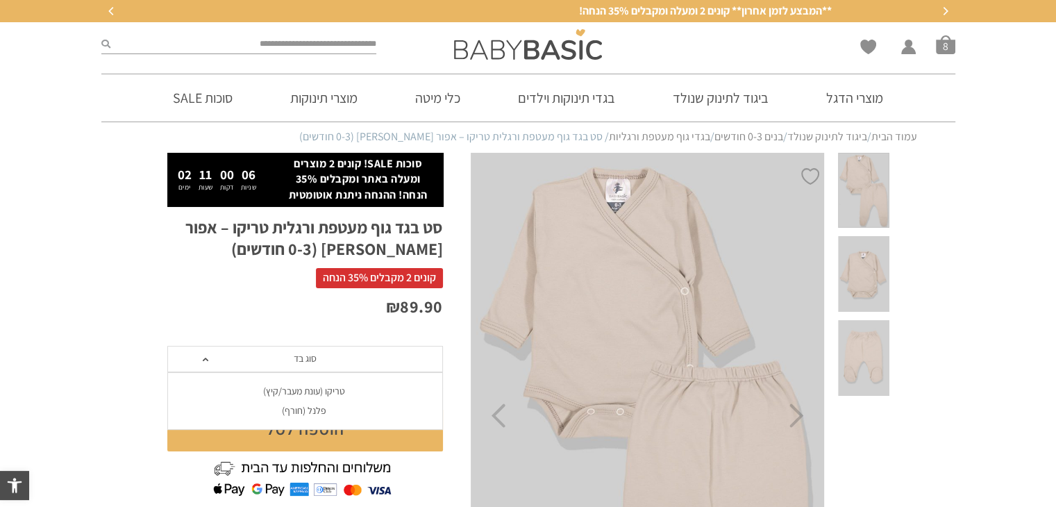
click at [313, 390] on div "טריקו (עונת מעבר/קיץ)" at bounding box center [305, 391] width 276 height 12
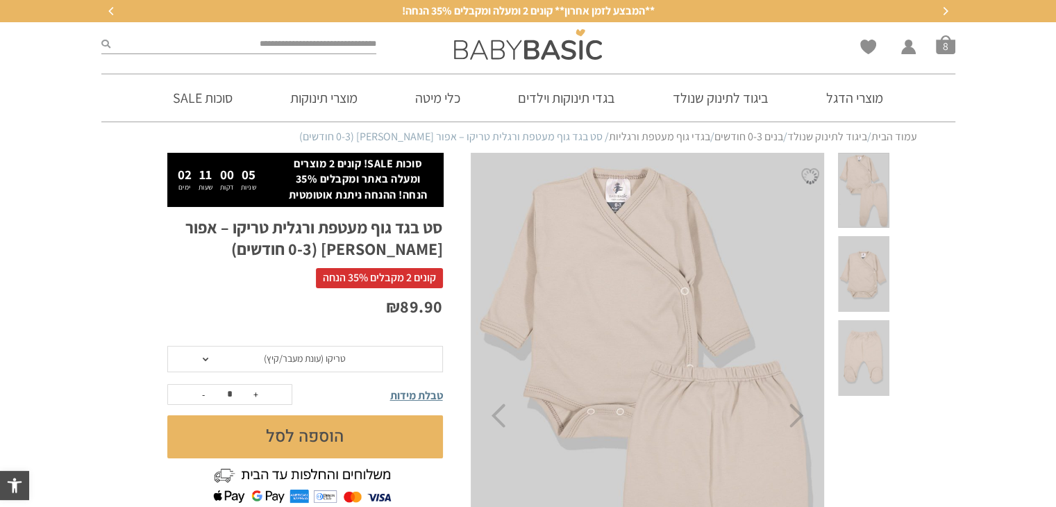
click at [336, 434] on button "הוספה לסל" at bounding box center [305, 436] width 276 height 43
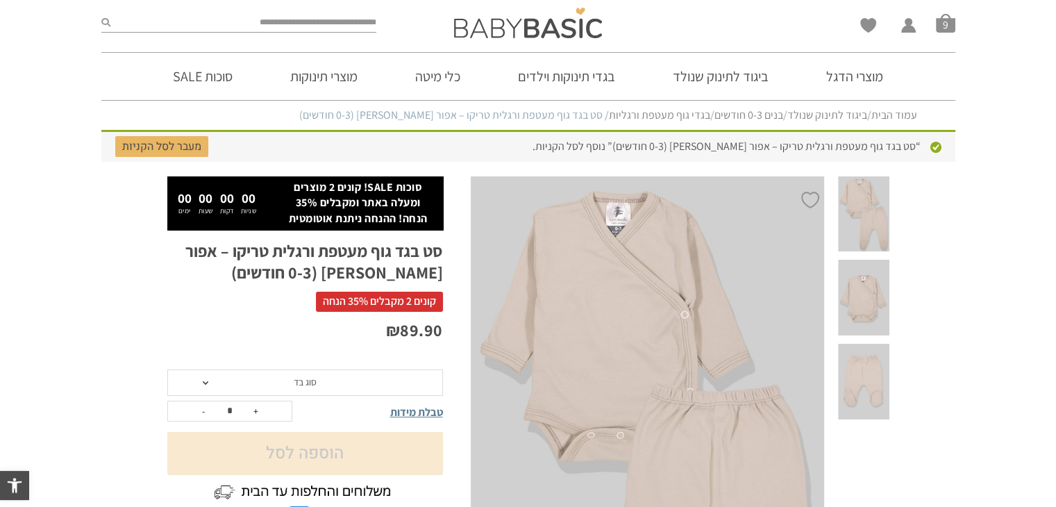
click at [947, 31] on div "Wishlist החשבון שלי החשבון שלי הזמנות פרטי חשבון סל קניות 9" at bounding box center [818, 23] width 290 height 44
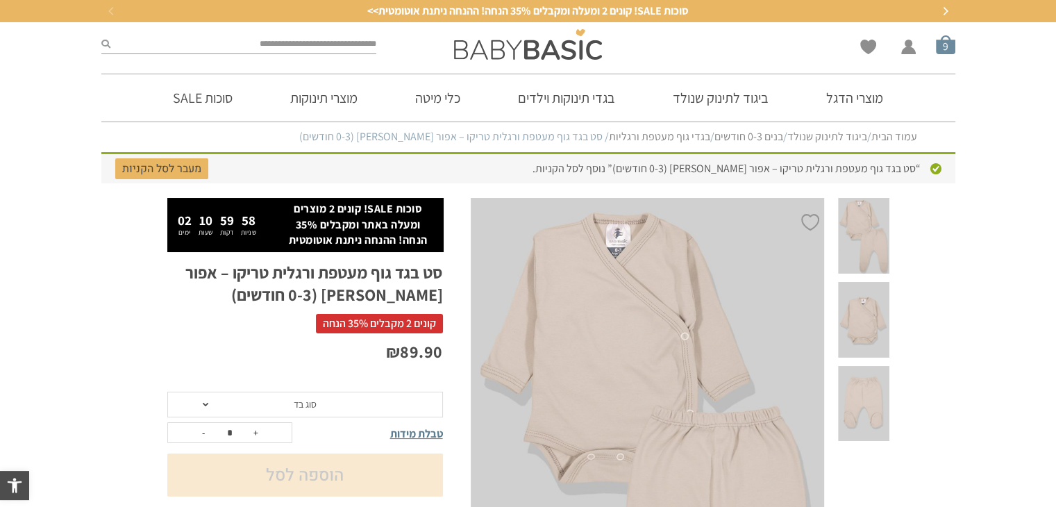
click at [949, 54] on li "סל קניות 9" at bounding box center [945, 44] width 19 height 19
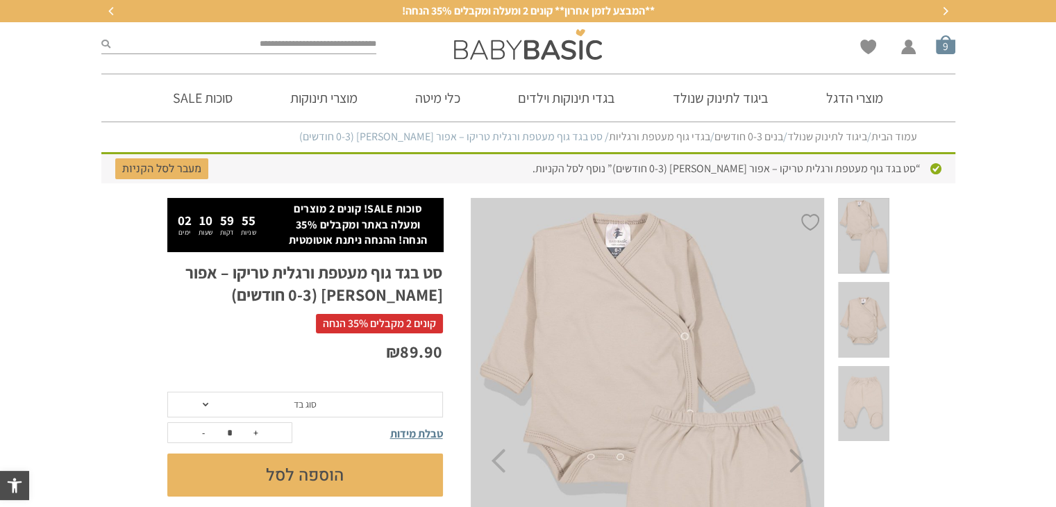
click at [950, 46] on span "סל קניות" at bounding box center [945, 44] width 19 height 19
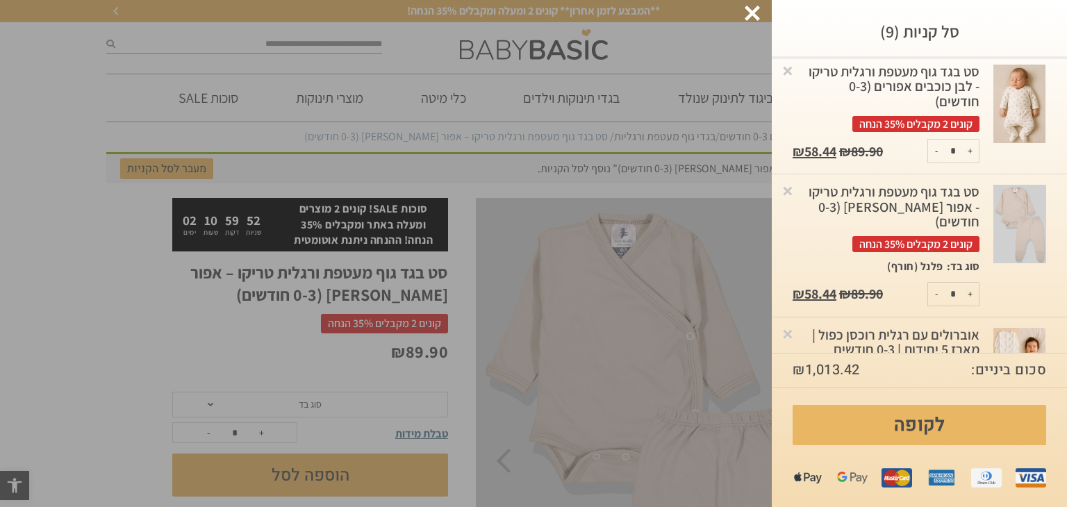
scroll to position [221, 0]
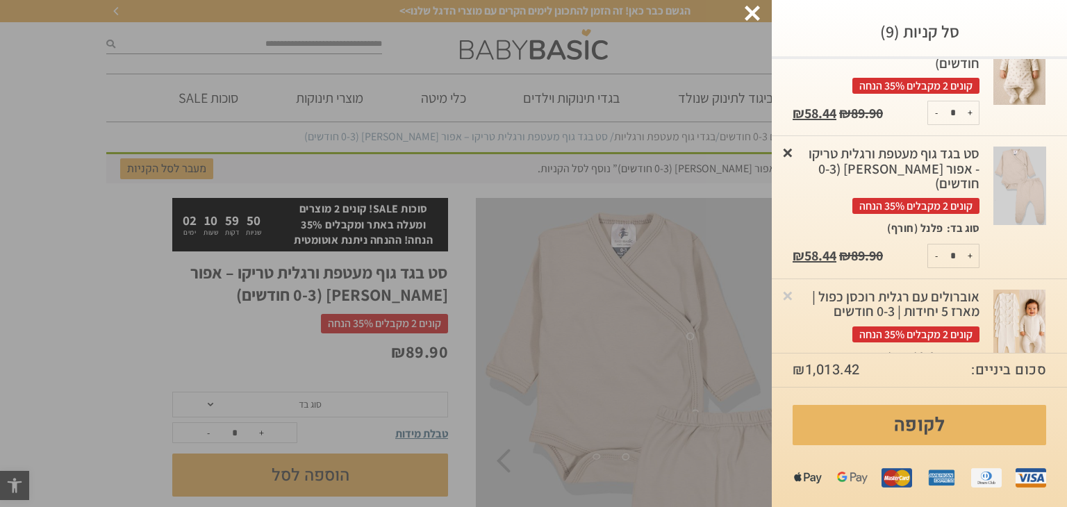
click at [794, 156] on link "×" at bounding box center [787, 152] width 14 height 14
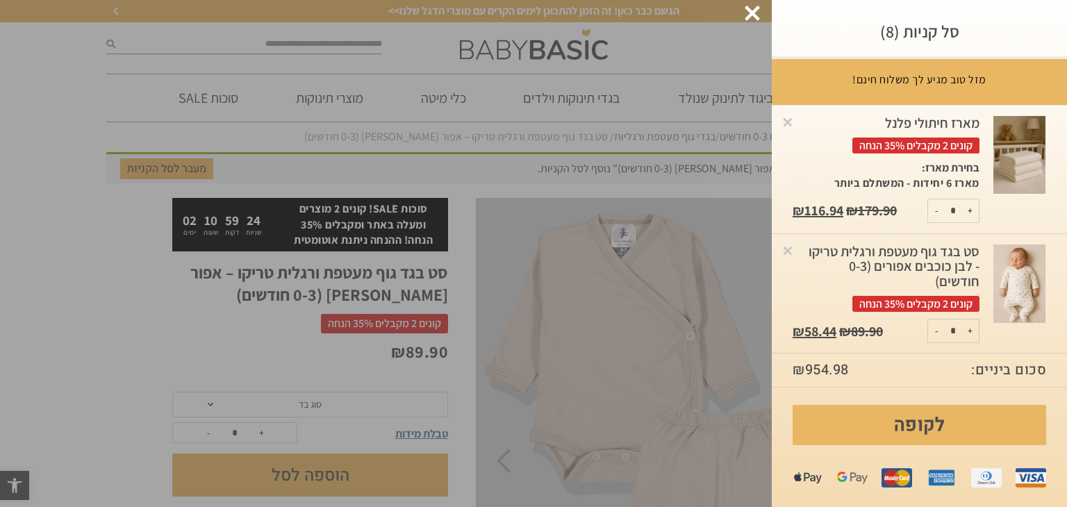
scroll to position [0, 0]
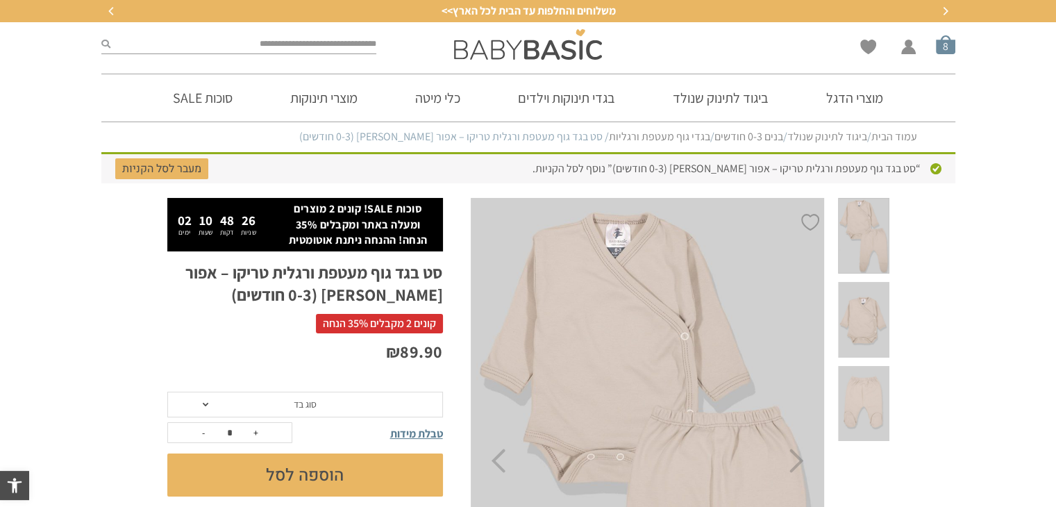
click at [946, 49] on span "סל קניות" at bounding box center [945, 44] width 19 height 19
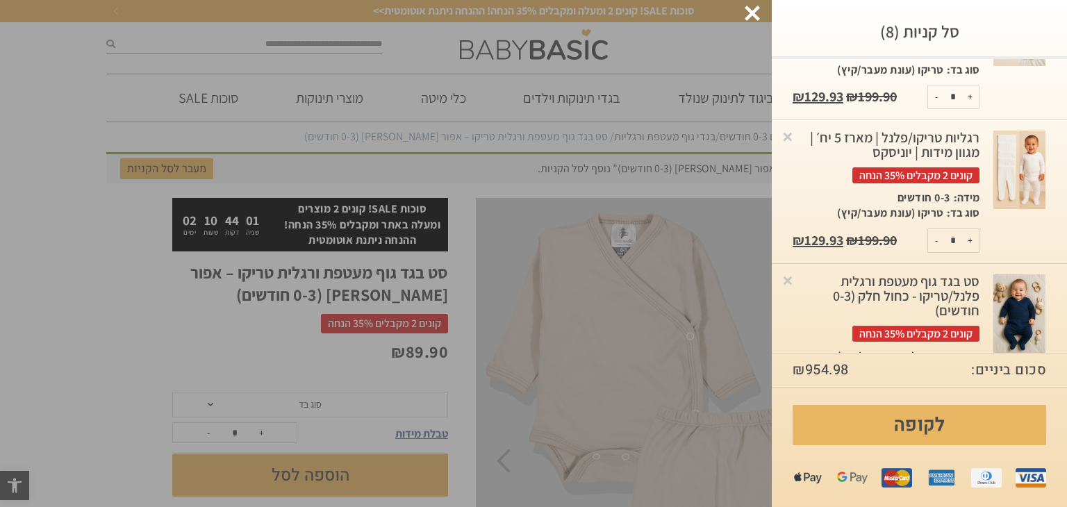
scroll to position [809, 0]
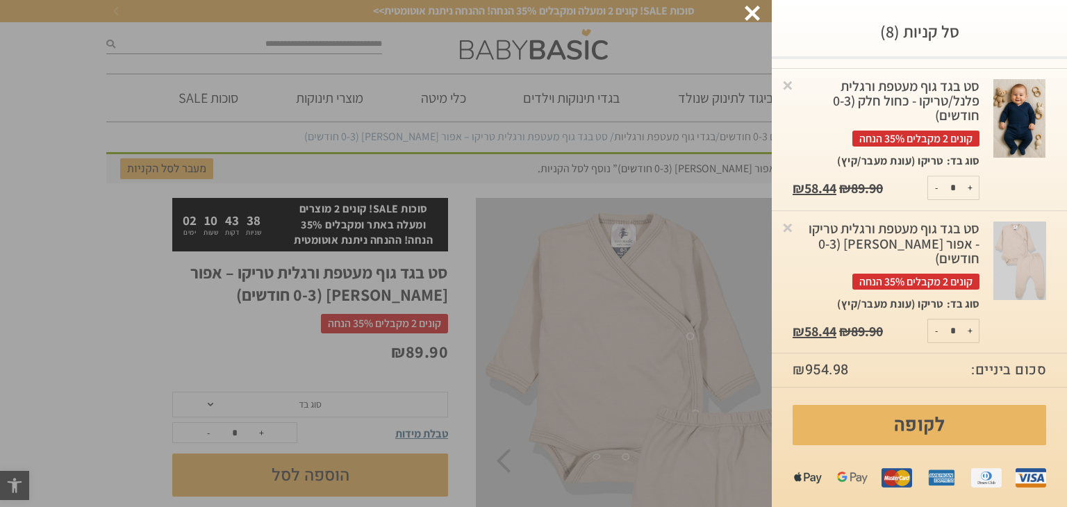
click at [1019, 153] on img at bounding box center [1019, 118] width 52 height 78
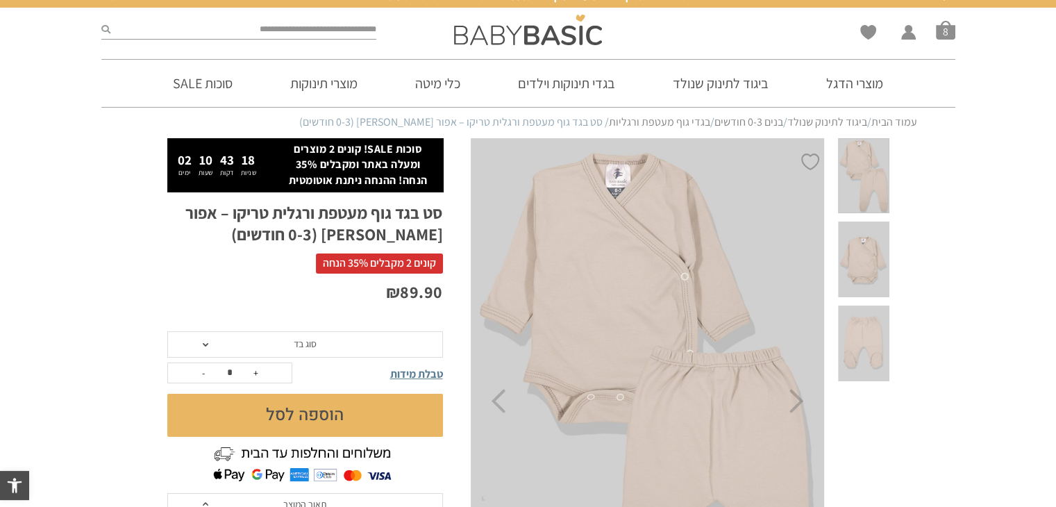
scroll to position [6, 0]
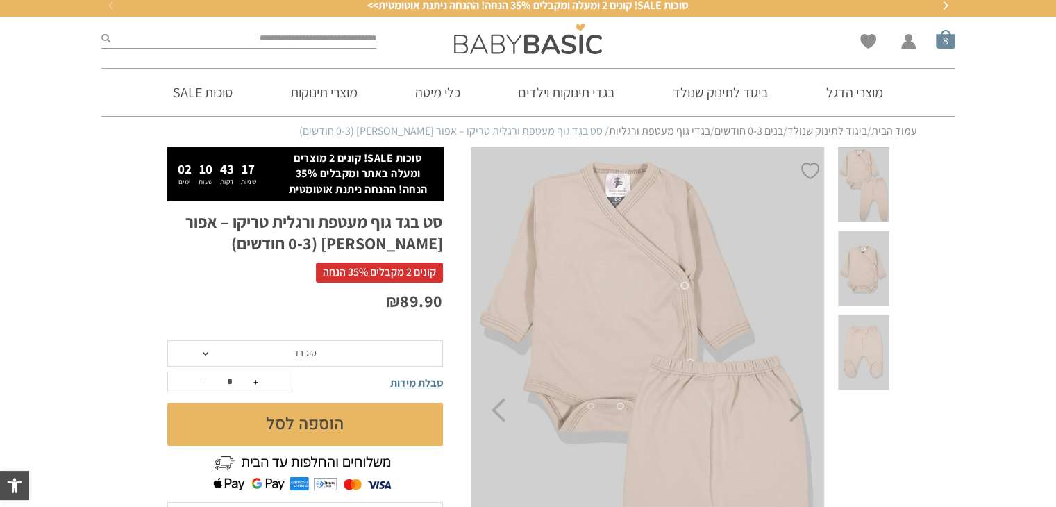
click at [948, 45] on span "סל קניות" at bounding box center [945, 38] width 19 height 19
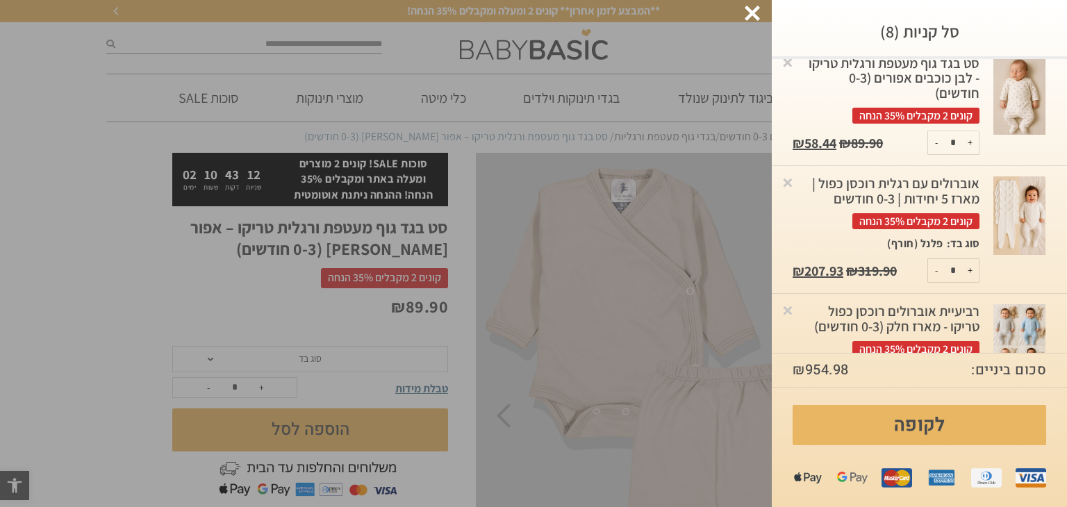
scroll to position [186, 0]
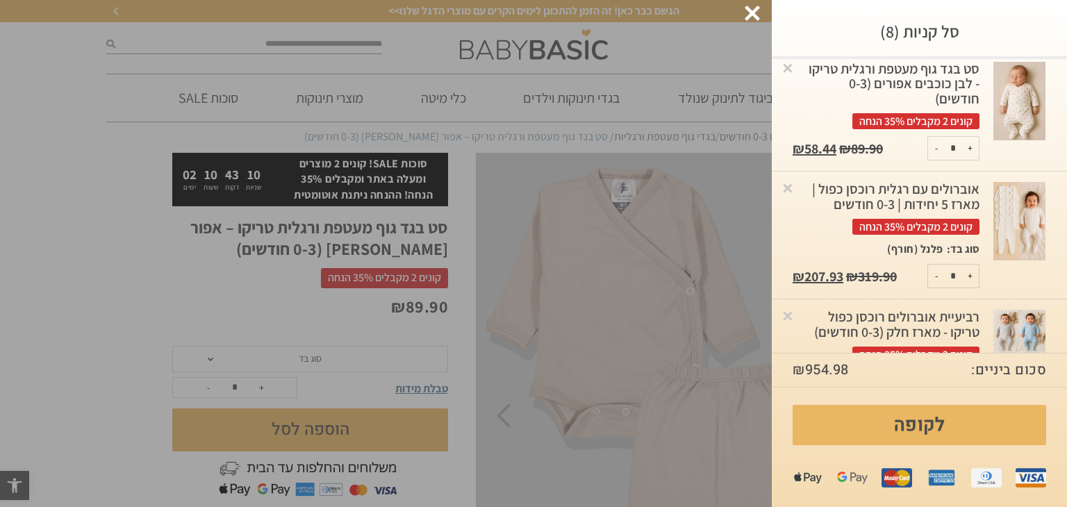
click at [1005, 84] on img at bounding box center [1019, 101] width 52 height 78
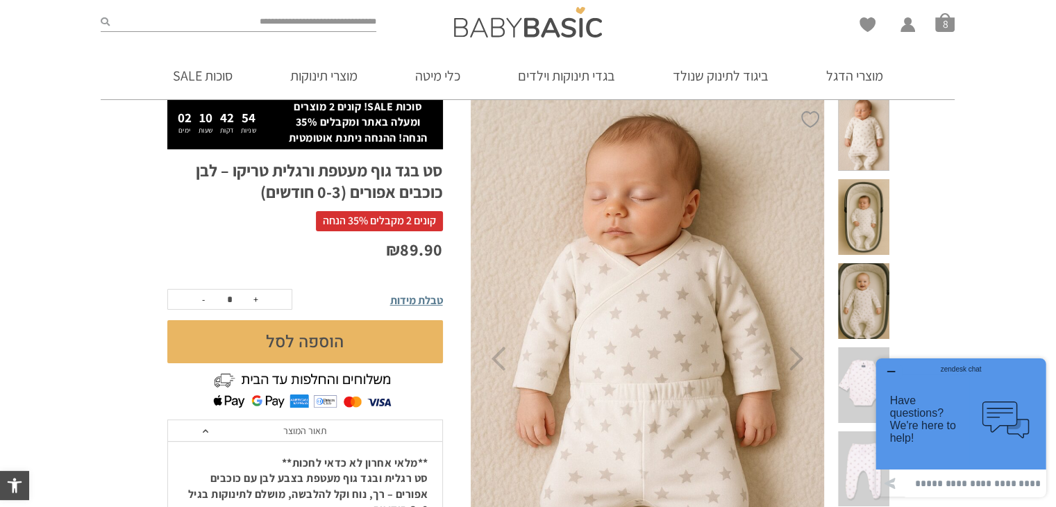
scroll to position [55, 0]
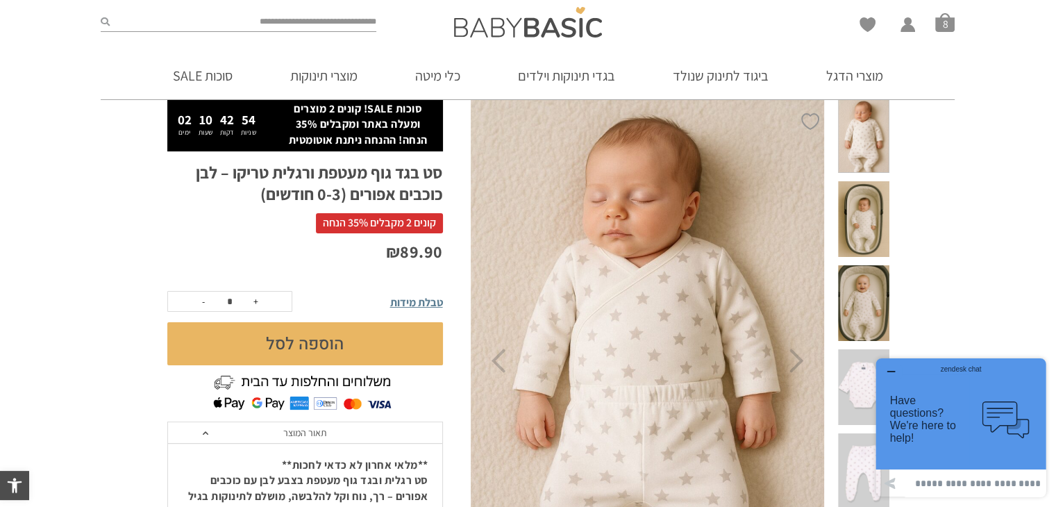
drag, startPoint x: 1060, startPoint y: 106, endPoint x: 1053, endPoint y: 120, distance: 15.8
click at [940, 31] on span "סל קניות" at bounding box center [944, 21] width 19 height 19
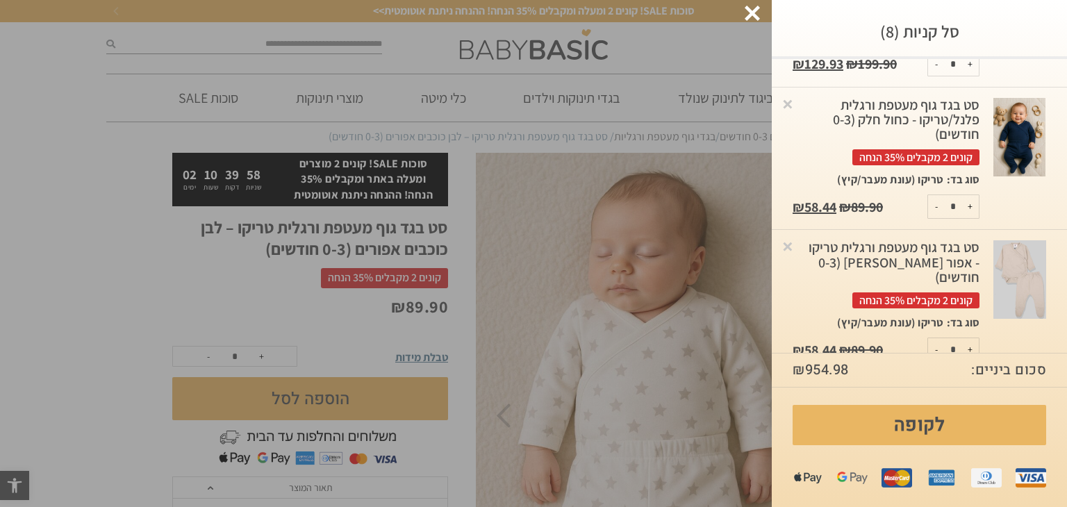
scroll to position [809, 0]
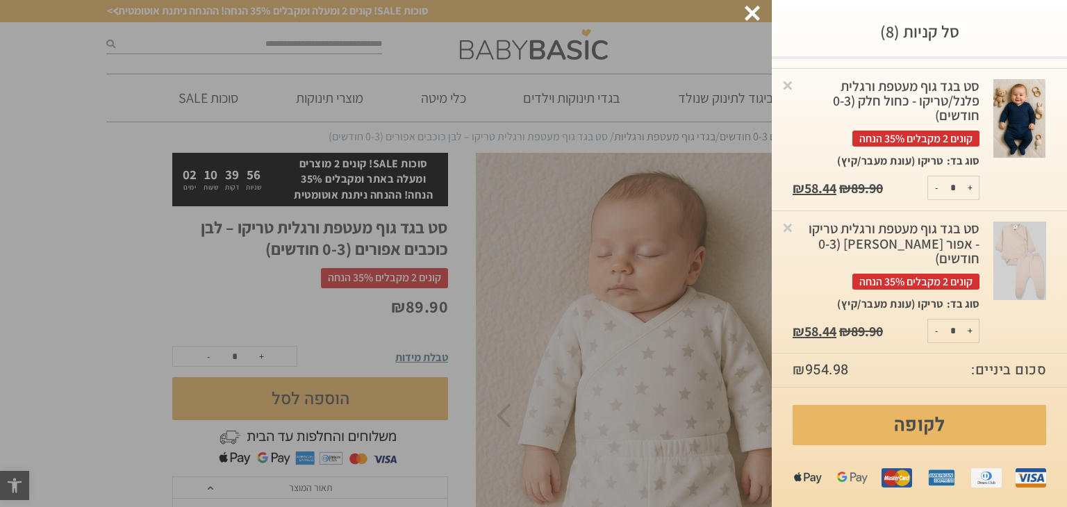
click at [944, 248] on div "סט בגד גוף מעטפת ורגלית טריקו - אפור בהיר (0-3 חודשים) קונים 2 מקבלים 35% הנחה" at bounding box center [885, 254] width 187 height 67
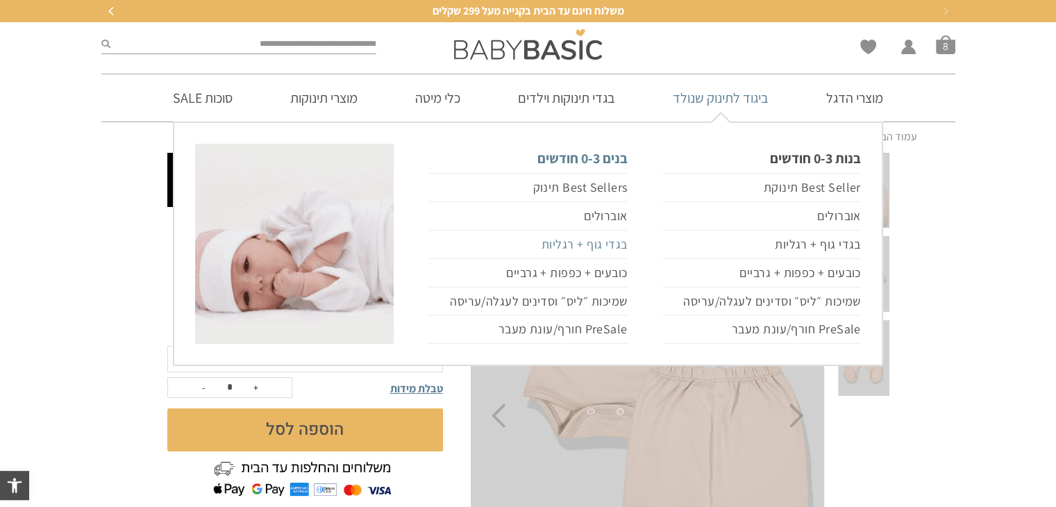
click at [621, 244] on link "בגדי גוף + רגליות" at bounding box center [527, 245] width 199 height 28
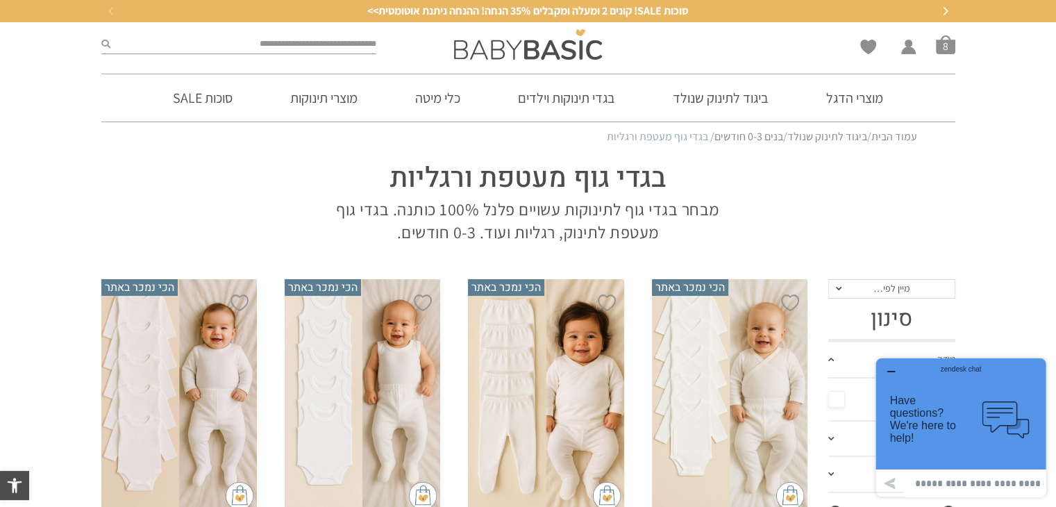
drag, startPoint x: 1064, startPoint y: 51, endPoint x: 989, endPoint y: 6, distance: 87.8
click at [944, 47] on span "סל קניות" at bounding box center [945, 44] width 19 height 19
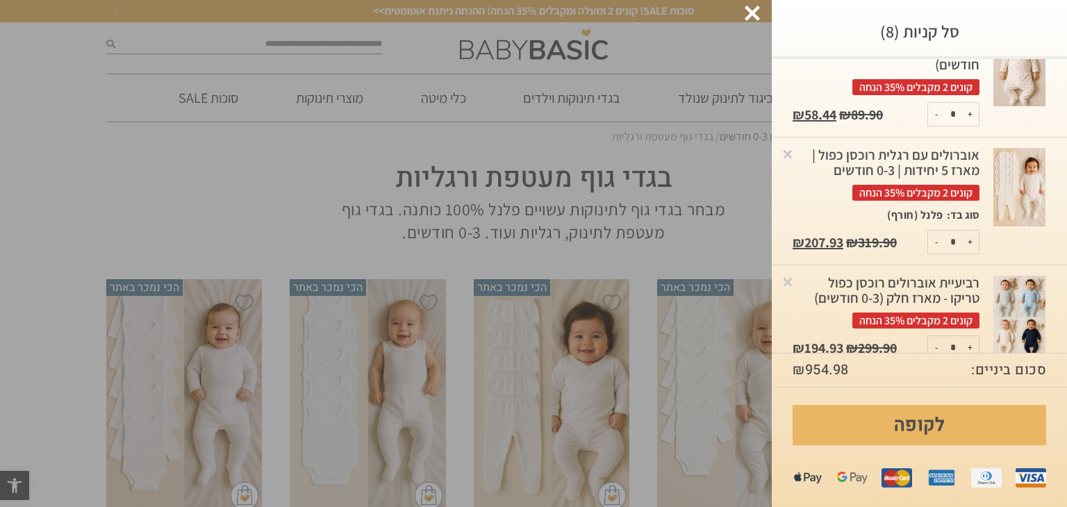
scroll to position [216, 0]
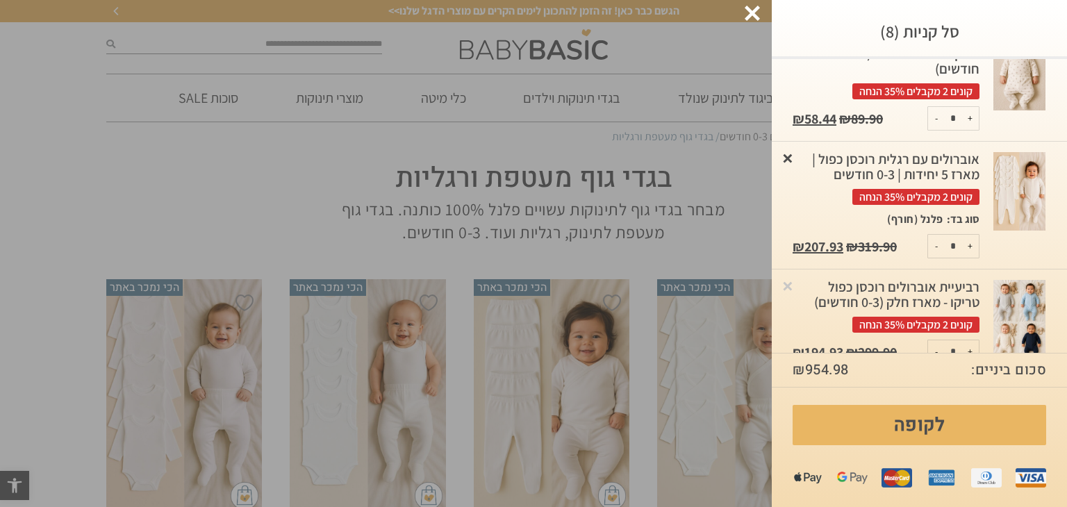
click at [794, 160] on link "×" at bounding box center [787, 158] width 14 height 14
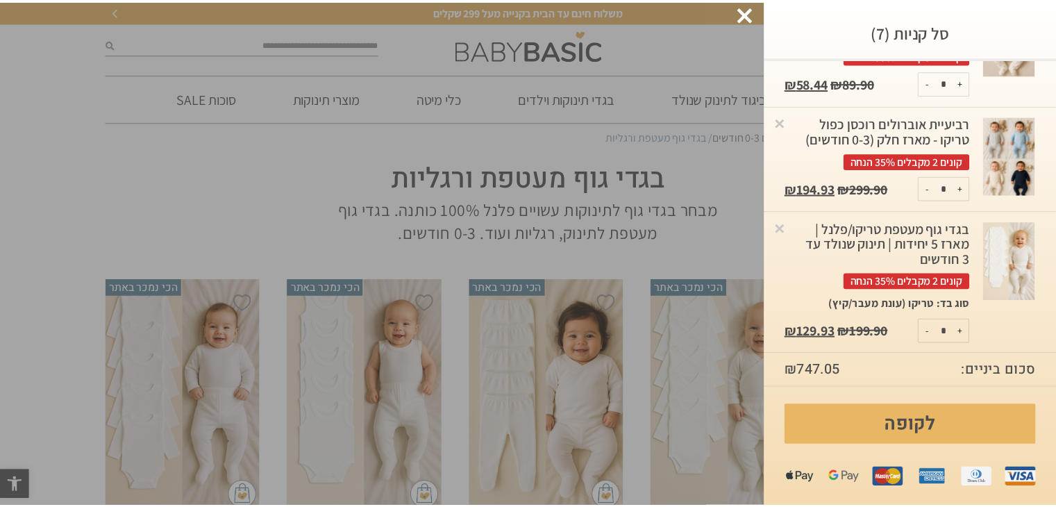
scroll to position [254, 0]
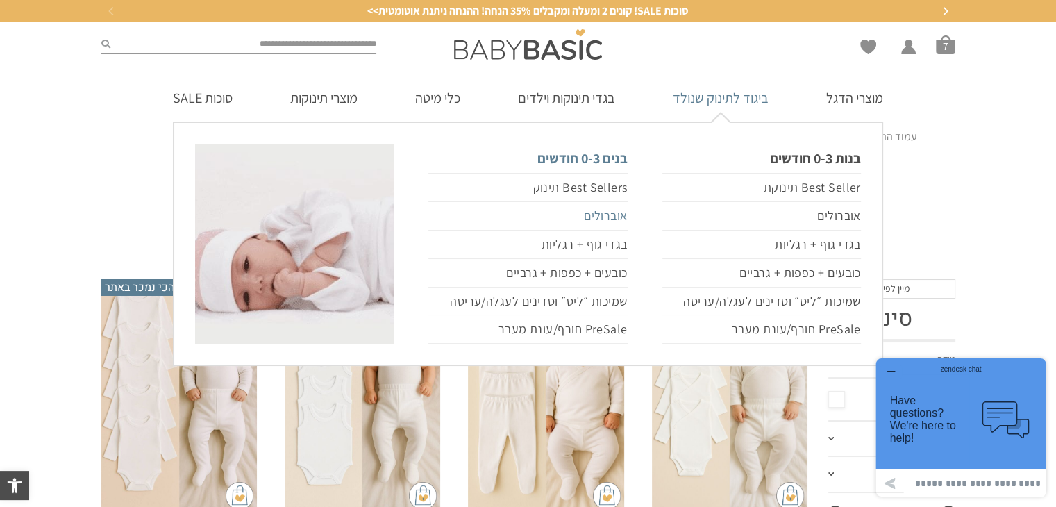
click at [599, 214] on link "אוברולים" at bounding box center [527, 216] width 199 height 28
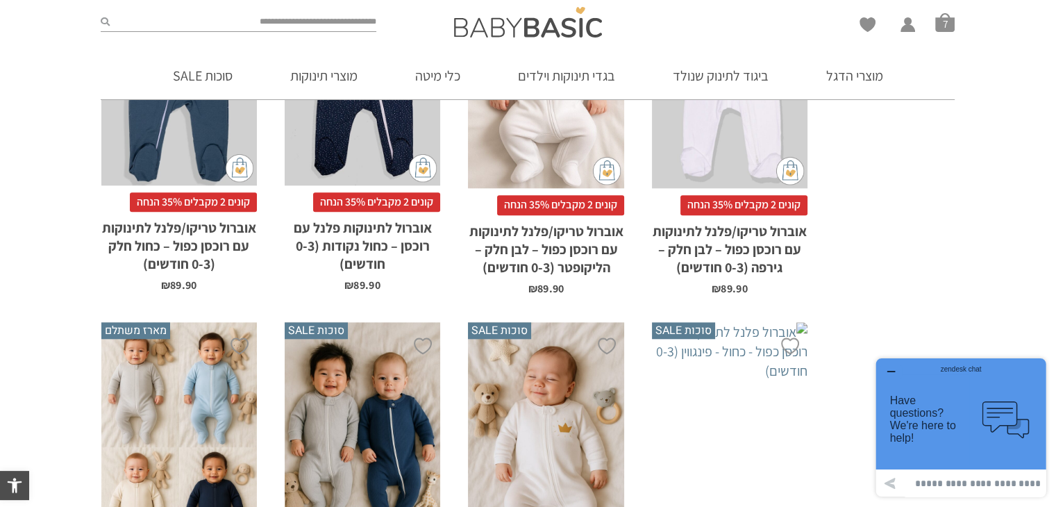
scroll to position [1589, 0]
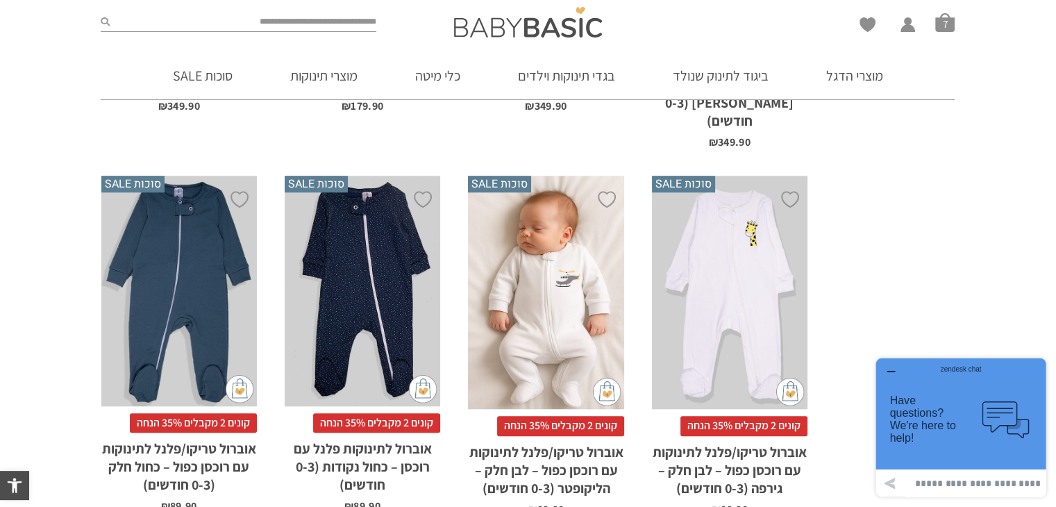
drag, startPoint x: 1063, startPoint y: 40, endPoint x: 1028, endPoint y: 223, distance: 186.7
click at [1028, 223] on html "דילוג לתוכן פתח סרגל נגישות כלי נגישות כלי נגישות הגדל טקסט הגדל טקסט הקטן טקסט…" at bounding box center [528, 438] width 1056 height 3583
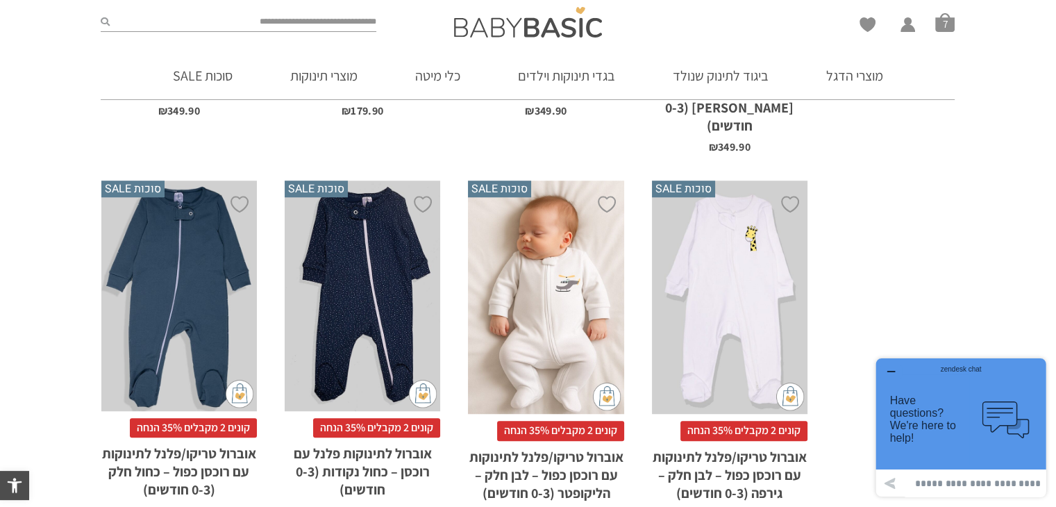
click at [156, 249] on div "x בחירת סוג בד טריקו (עונת מעבר/קיץ) פלנל (חורף)" at bounding box center [179, 296] width 156 height 231
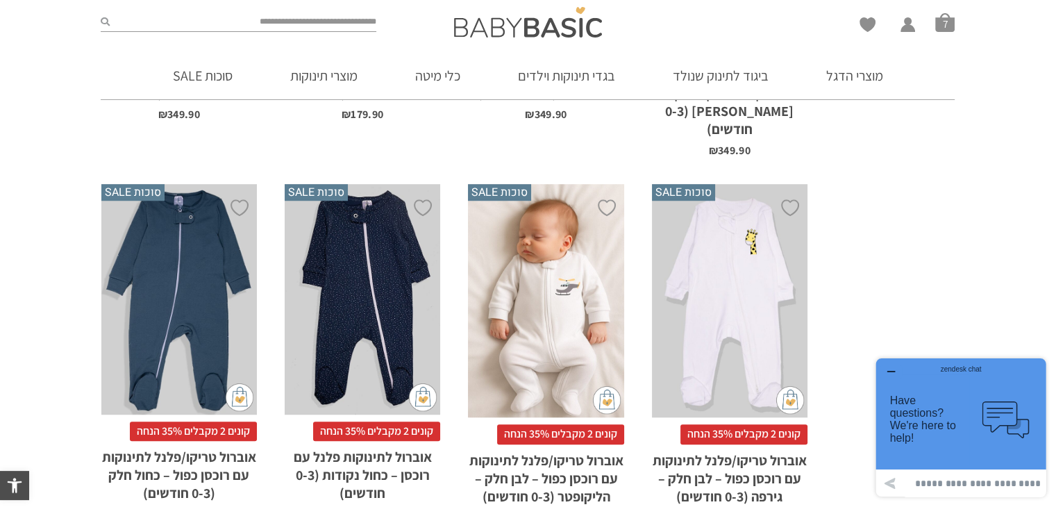
click at [579, 276] on div "x בחירת סוג בד טריקו (עונת מעבר/קיץ) פלנל (חורף)" at bounding box center [546, 301] width 156 height 234
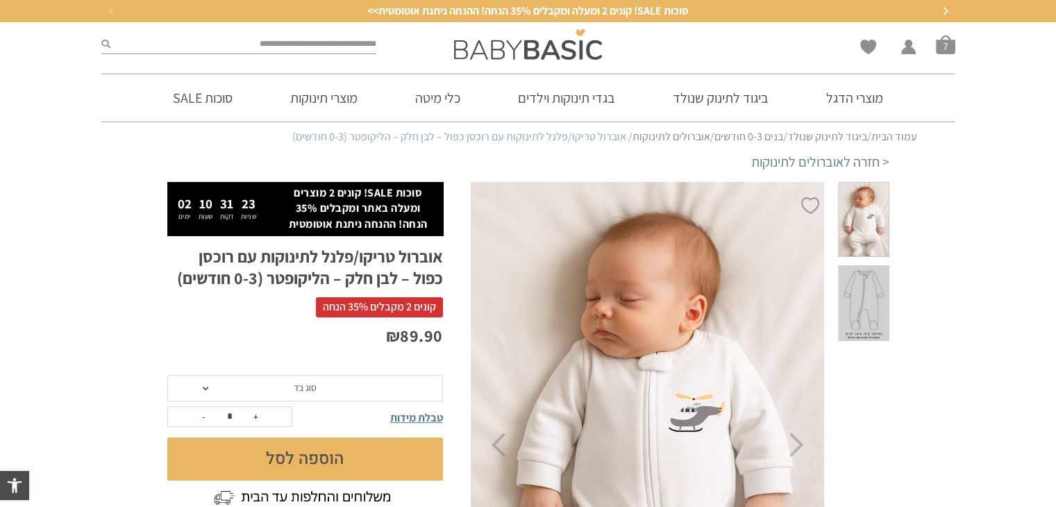
click at [336, 381] on span "סוג בד" at bounding box center [305, 388] width 276 height 26
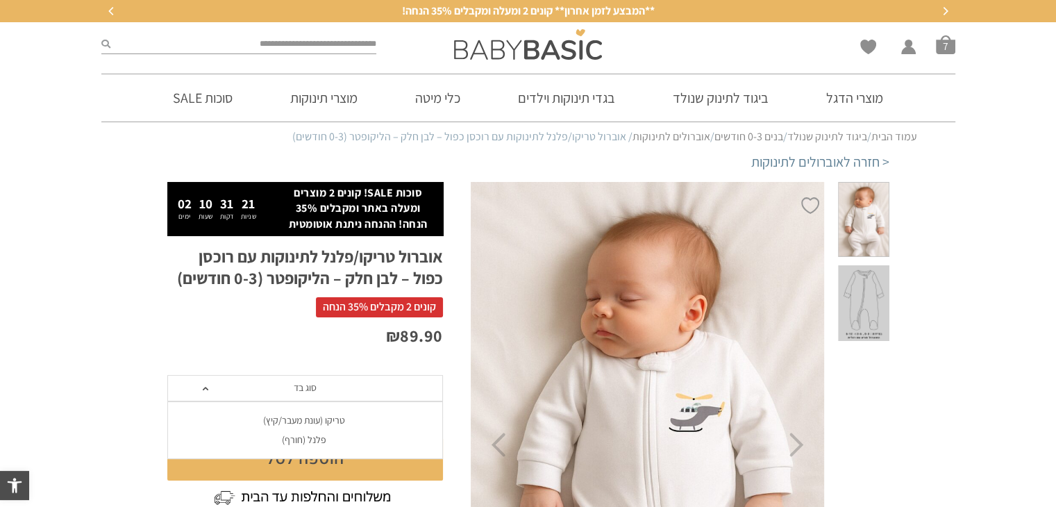
click at [321, 442] on div "פלנל (חורף)" at bounding box center [305, 440] width 276 height 12
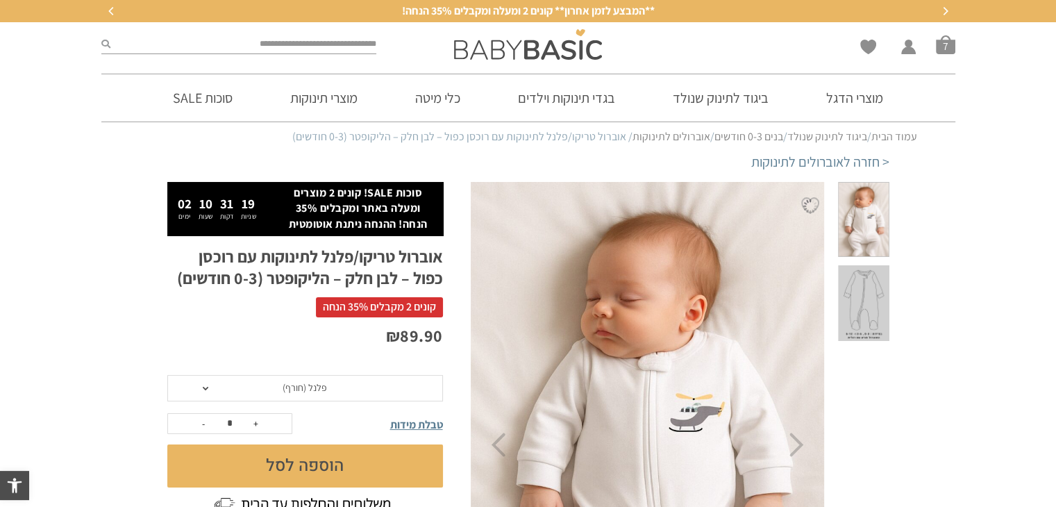
click at [308, 455] on button "הוספה לסל" at bounding box center [305, 465] width 276 height 43
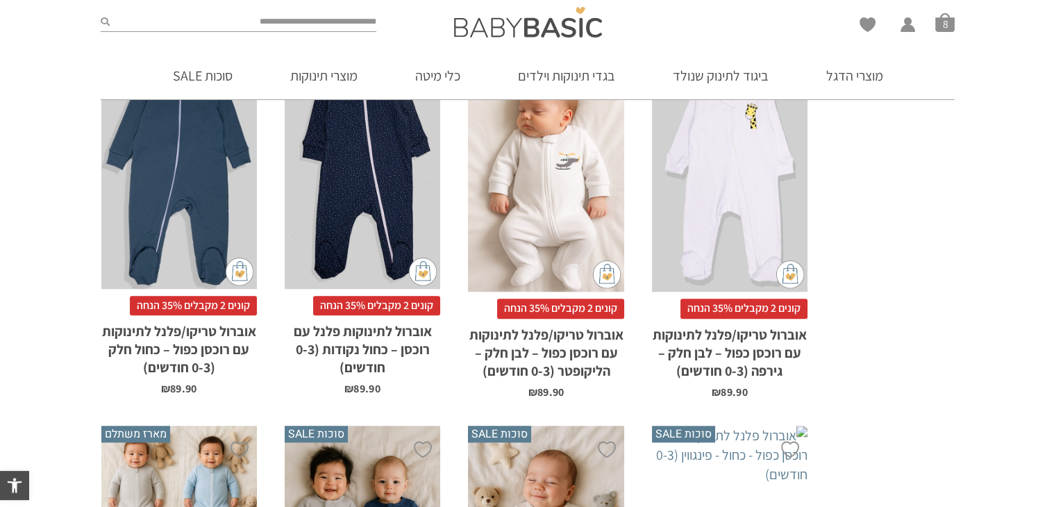
scroll to position [1462, 0]
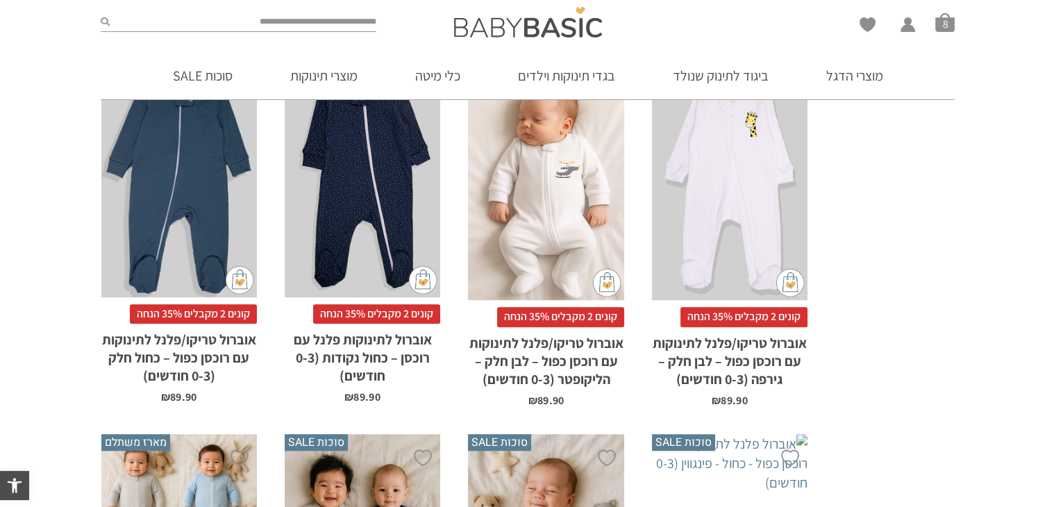
click at [374, 185] on div "x הוספה לסל" at bounding box center [363, 182] width 156 height 231
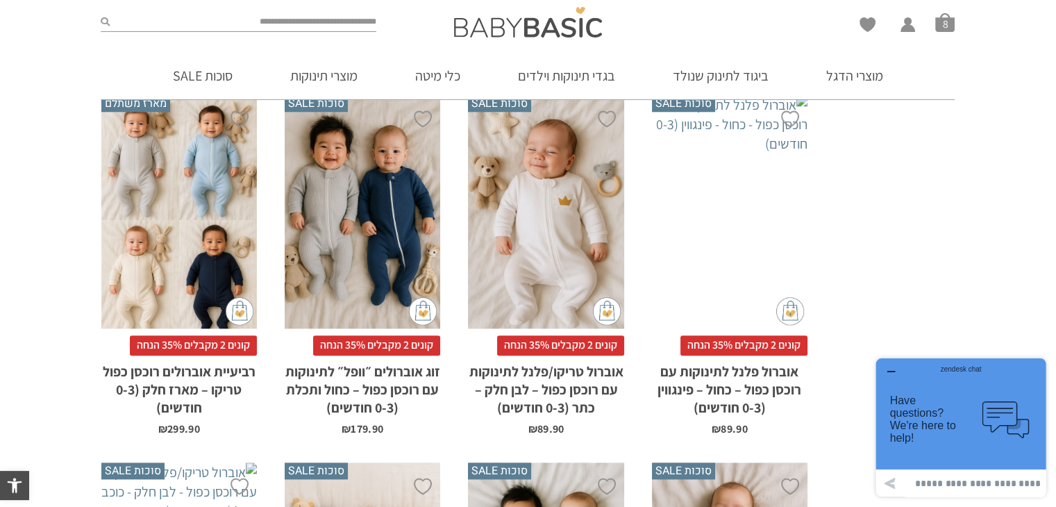
scroll to position [1764, 0]
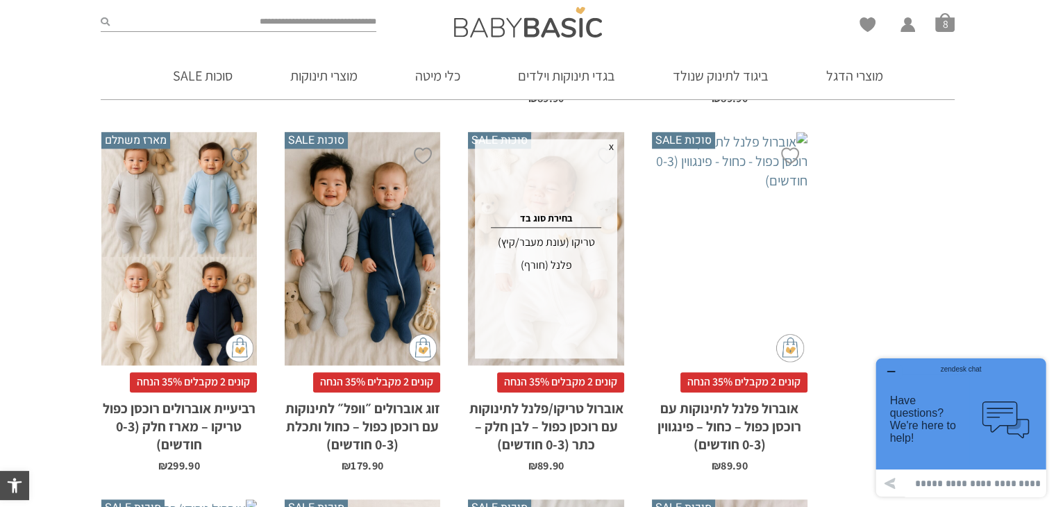
click at [549, 254] on div "פלנל (חורף)" at bounding box center [545, 265] width 137 height 22
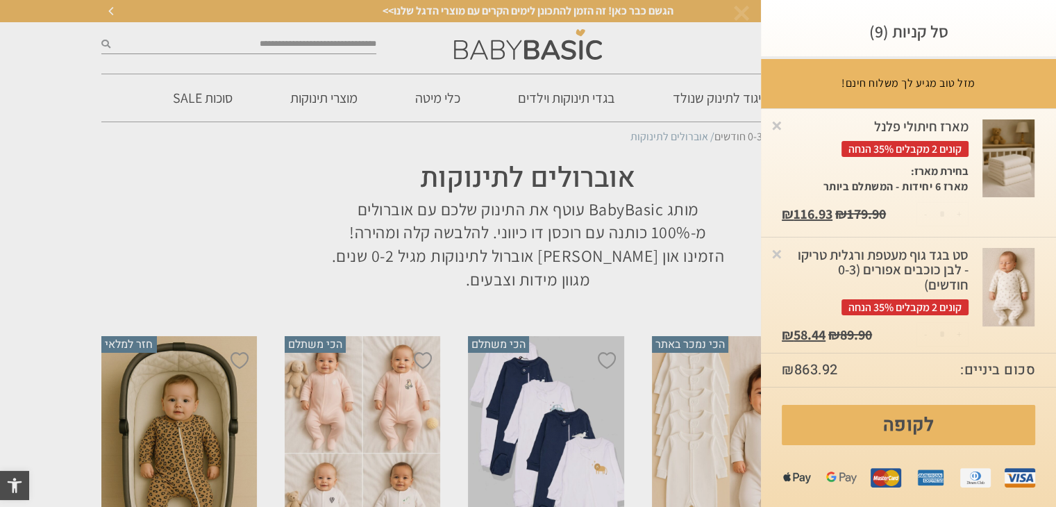
scroll to position [0, 0]
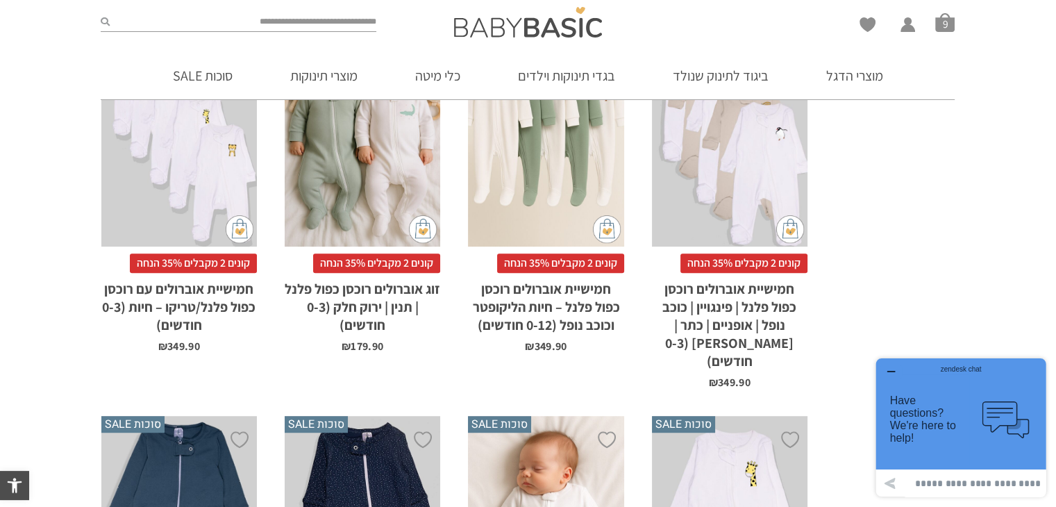
scroll to position [260, 0]
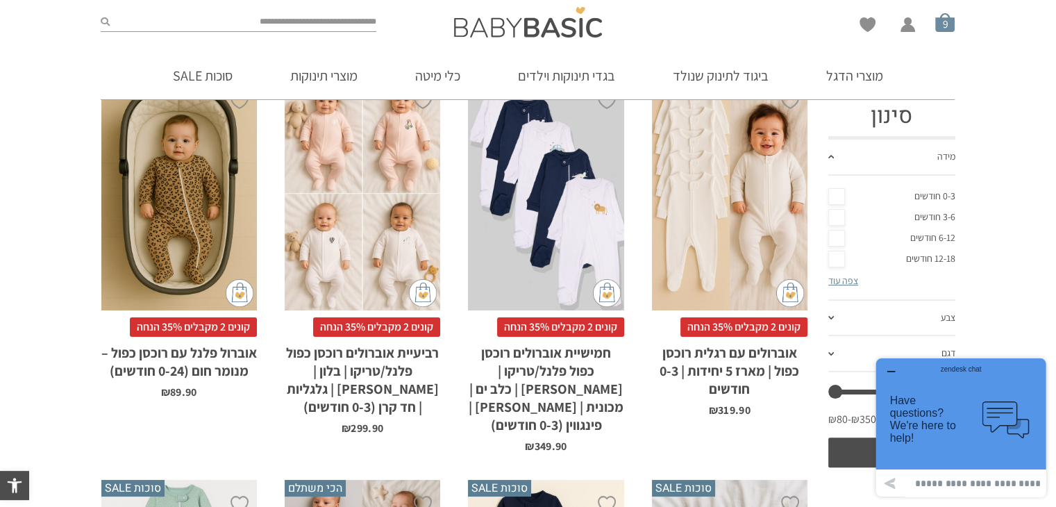
click at [940, 26] on span "סל קניות" at bounding box center [944, 21] width 19 height 19
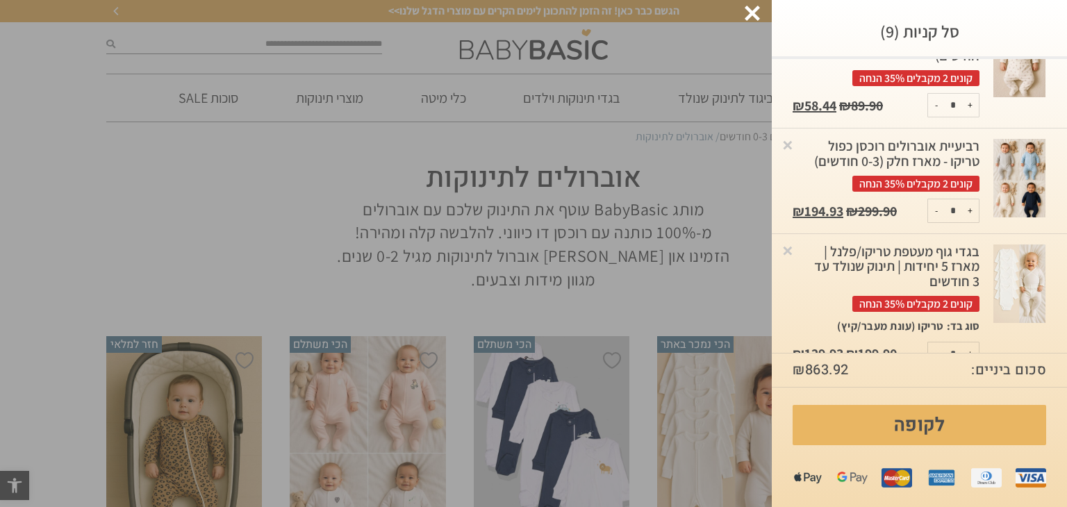
scroll to position [232, 0]
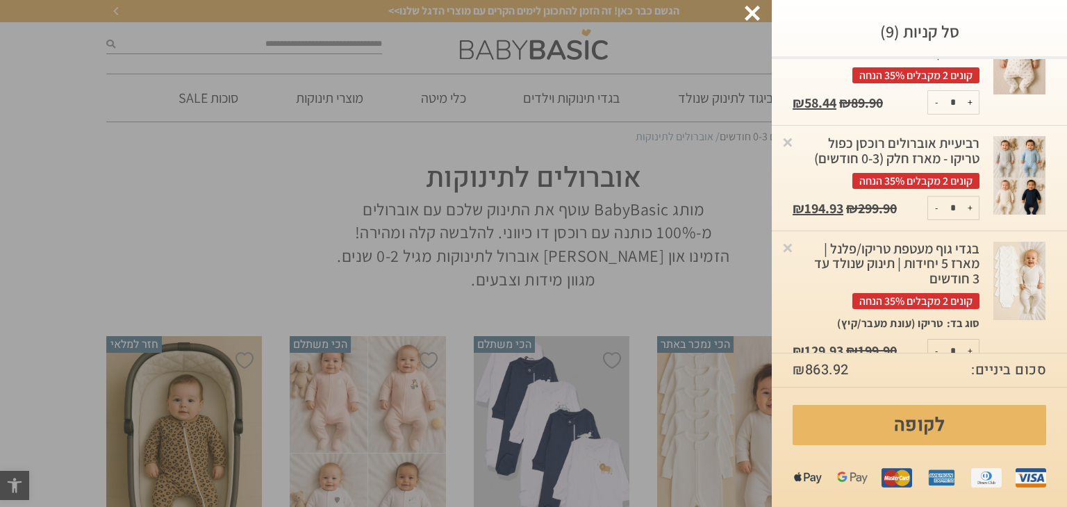
click at [939, 155] on div "רביעיית אוברולים רוכסן כפול טריקו - מארז חלק (0-3 חודשים) קונים 2 מקבלים 35% הנ…" at bounding box center [885, 162] width 187 height 53
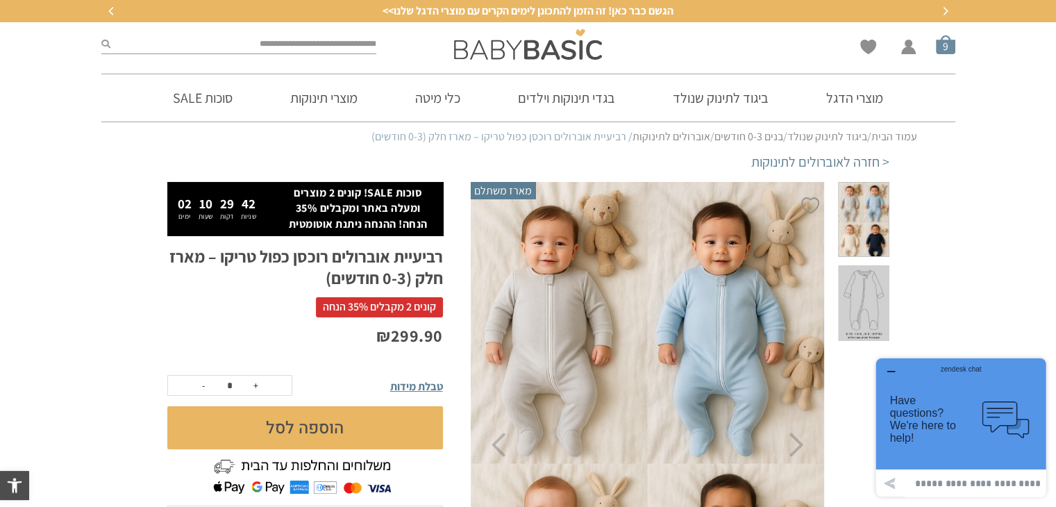
click at [943, 42] on span "סל קניות" at bounding box center [945, 44] width 19 height 19
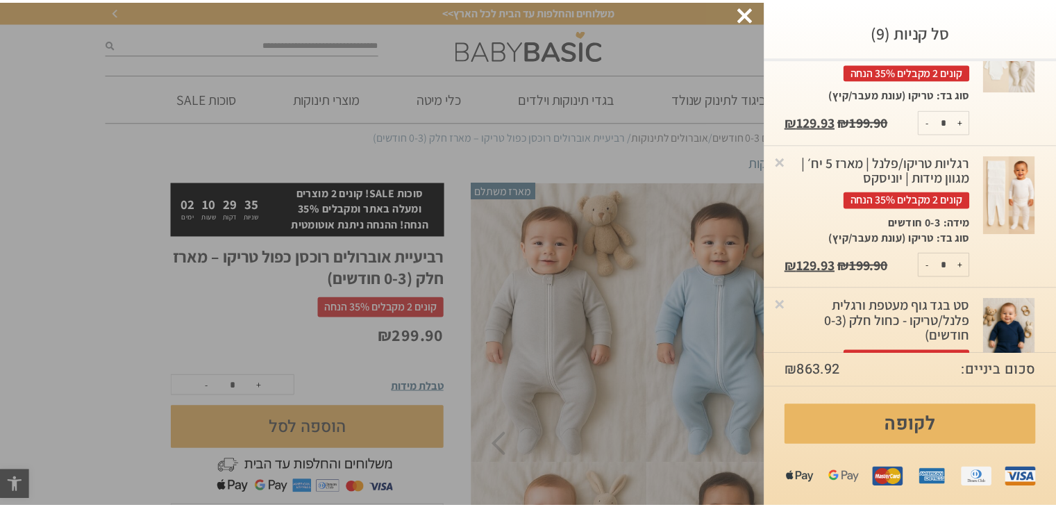
scroll to position [467, 0]
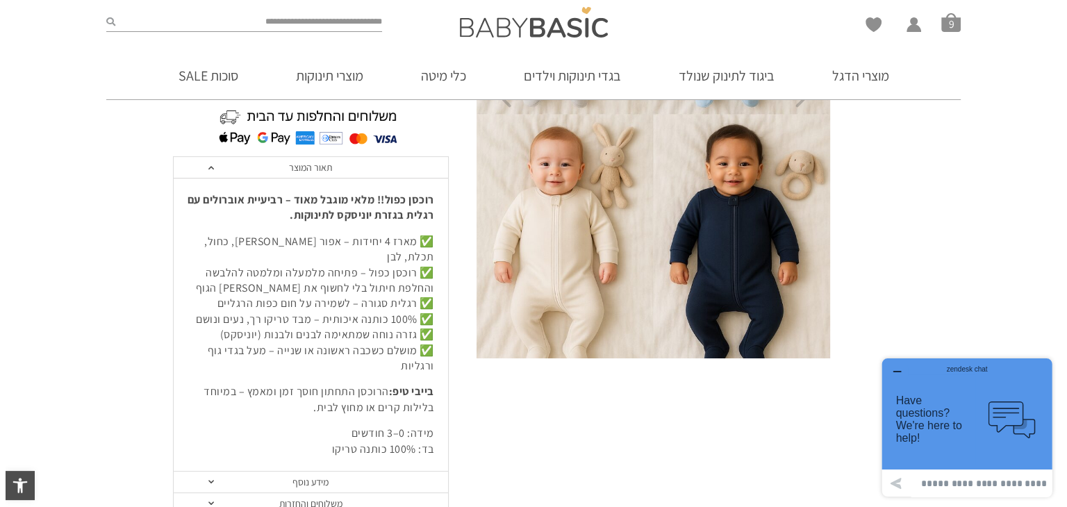
scroll to position [0, 0]
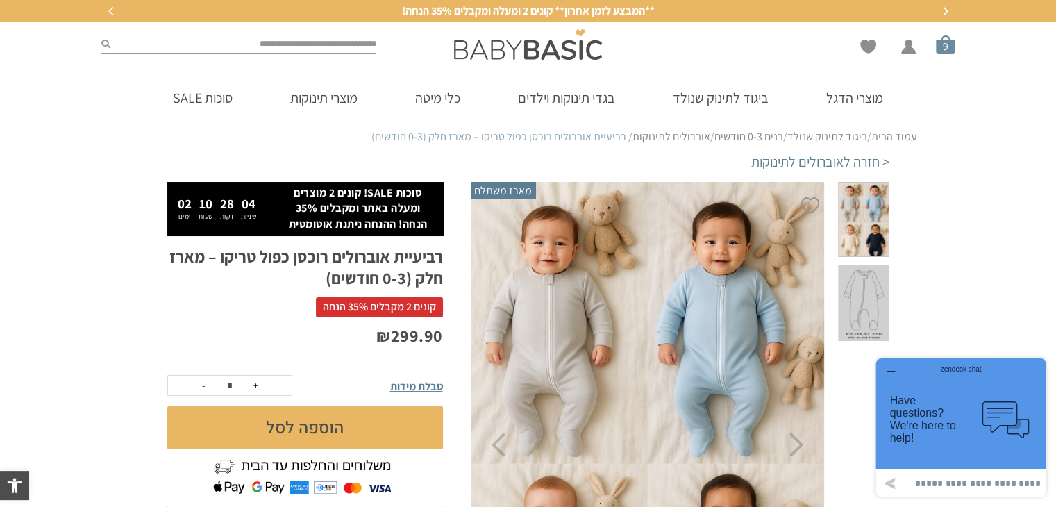
click at [944, 54] on li "סל קניות 9" at bounding box center [945, 44] width 19 height 19
click at [944, 46] on span "סל קניות" at bounding box center [945, 44] width 19 height 19
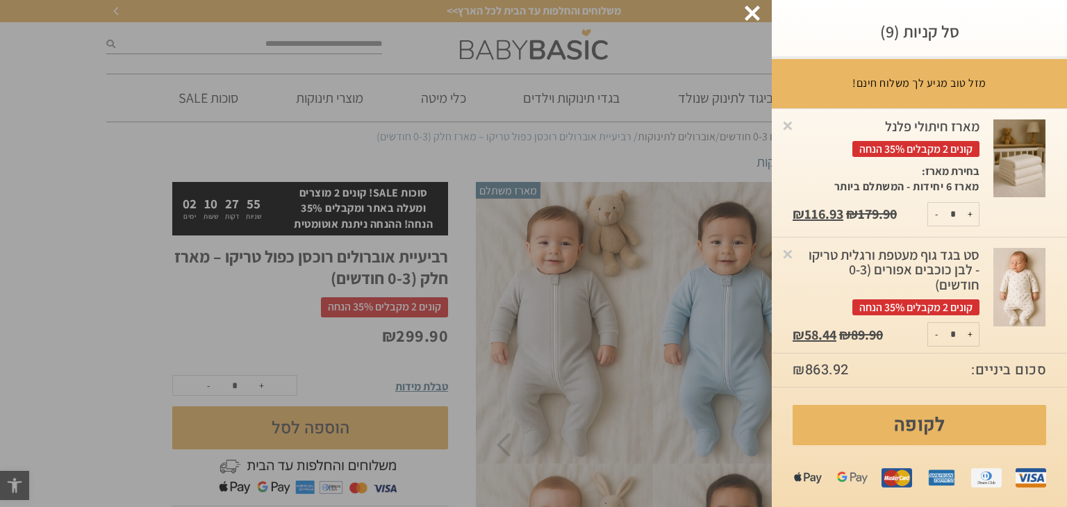
click at [755, 15] on div at bounding box center [751, 13] width 15 height 15
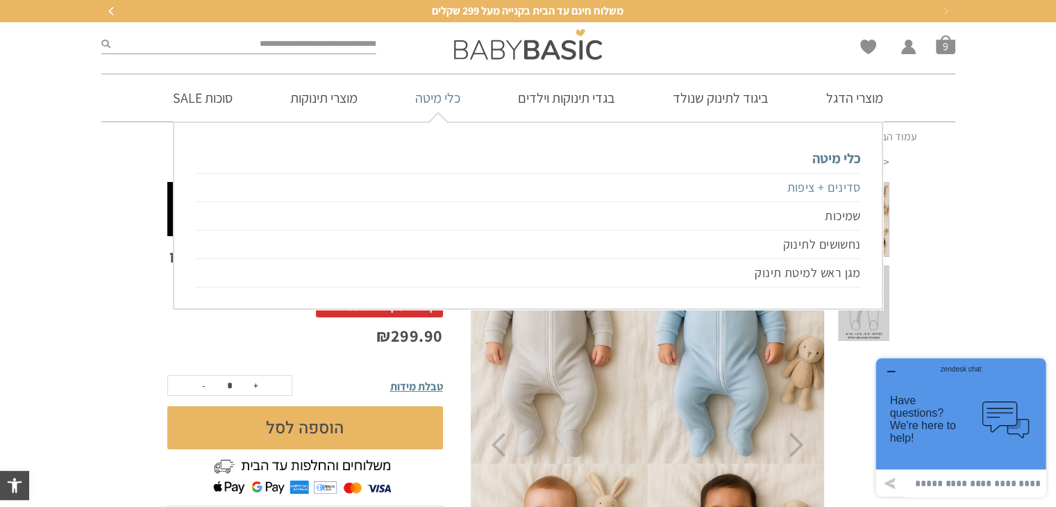
click at [810, 184] on link "סדינים + ציפות" at bounding box center [527, 187] width 665 height 29
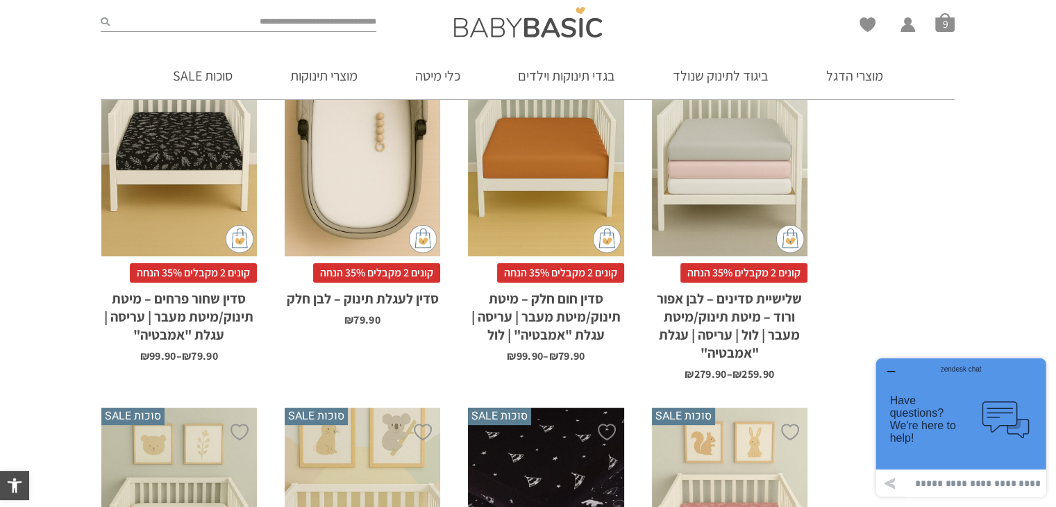
scroll to position [587, 0]
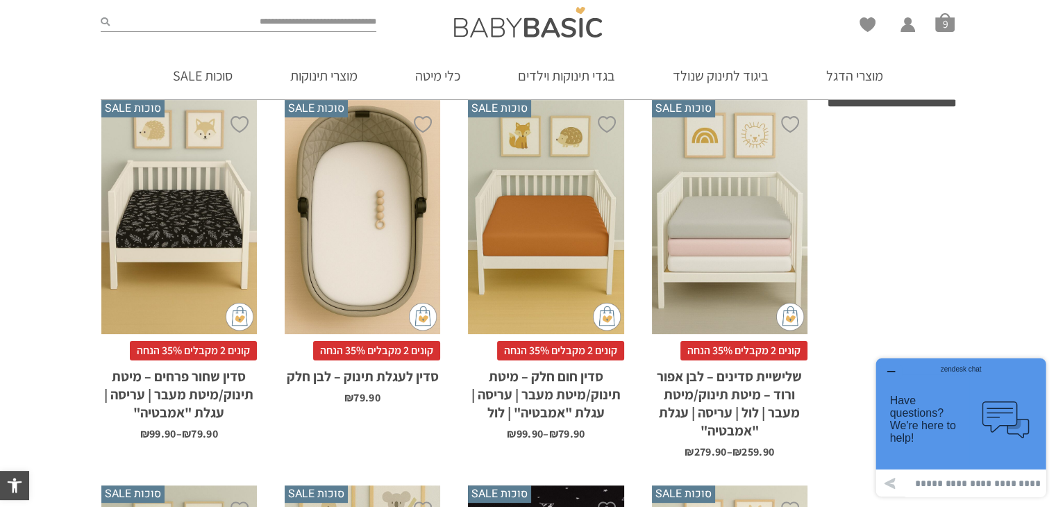
drag, startPoint x: 1063, startPoint y: 26, endPoint x: 1066, endPoint y: 76, distance: 50.1
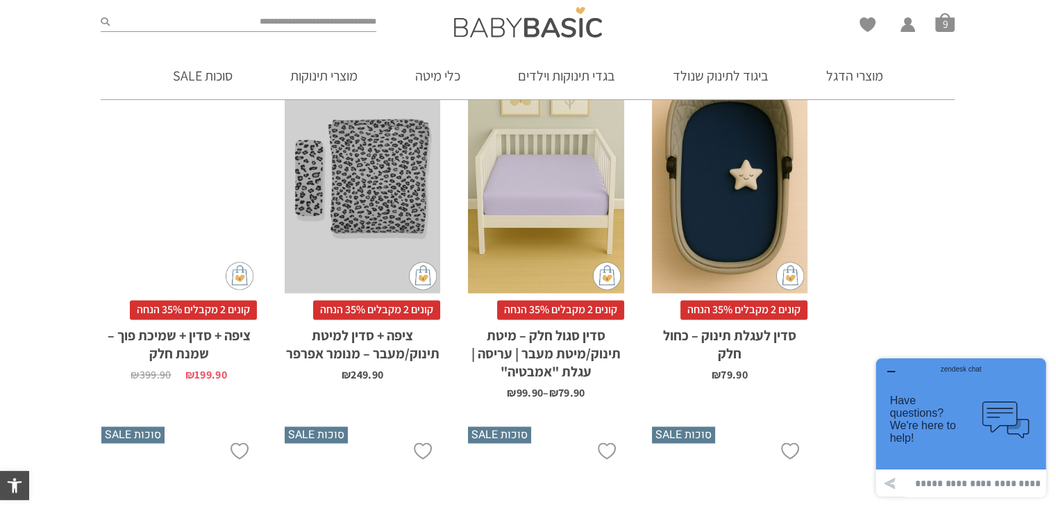
scroll to position [2141, 0]
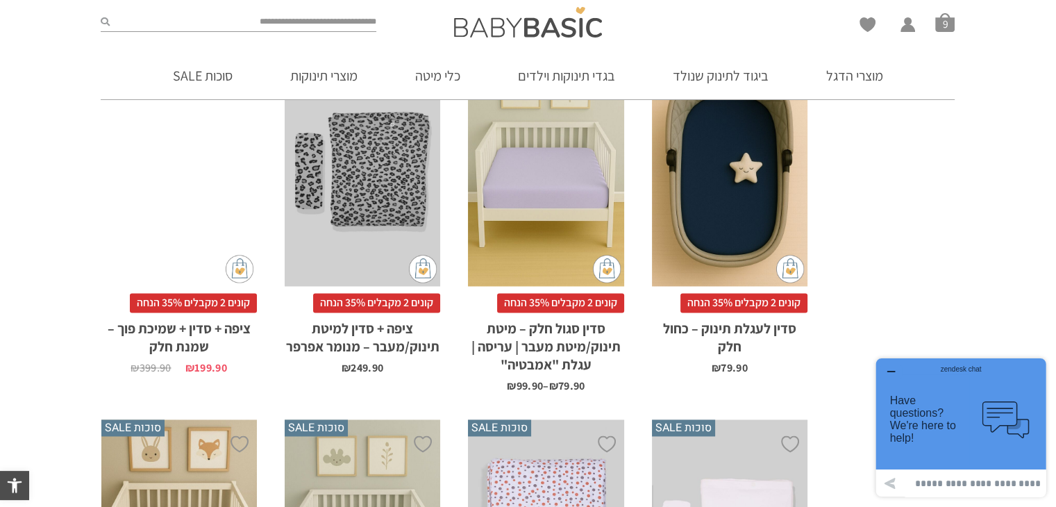
click at [203, 200] on div "x הוספה לסל" at bounding box center [179, 169] width 156 height 234
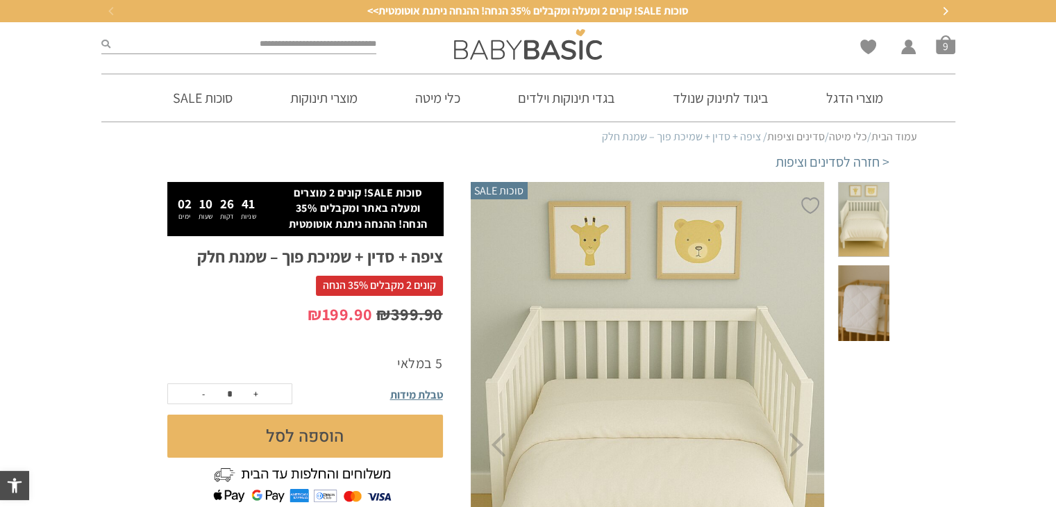
click at [864, 277] on span at bounding box center [863, 303] width 51 height 76
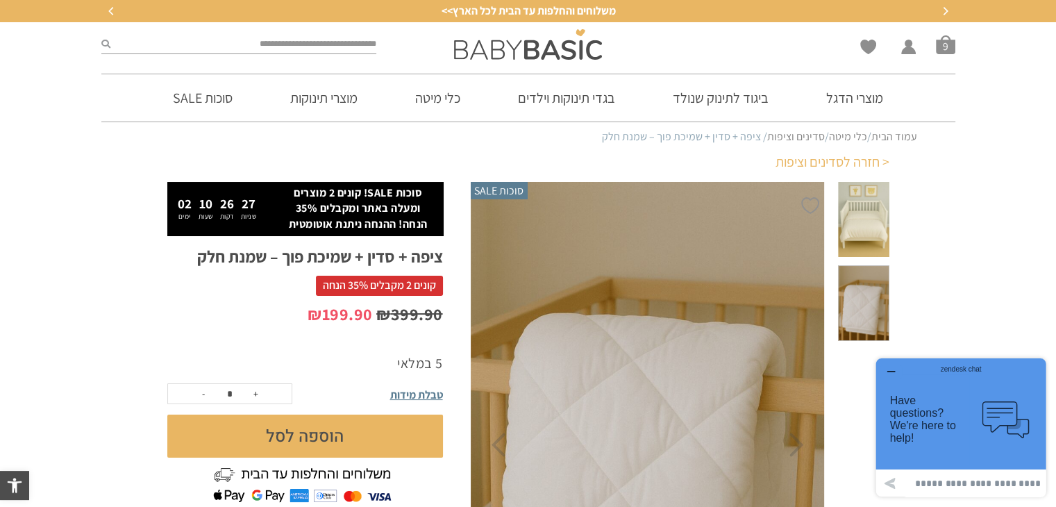
click at [864, 161] on link "< חזרה לסדינים וציפות" at bounding box center [833, 161] width 114 height 19
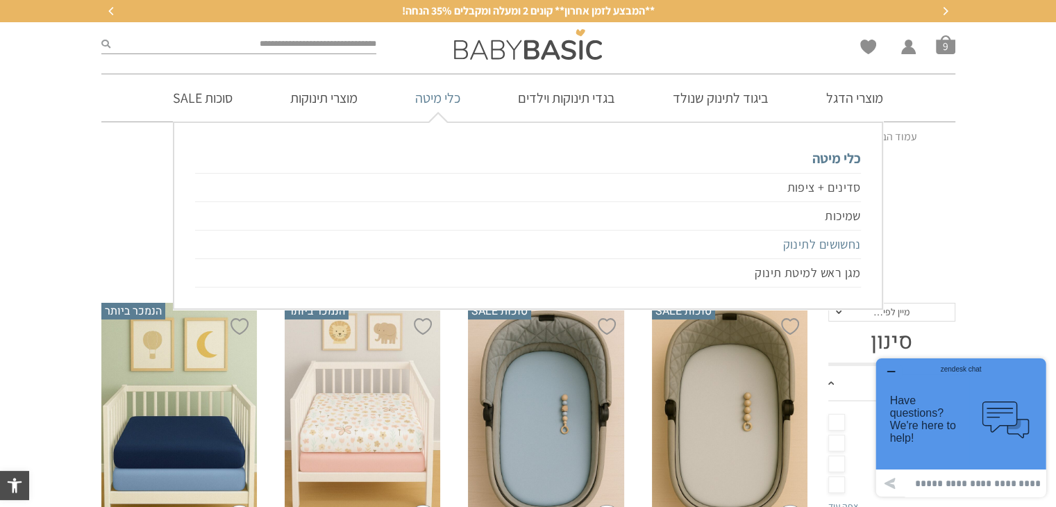
click at [805, 245] on link "נחשושים לתינוק" at bounding box center [527, 245] width 665 height 28
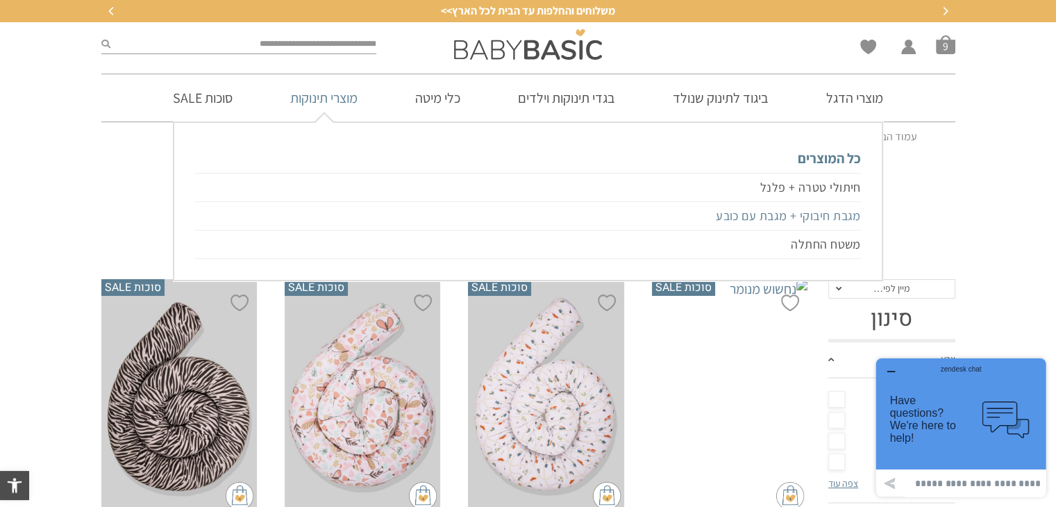
click at [809, 216] on link "מגבת חיבוקי + מגבת עם כובע" at bounding box center [527, 216] width 665 height 28
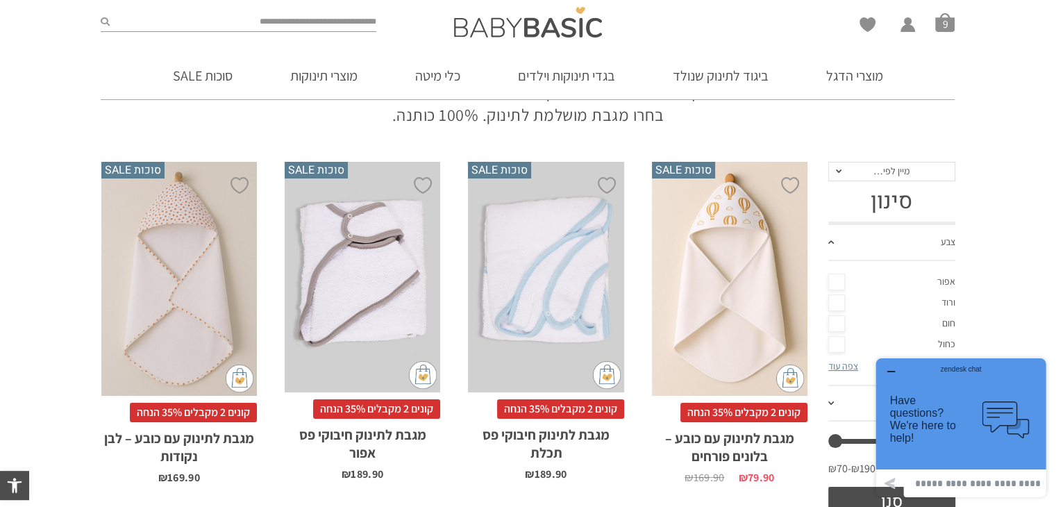
scroll to position [121, 0]
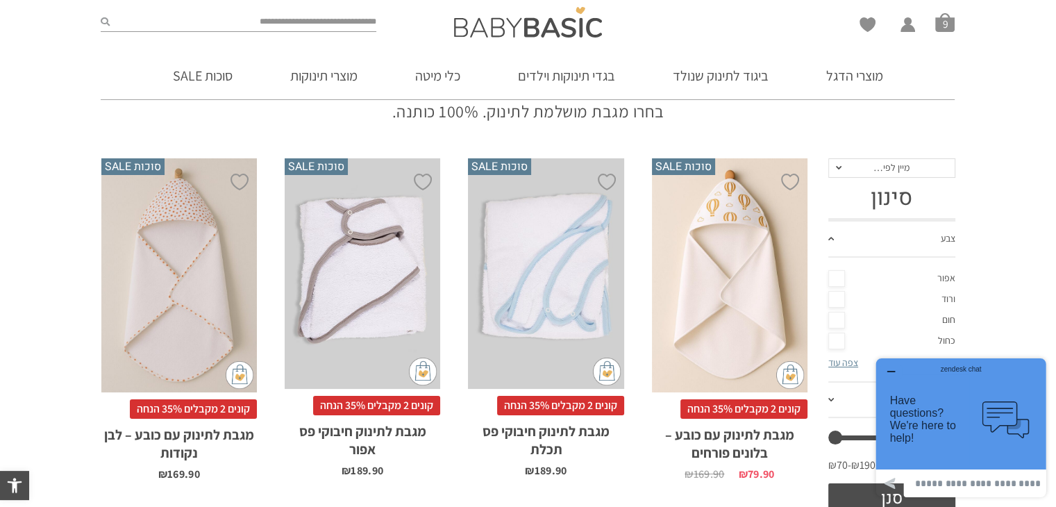
drag, startPoint x: 1062, startPoint y: 90, endPoint x: 1022, endPoint y: 112, distance: 45.4
click at [722, 339] on div "x הוספה לסל" at bounding box center [730, 275] width 156 height 234
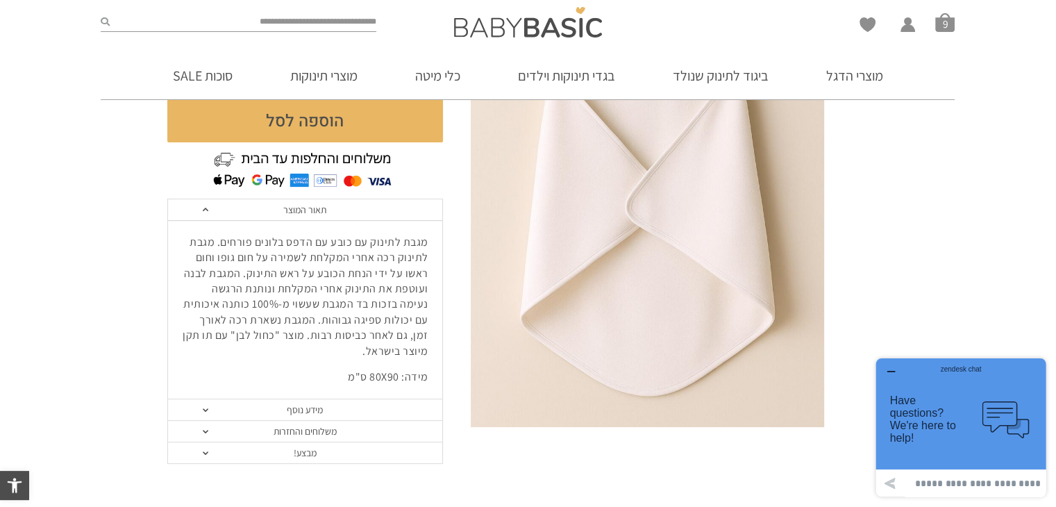
scroll to position [287, 0]
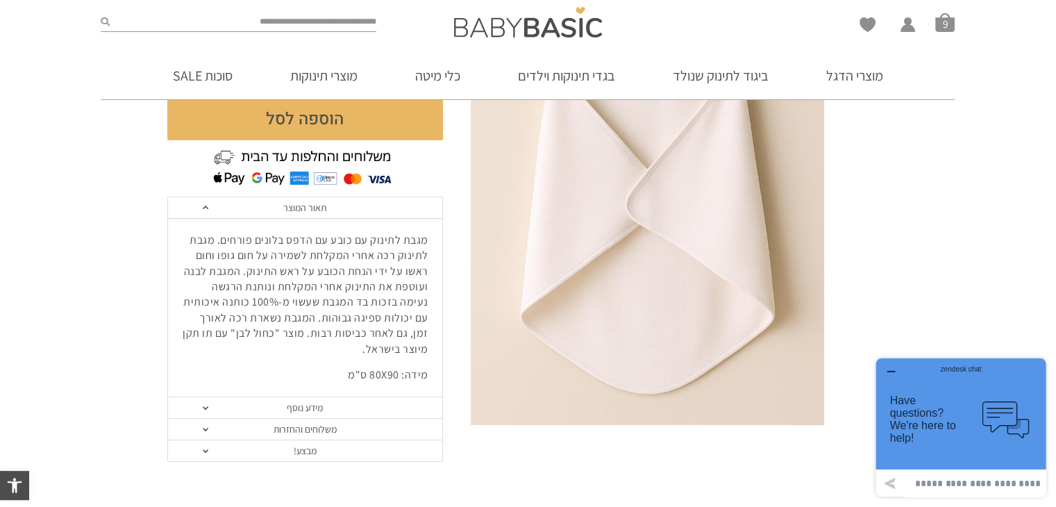
click at [313, 408] on link "מידע נוסף" at bounding box center [305, 408] width 274 height 22
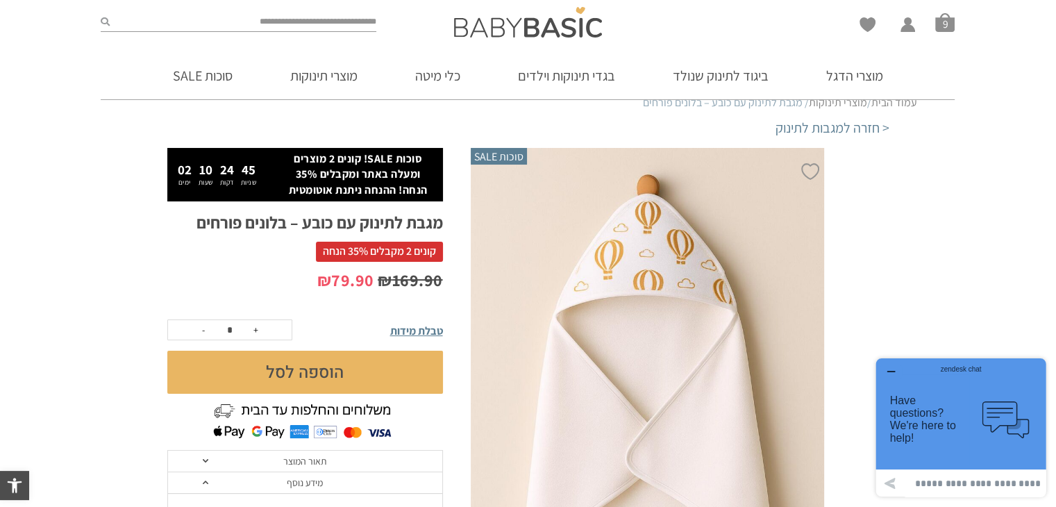
scroll to position [30, 0]
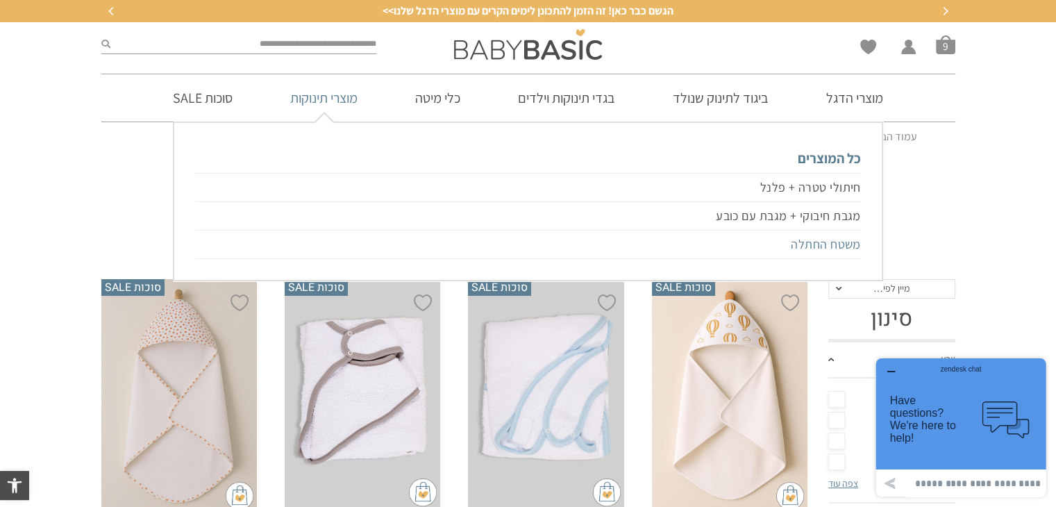
click at [829, 242] on link "משטח החתלה" at bounding box center [527, 245] width 665 height 28
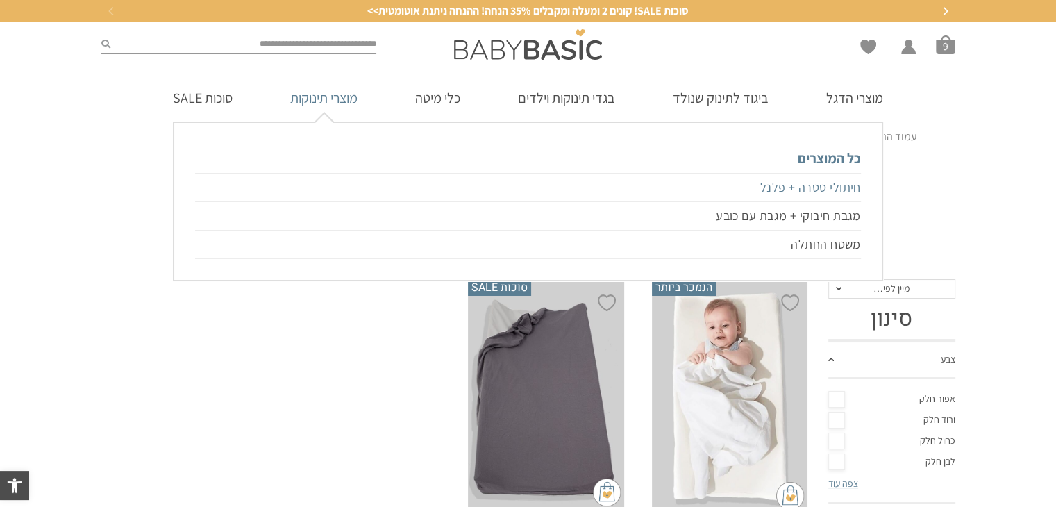
click at [780, 192] on link "חיתולי טטרה + פלנל" at bounding box center [527, 187] width 665 height 29
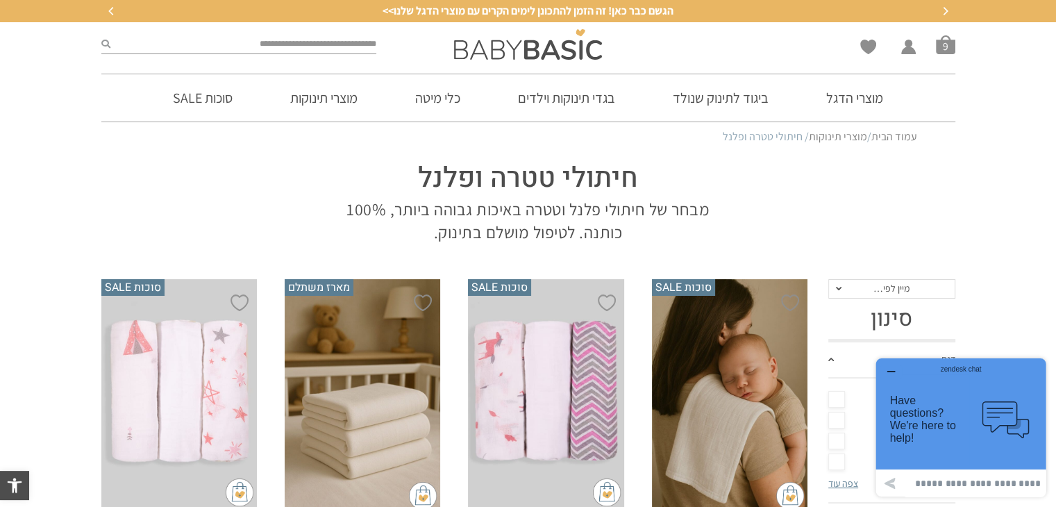
drag, startPoint x: 0, startPoint y: 0, endPoint x: 1033, endPoint y: 63, distance: 1035.1
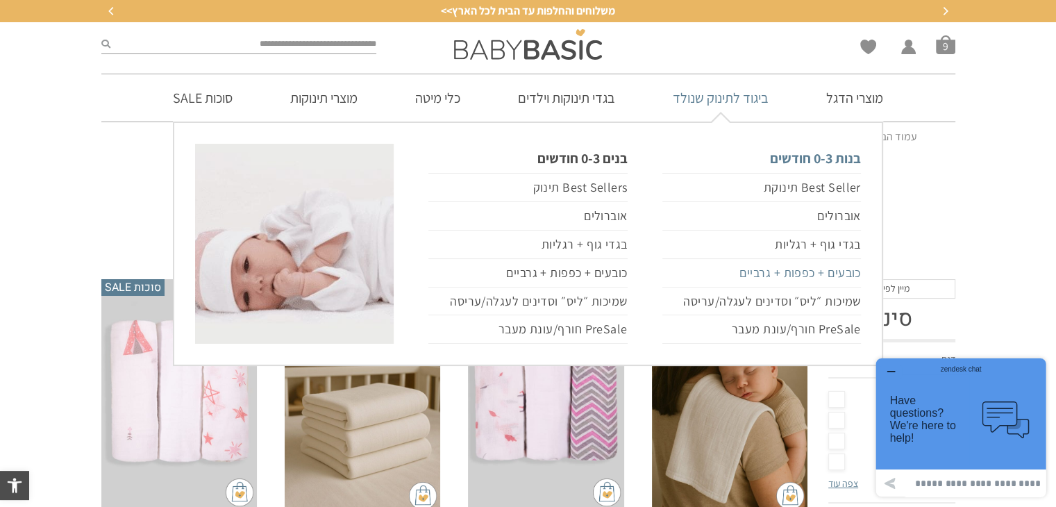
click at [764, 274] on link "כובעים + כפפות + גרביים" at bounding box center [761, 273] width 199 height 28
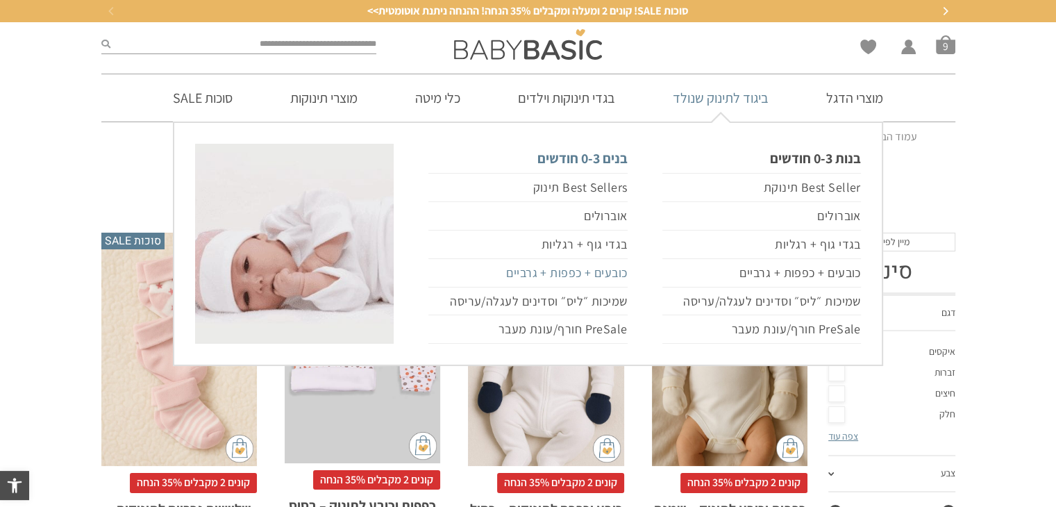
click at [606, 271] on link "כובעים + כפפות + גרביים" at bounding box center [527, 273] width 199 height 28
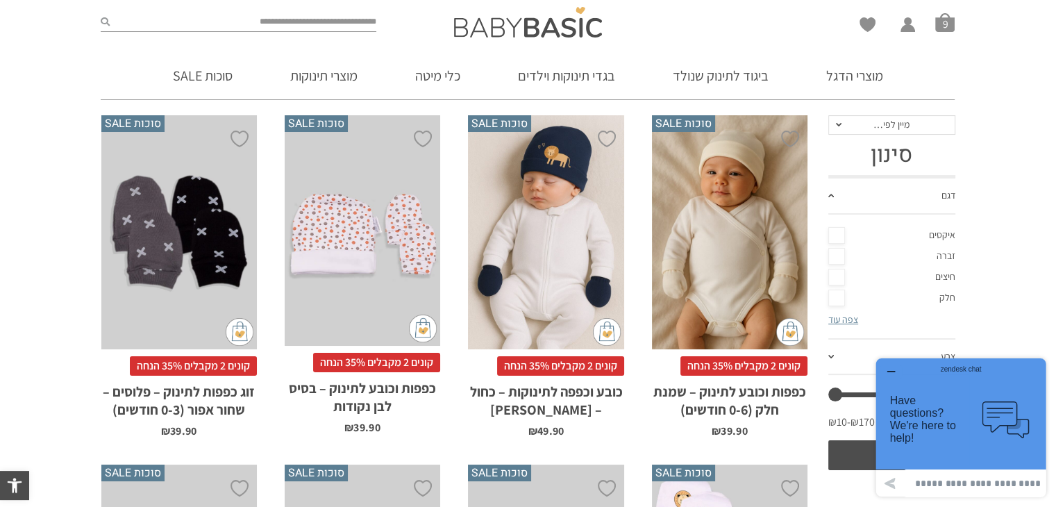
scroll to position [167, 0]
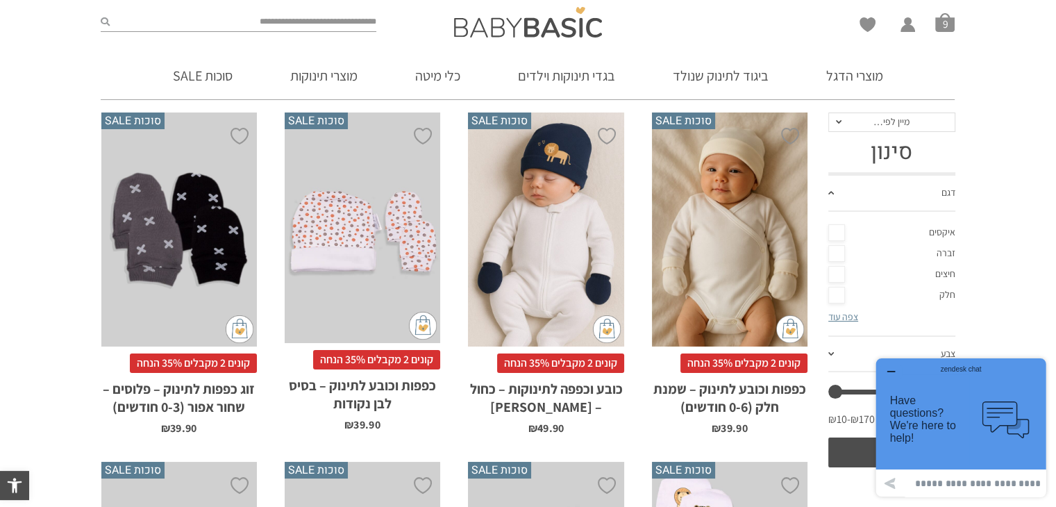
drag, startPoint x: 1061, startPoint y: 85, endPoint x: 1001, endPoint y: 112, distance: 65.6
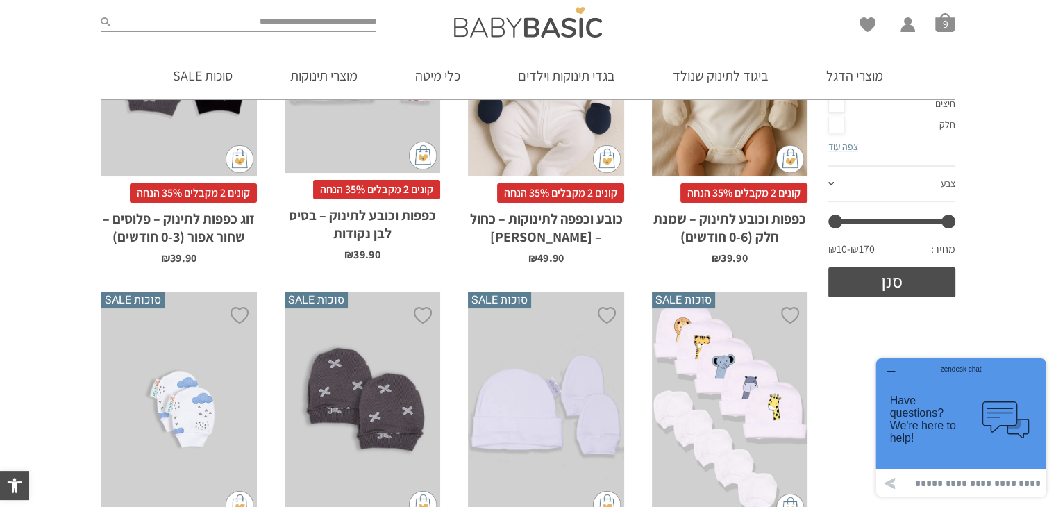
scroll to position [560, 0]
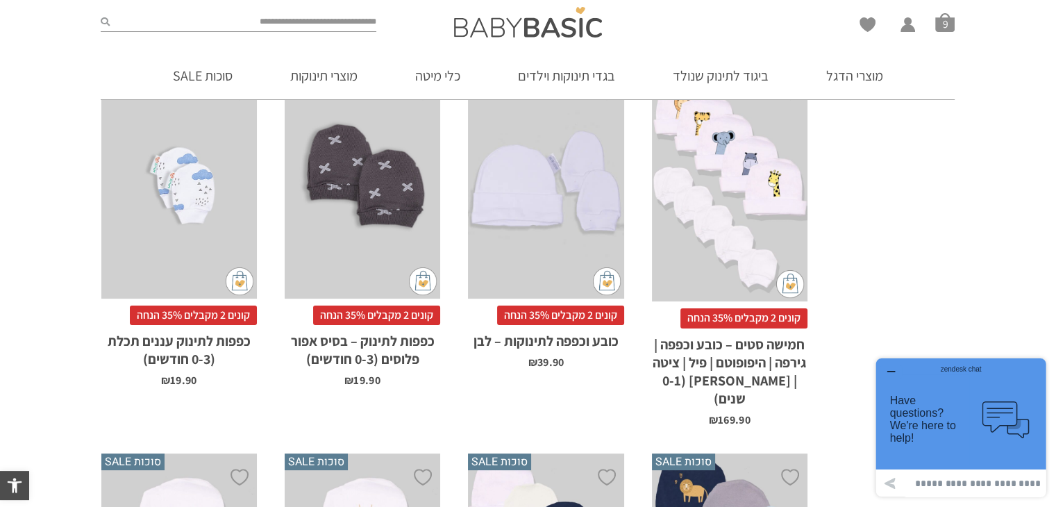
click at [583, 182] on div "x הוספה לסל" at bounding box center [546, 183] width 156 height 231
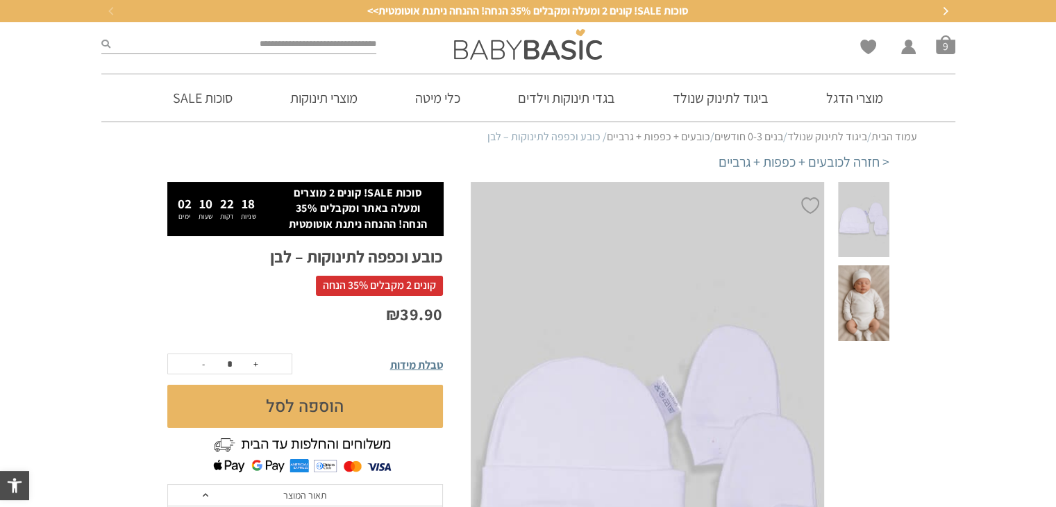
click at [855, 274] on span at bounding box center [863, 303] width 51 height 76
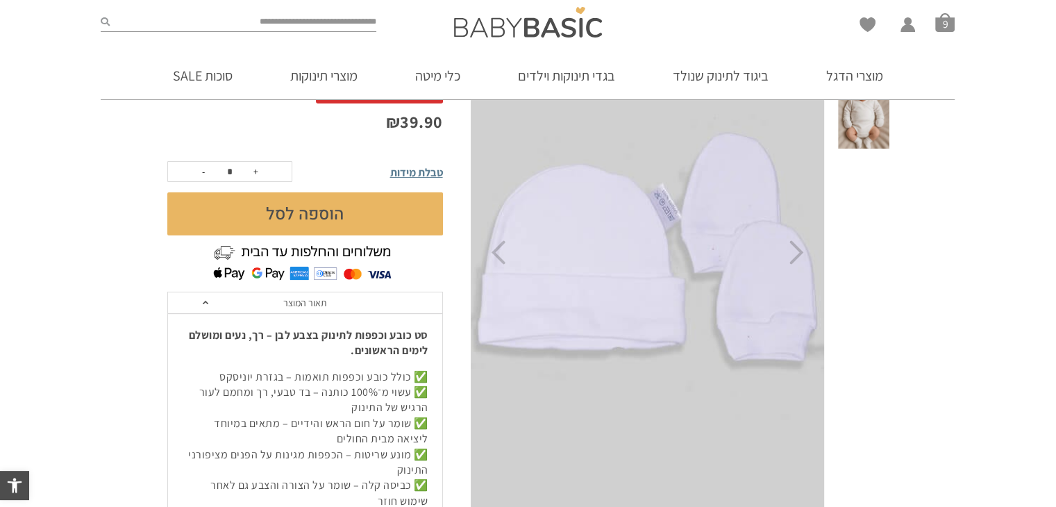
scroll to position [194, 0]
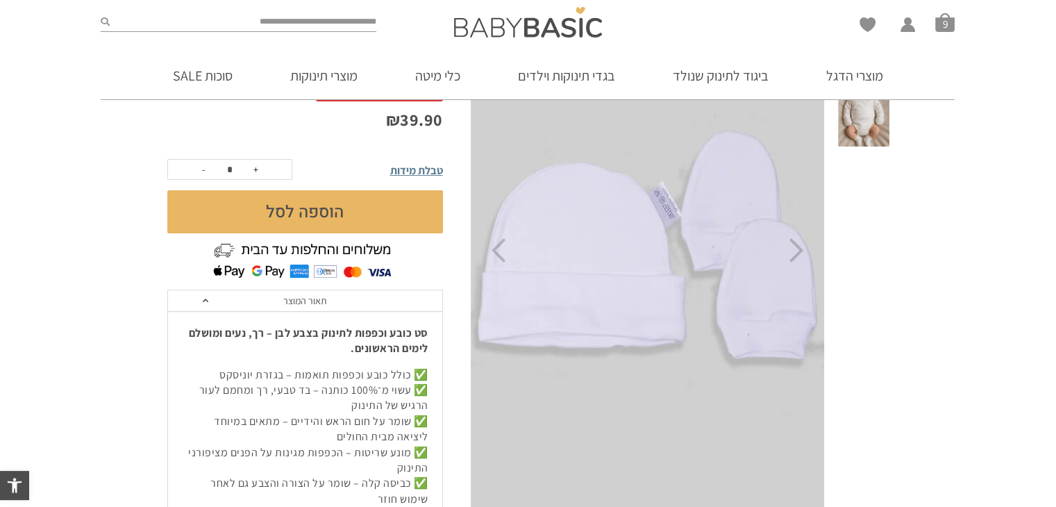
click at [873, 110] on span at bounding box center [863, 109] width 51 height 76
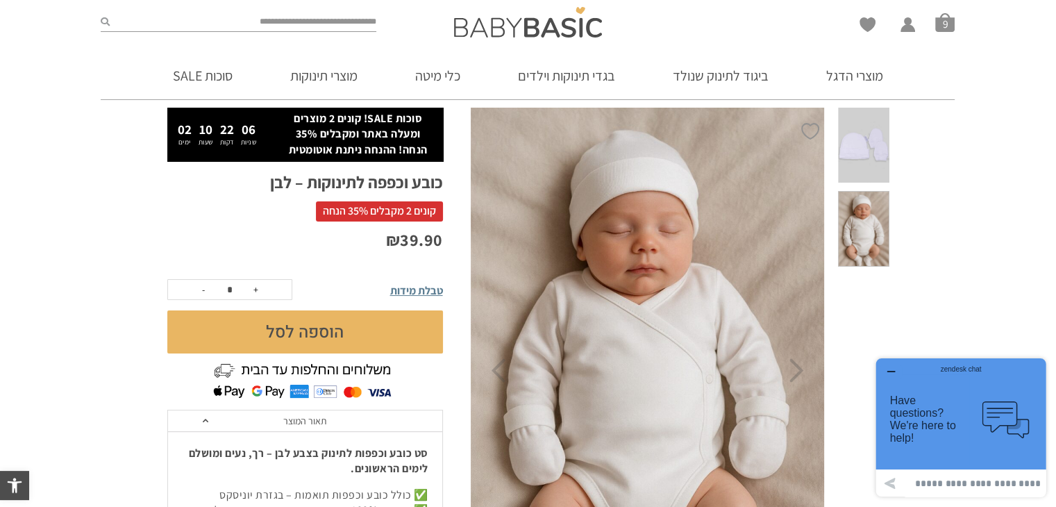
scroll to position [76, 0]
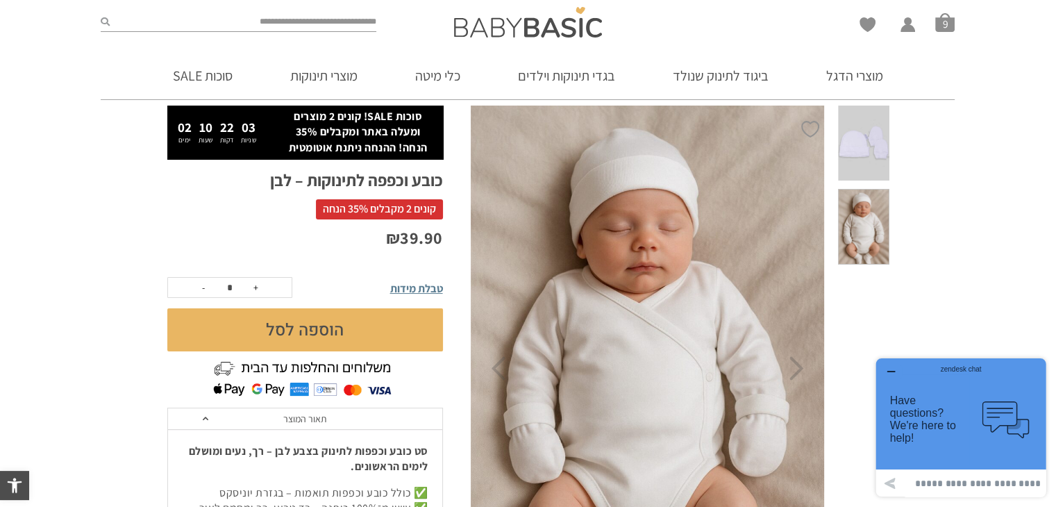
click at [351, 328] on button "הוספה לסל" at bounding box center [305, 329] width 276 height 43
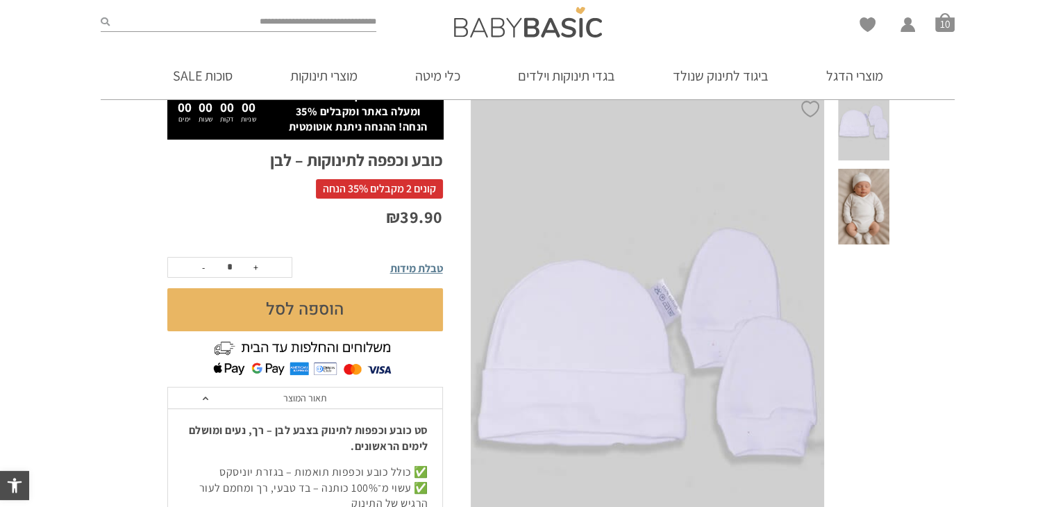
scroll to position [97, 0]
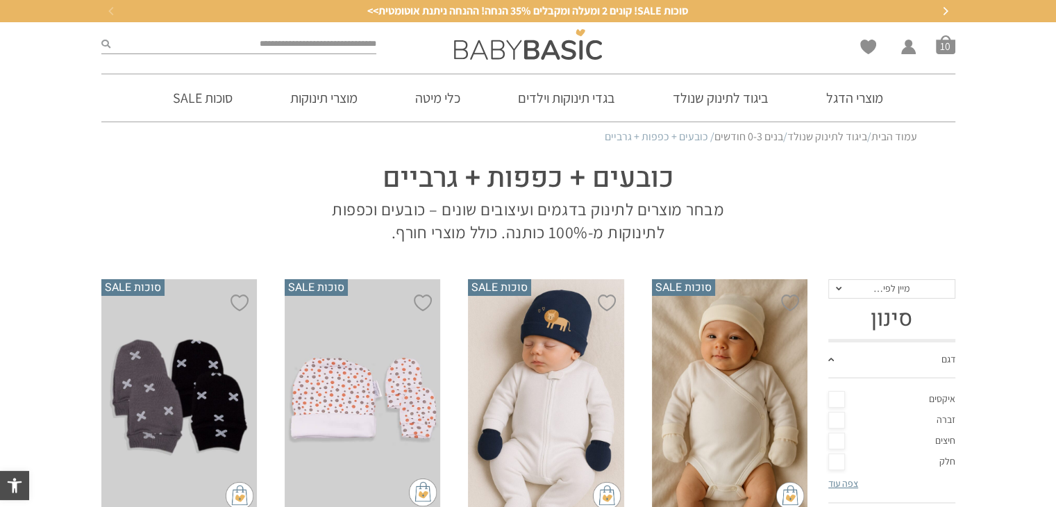
click at [722, 345] on div "x הוספה לסל" at bounding box center [730, 396] width 156 height 234
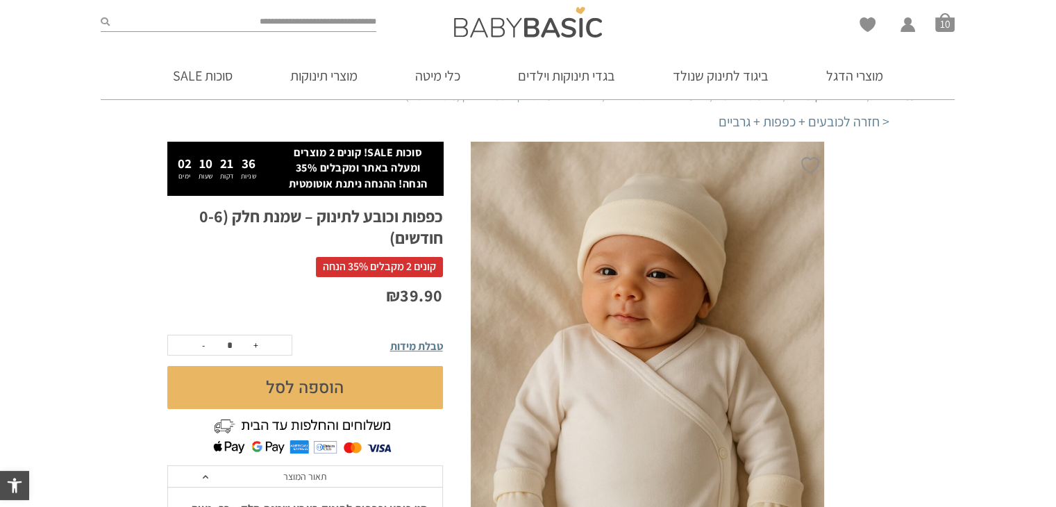
drag, startPoint x: 1064, startPoint y: 72, endPoint x: 1055, endPoint y: 82, distance: 12.8
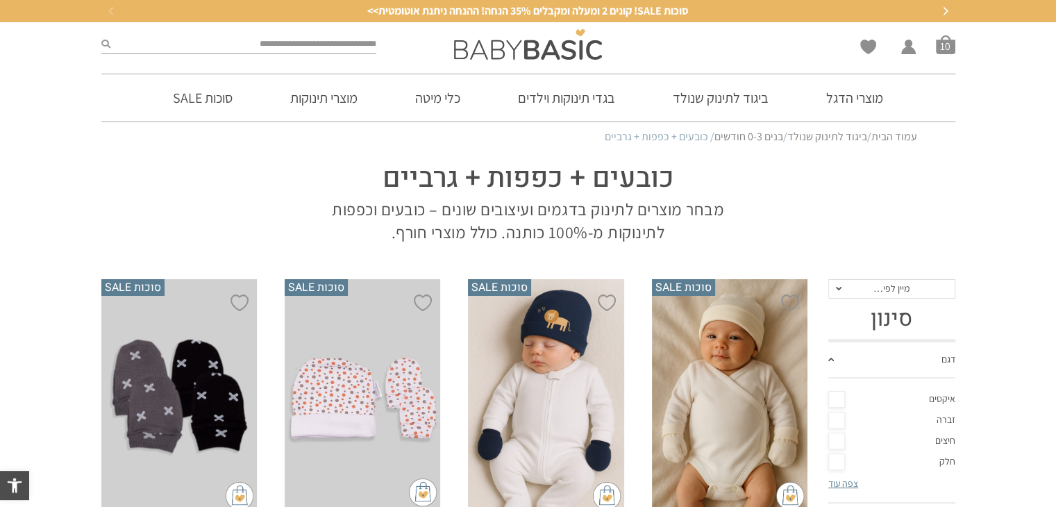
click at [942, 31] on div "Wishlist החשבון שלי החשבון שלי הזמנות פרטי חשבון סל קניות 10" at bounding box center [818, 44] width 290 height 44
click at [948, 50] on span "סל קניות" at bounding box center [945, 44] width 19 height 19
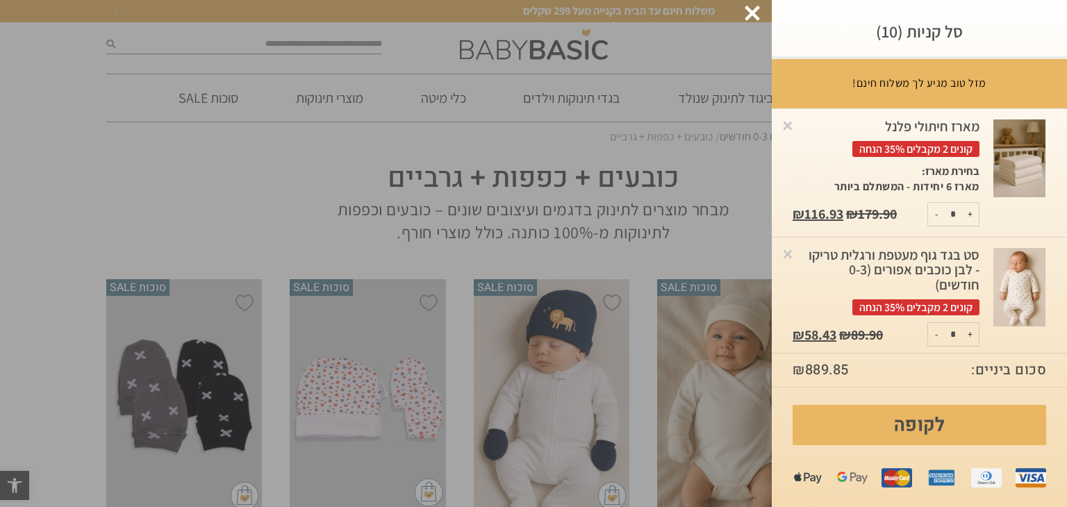
click at [754, 15] on div at bounding box center [751, 13] width 15 height 15
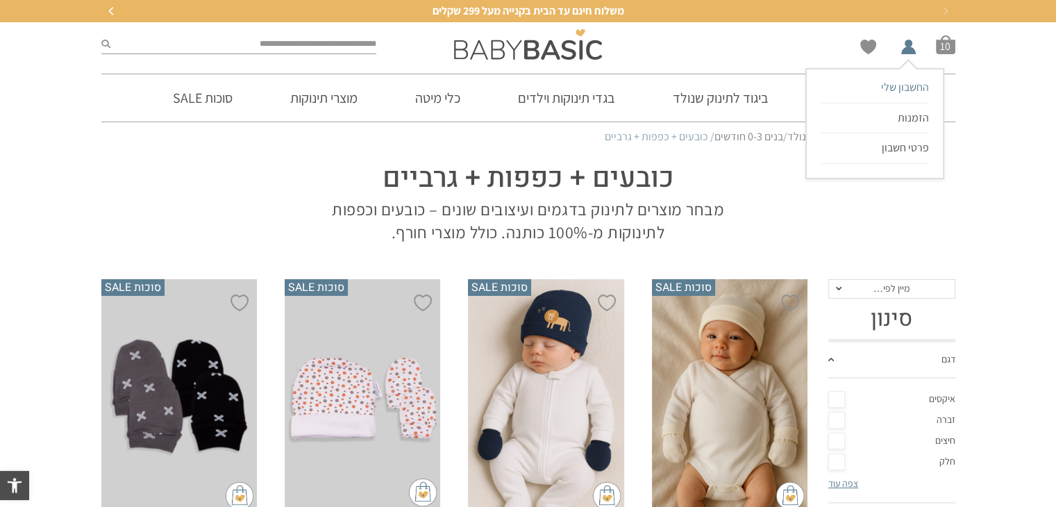
click at [898, 86] on span "החשבון שלי" at bounding box center [905, 87] width 48 height 15
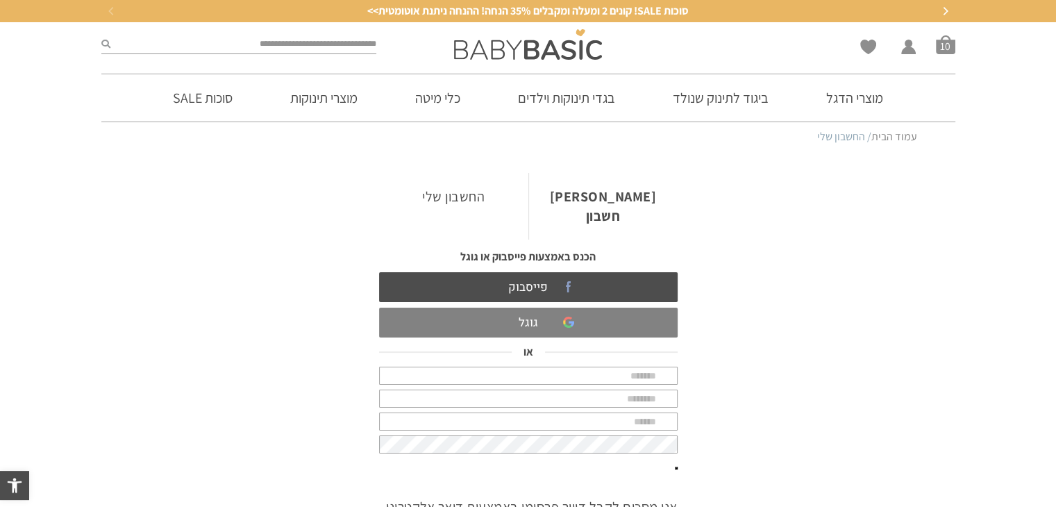
click at [553, 308] on link "גוגל" at bounding box center [528, 323] width 299 height 30
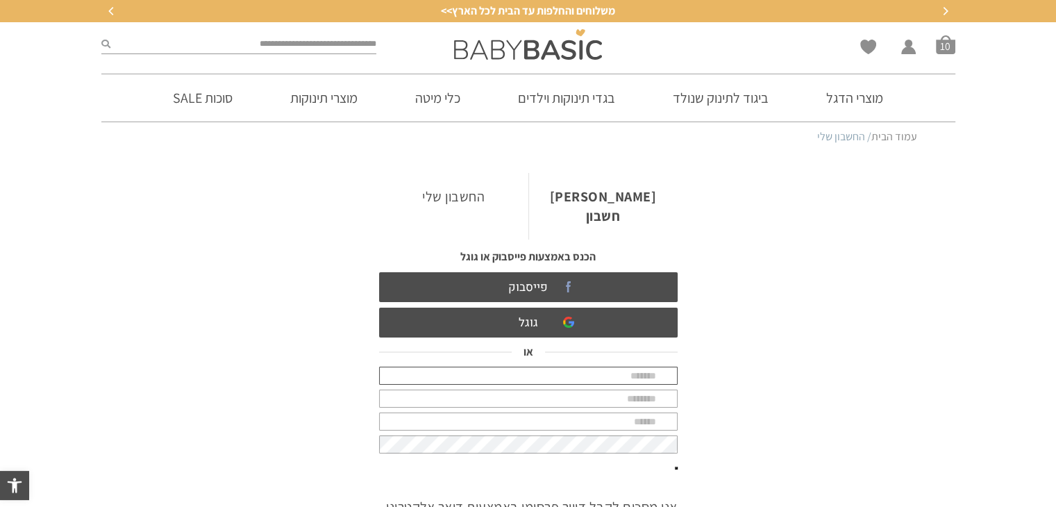
click at [644, 367] on input "text" at bounding box center [528, 376] width 299 height 18
type input "*"
type input "****"
type input "*****"
type input "**********"
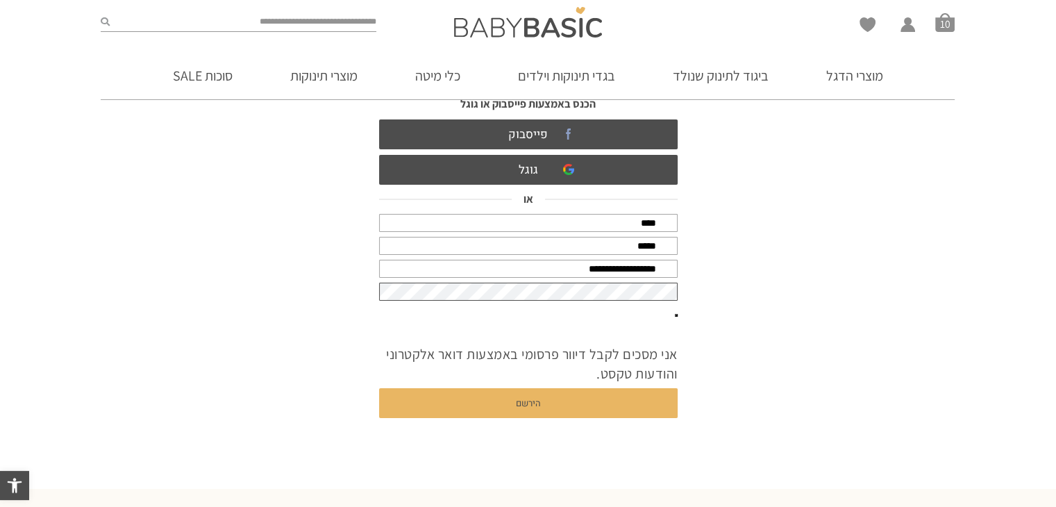
scroll to position [169, 0]
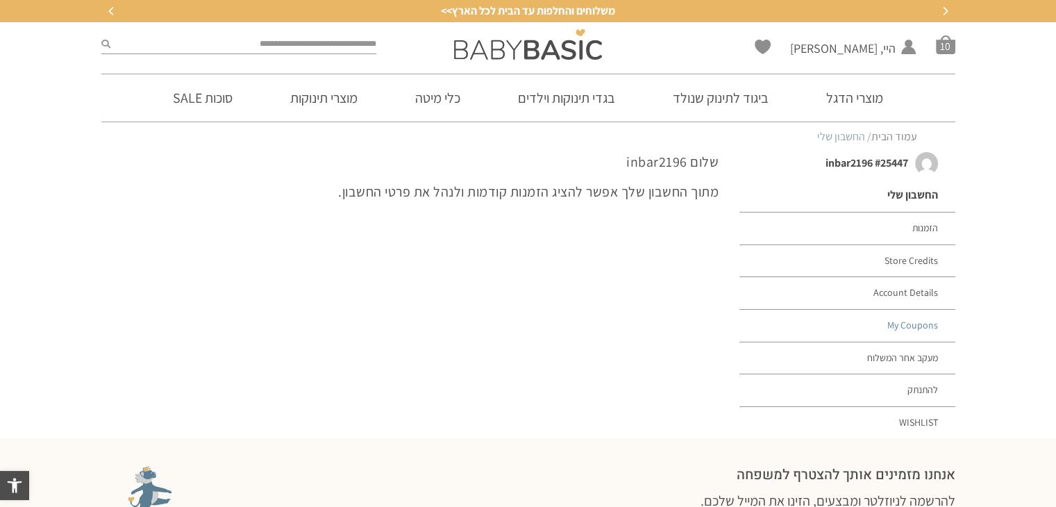
click at [912, 324] on link "My Coupons" at bounding box center [846, 326] width 215 height 33
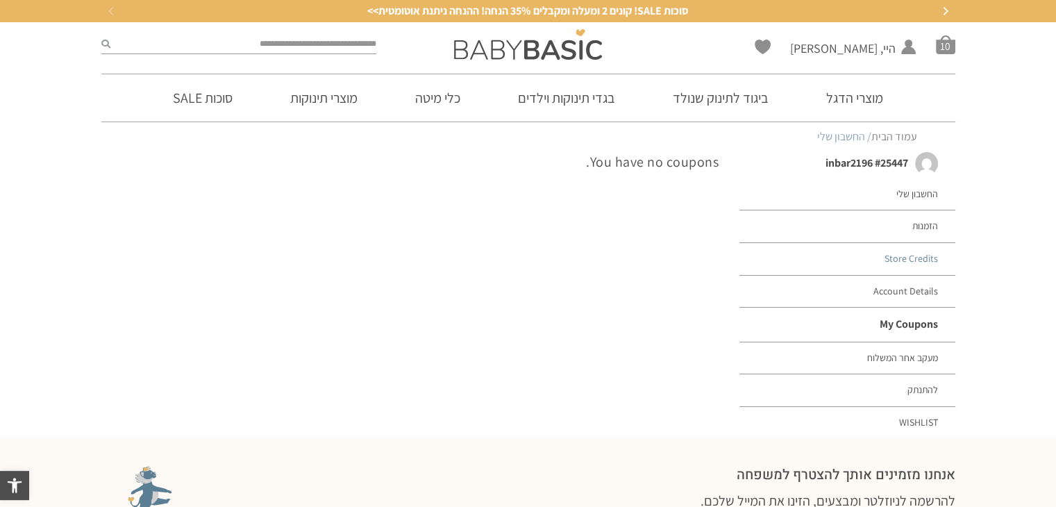
click at [910, 256] on link "Store Credits" at bounding box center [846, 259] width 215 height 33
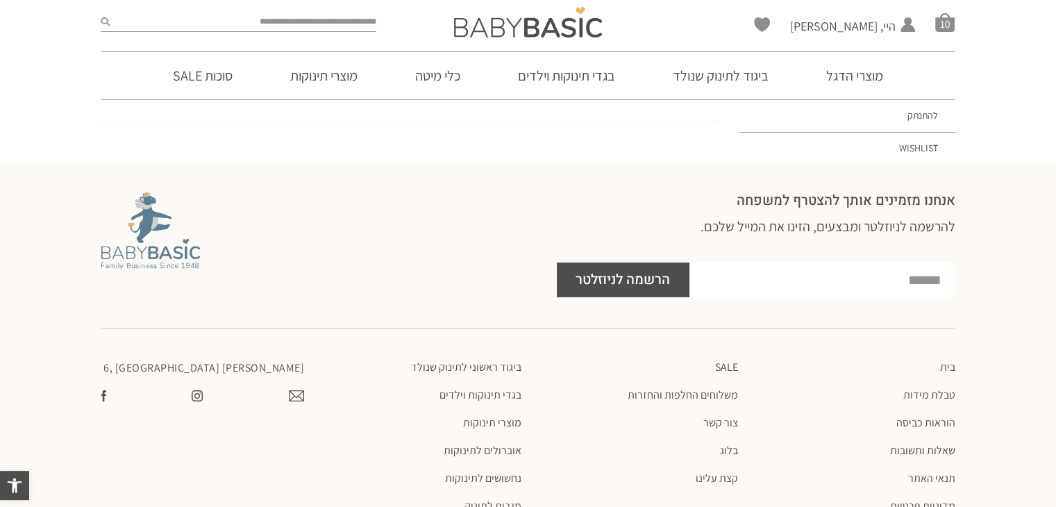
scroll to position [284, 0]
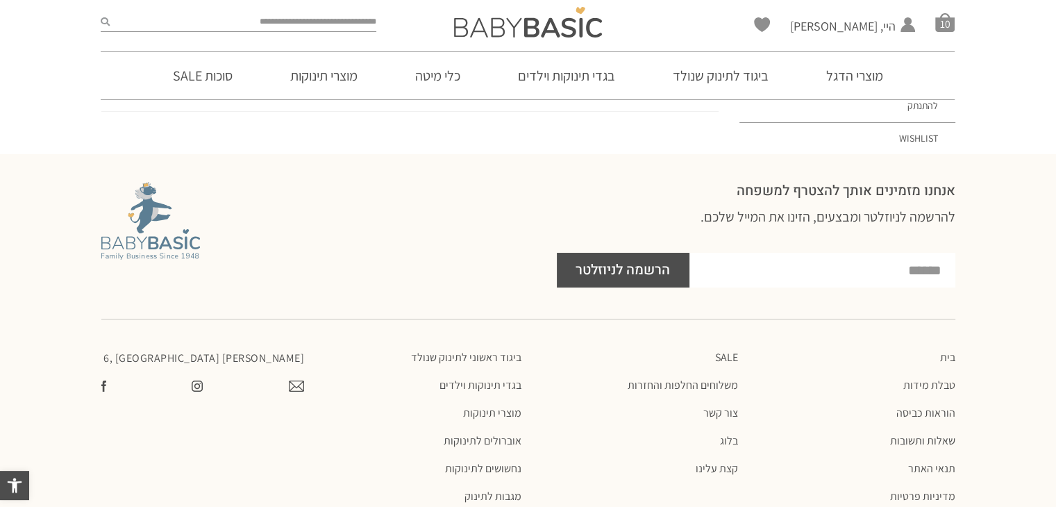
click at [772, 267] on input "Footer NLTR Form" at bounding box center [822, 270] width 266 height 35
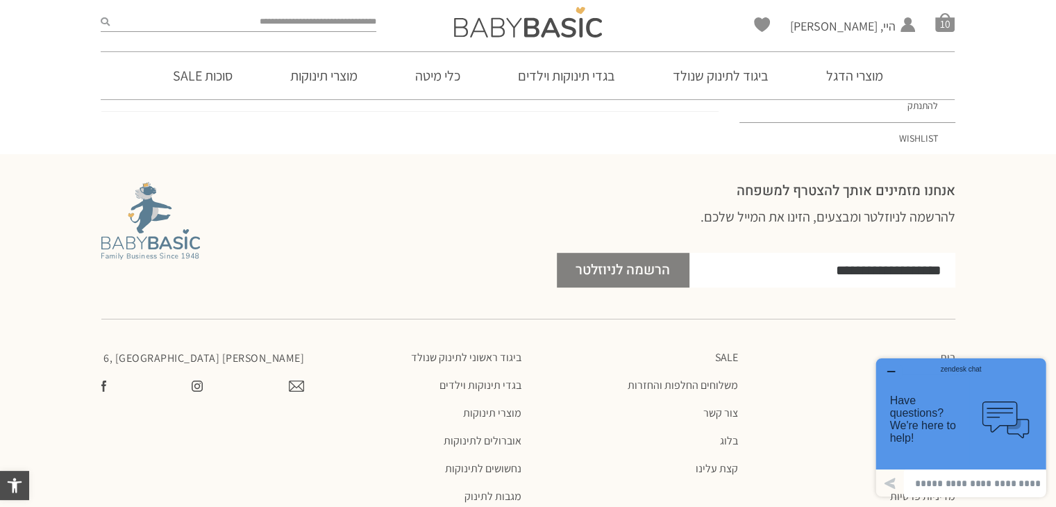
type input "**********"
click at [664, 266] on span "הרשמה לניוזלטר" at bounding box center [623, 270] width 94 height 35
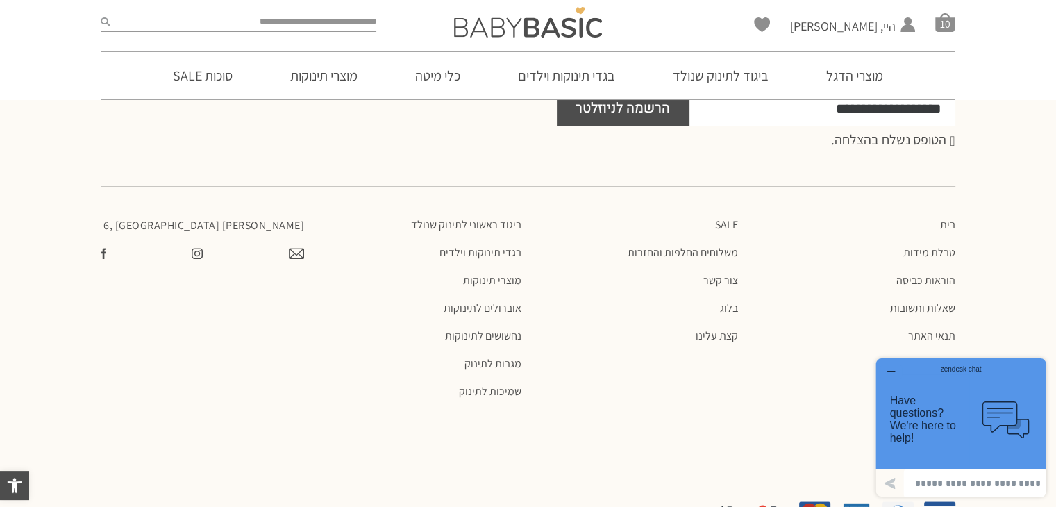
scroll to position [444, 0]
click at [726, 225] on link "SALE" at bounding box center [636, 227] width 203 height 14
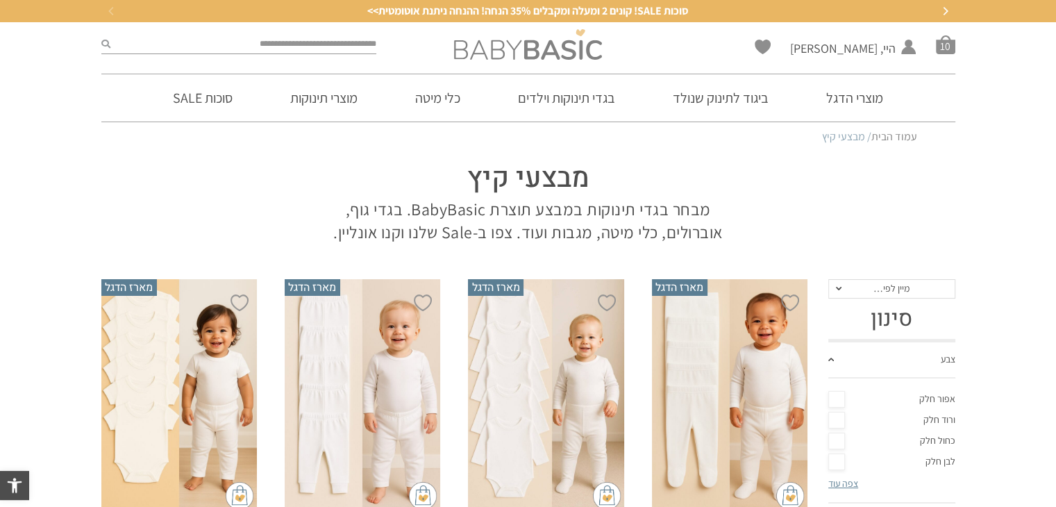
click at [544, 45] on img at bounding box center [528, 44] width 148 height 31
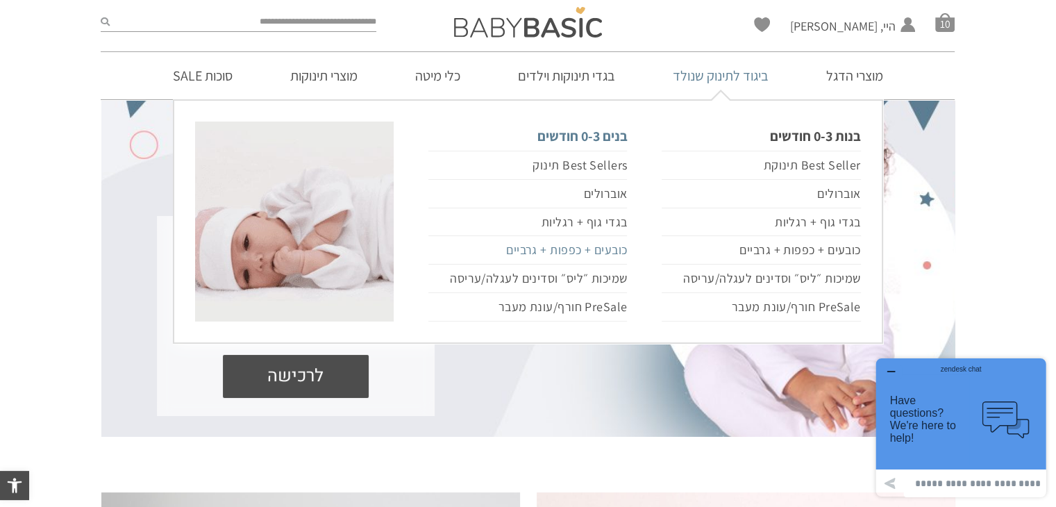
click at [601, 249] on link "כובעים + כפפות + גרביים" at bounding box center [527, 250] width 199 height 28
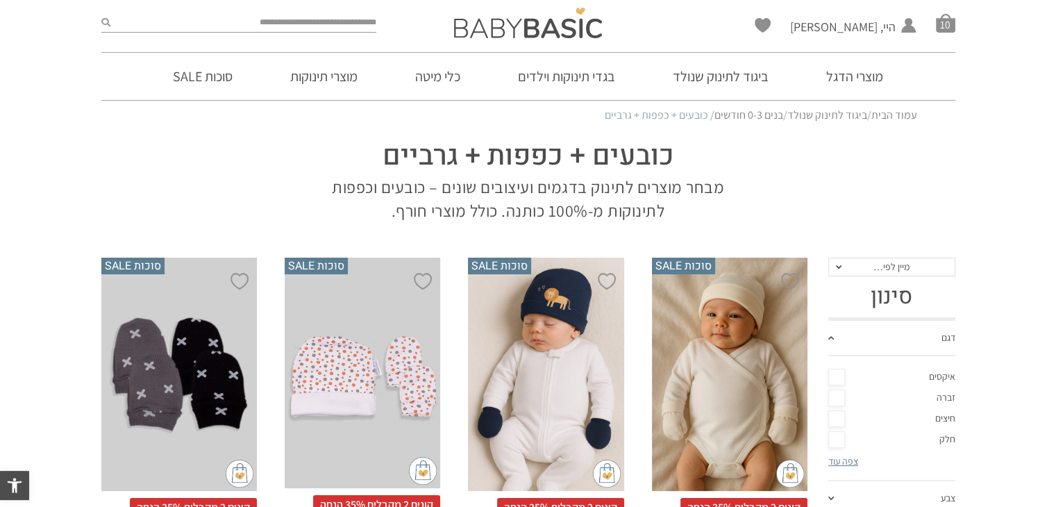
scroll to position [261, 0]
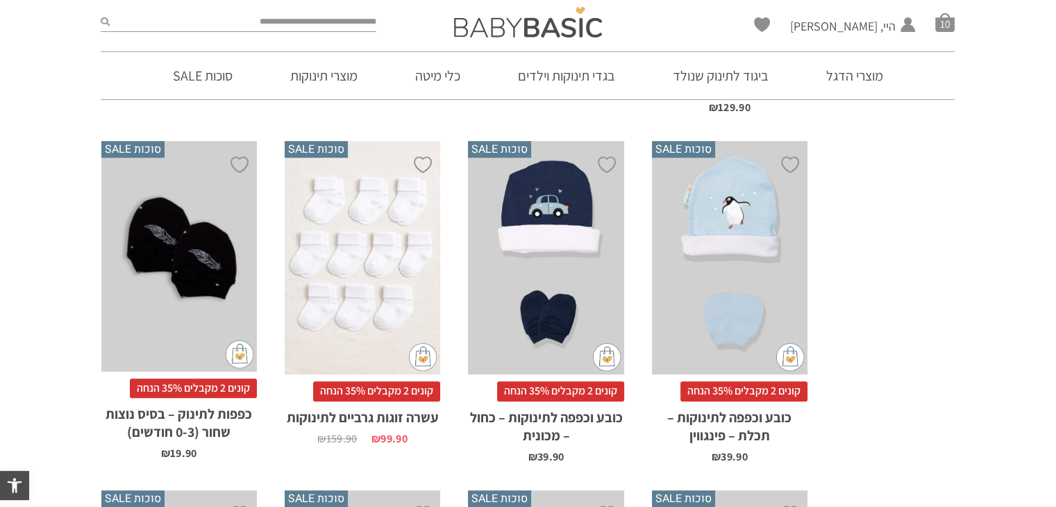
click at [1055, 236] on html "דילוג לתוכן פתח סרגל נגישות כלי נגישות כלי נגישות הגדל טקסט הגדל טקסט הקטן טקסט…" at bounding box center [528, 246] width 1056 height 3009
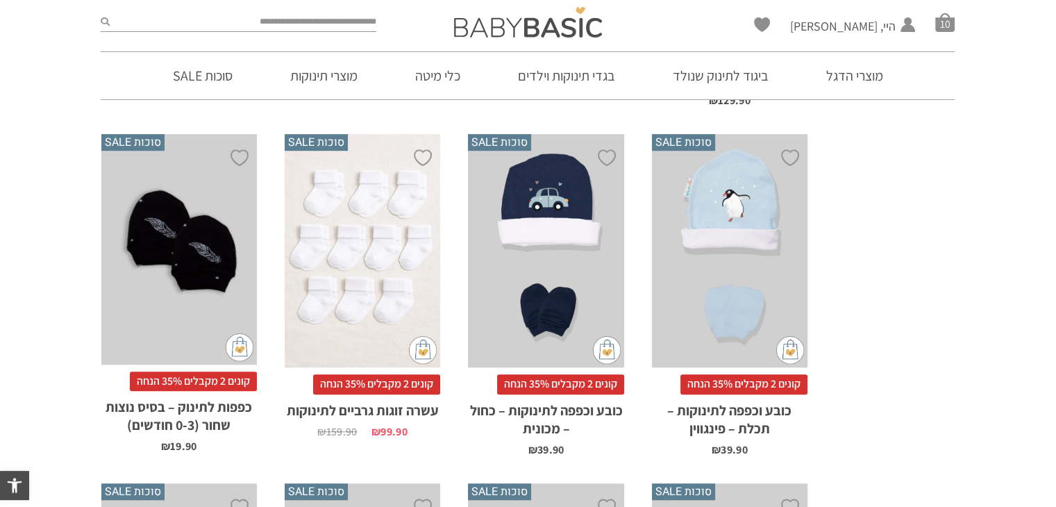
click at [375, 208] on div "x הוספה לסל" at bounding box center [363, 251] width 156 height 234
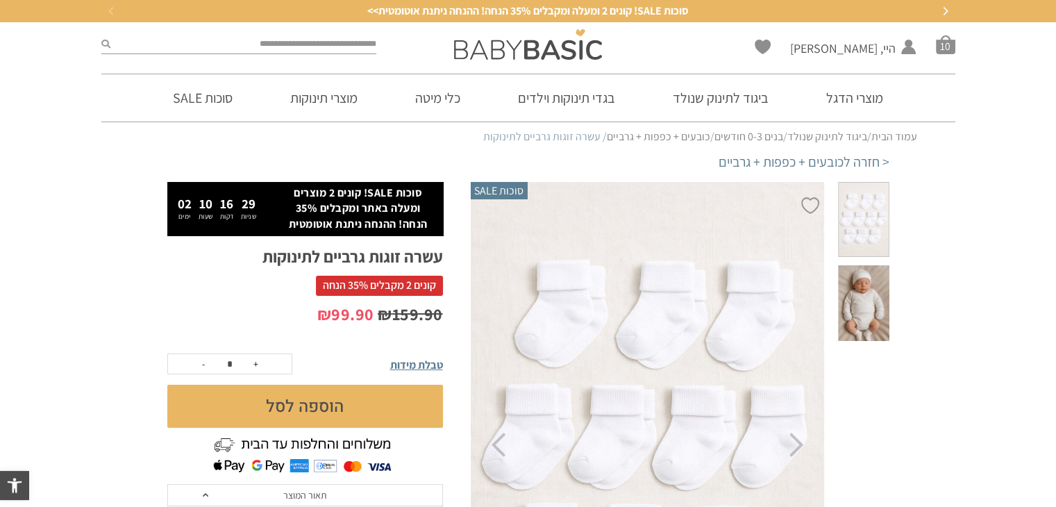
click at [356, 404] on button "הוספה לסל" at bounding box center [305, 406] width 276 height 43
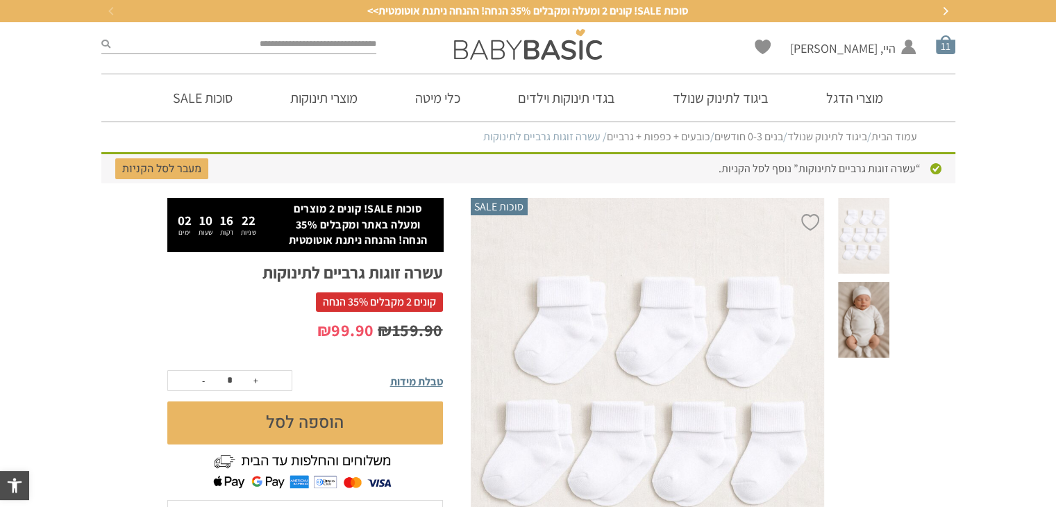
click at [946, 38] on span "סל קניות" at bounding box center [945, 44] width 19 height 19
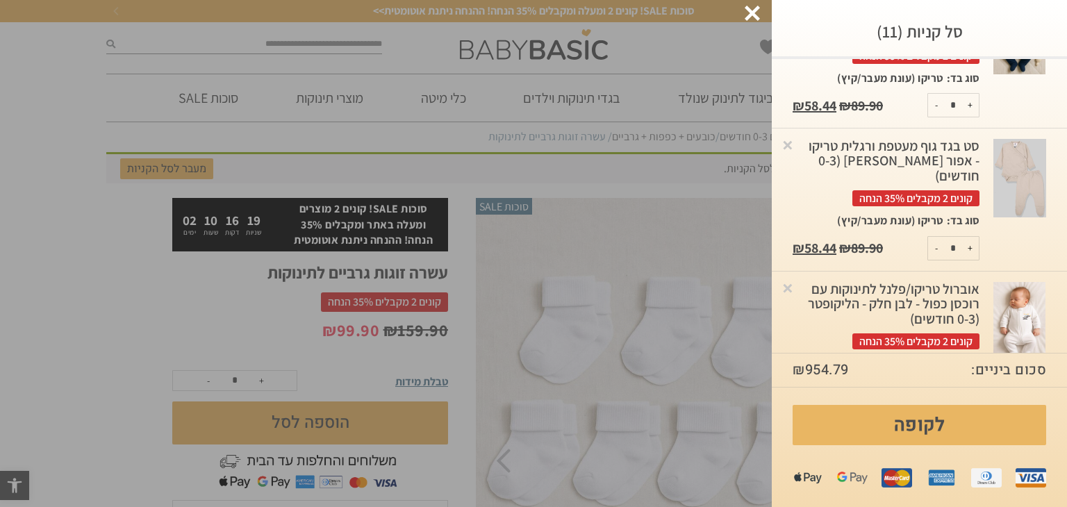
scroll to position [1158, 0]
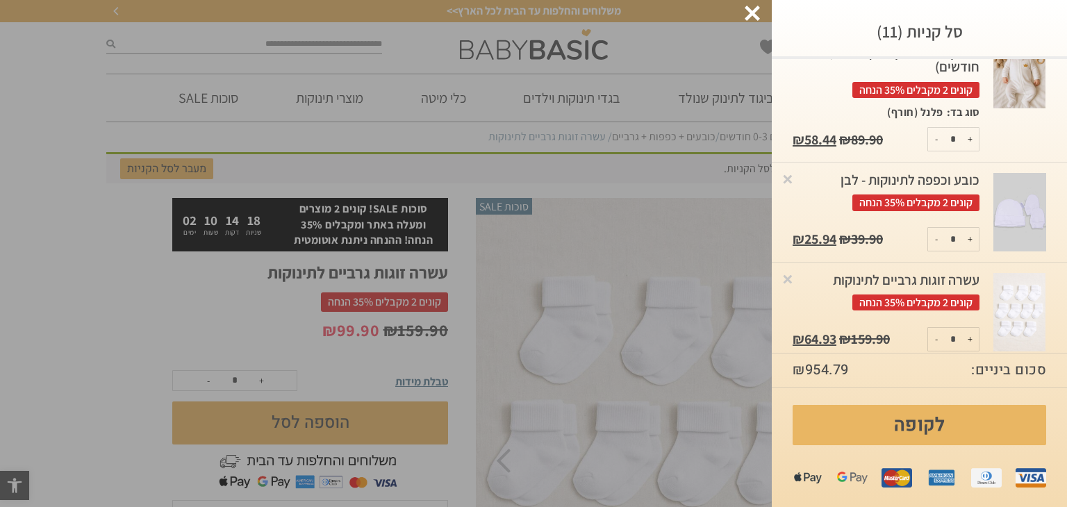
click at [894, 276] on div "עשרה זוגות גרביים לתינוקות קונים 2 מקבלים 35% הנחה" at bounding box center [885, 292] width 187 height 38
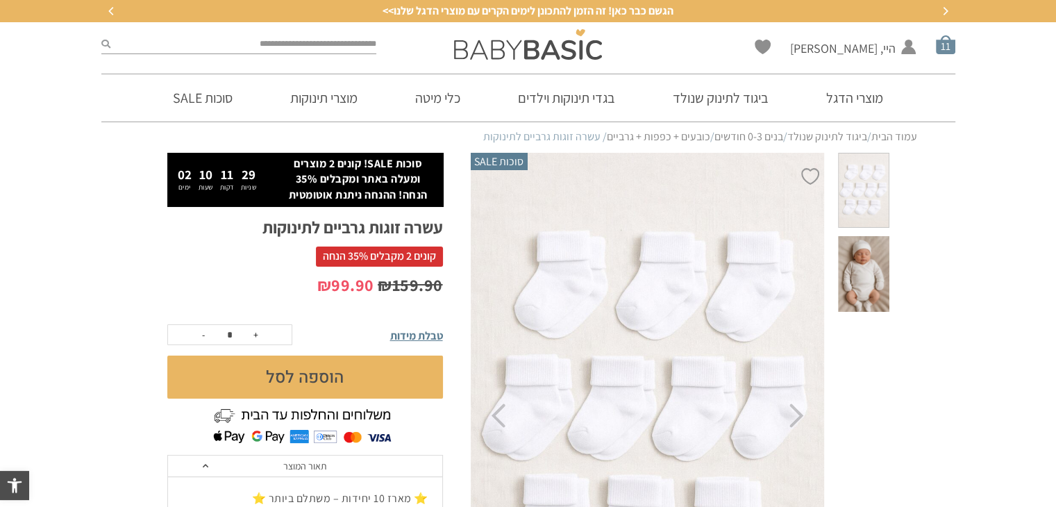
click at [941, 50] on span "סל קניות" at bounding box center [945, 44] width 19 height 19
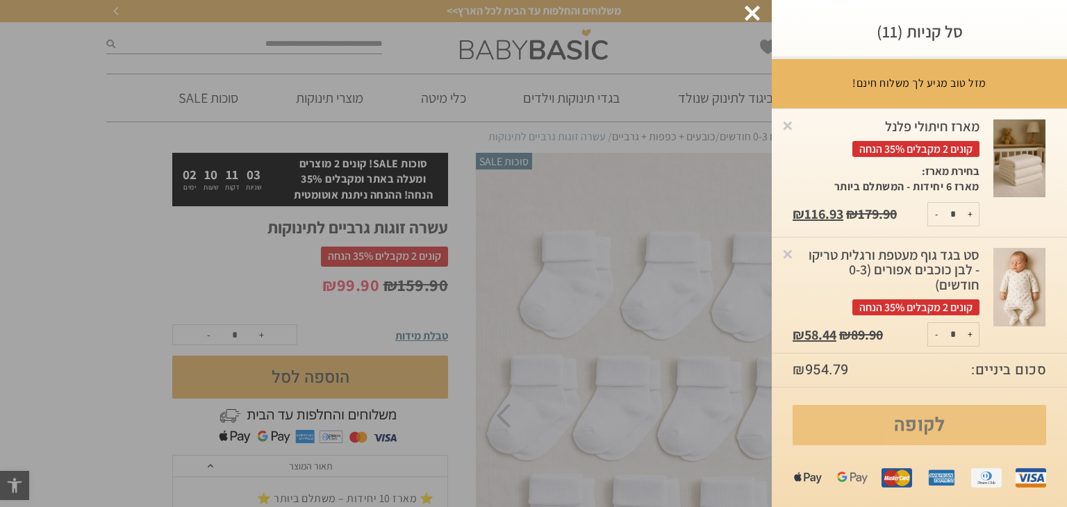
click at [899, 423] on link "לקופה" at bounding box center [918, 425] width 253 height 40
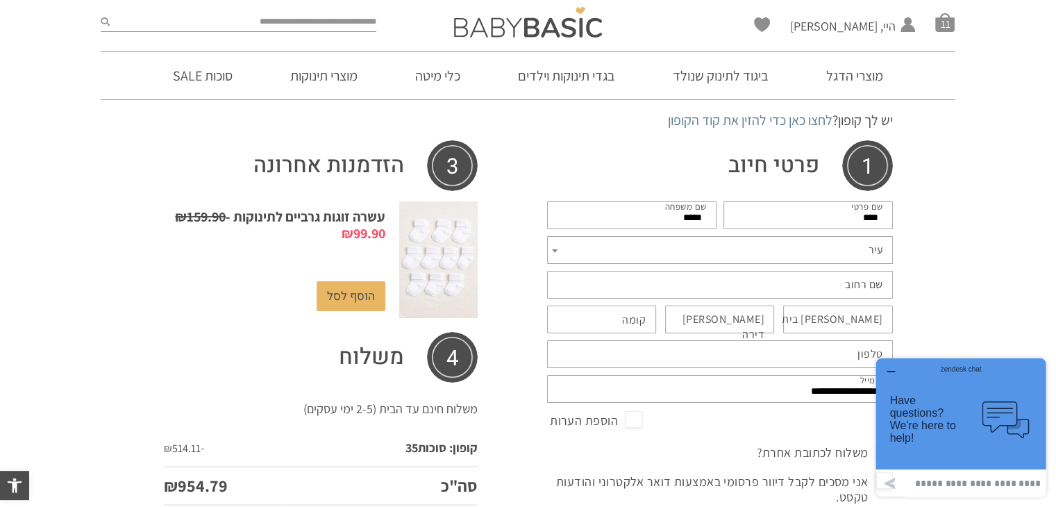
scroll to position [91, 0]
